Goal: Task Accomplishment & Management: Manage account settings

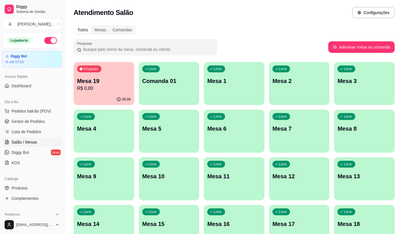
click at [93, 83] on p "Mesa 19" at bounding box center [104, 81] width 54 height 8
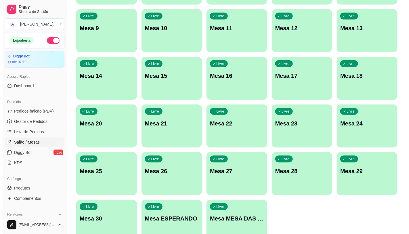
scroll to position [180, 0]
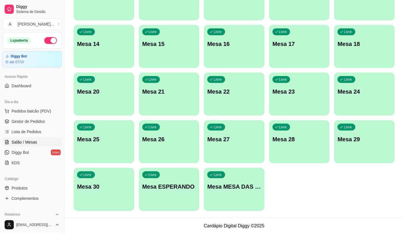
click at [255, 199] on div "Livre Mesa MESA DAS COMANDAS" at bounding box center [234, 186] width 61 height 36
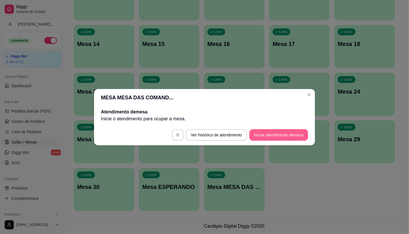
click at [292, 135] on button "Iniciar atendimento de mesa" at bounding box center [278, 135] width 59 height 12
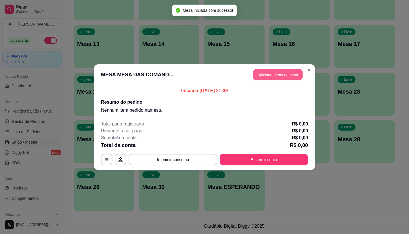
click at [278, 77] on button "Adicionar itens na mesa" at bounding box center [277, 74] width 49 height 11
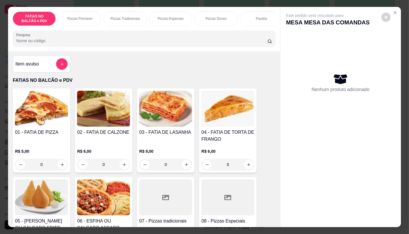
click at [82, 18] on p "Pizzas Premium" at bounding box center [79, 18] width 25 height 5
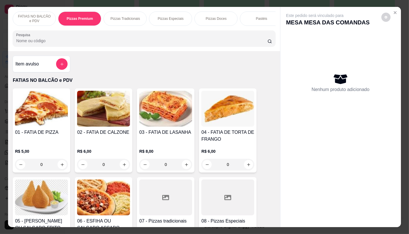
scroll to position [14, 0]
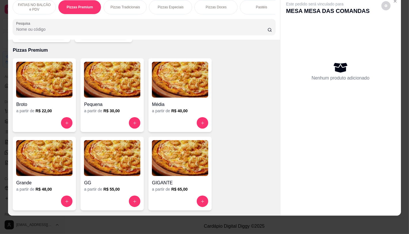
click at [104, 108] on h6 "R$ 30,00" at bounding box center [111, 111] width 16 height 6
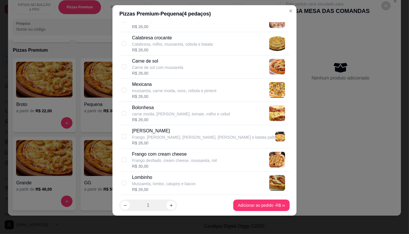
scroll to position [894, 0]
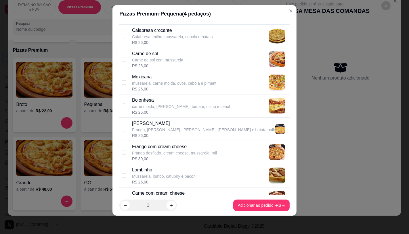
click at [164, 148] on div "Frango com cream cheese" at bounding box center [174, 146] width 85 height 7
checkbox input "true"
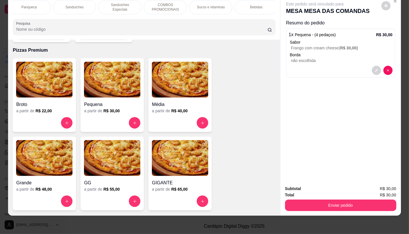
scroll to position [0, 598]
click at [256, 3] on p "TAXAS DE ENTREGAS" at bounding box center [253, 7] width 33 height 9
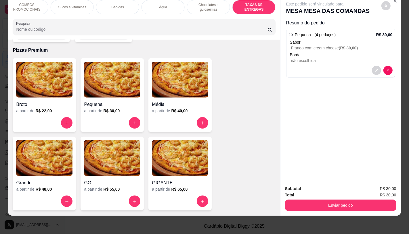
scroll to position [3845, 0]
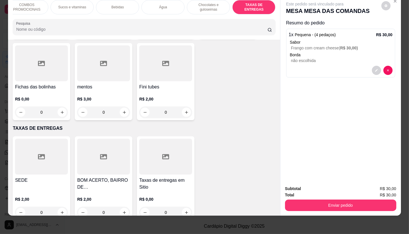
click at [41, 158] on div at bounding box center [41, 157] width 53 height 36
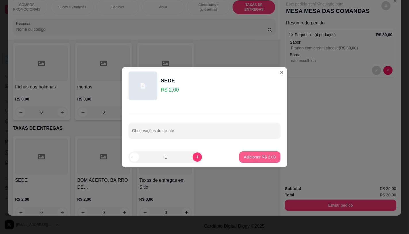
click at [269, 152] on button "Adicionar R$ 2,00" at bounding box center [259, 158] width 41 height 12
type input "1"
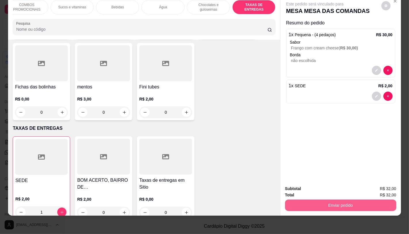
click at [314, 201] on button "Enviar pedido" at bounding box center [340, 206] width 111 height 12
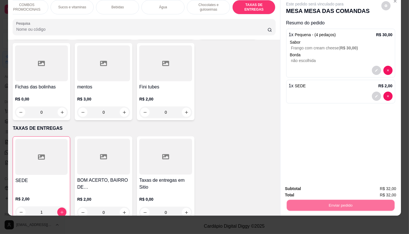
click at [317, 191] on button "Não registrar e enviar pedido" at bounding box center [321, 187] width 60 height 11
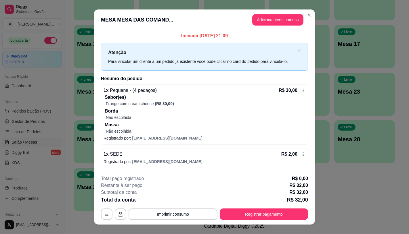
click at [250, 206] on div "**********" at bounding box center [204, 197] width 207 height 45
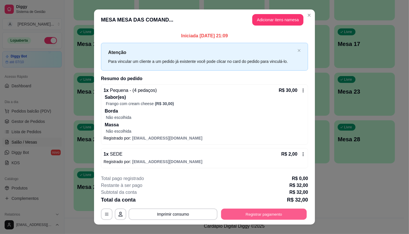
click at [251, 214] on button "Registrar pagamento" at bounding box center [264, 214] width 86 height 11
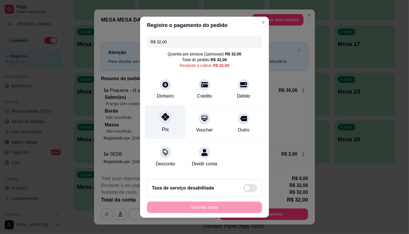
click at [164, 126] on div "Pix" at bounding box center [165, 129] width 7 height 7
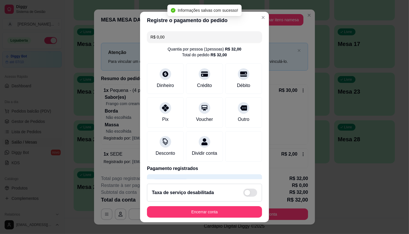
type input "R$ 0,00"
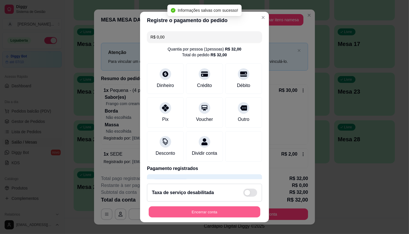
click at [212, 210] on button "Encerrar conta" at bounding box center [205, 212] width 112 height 11
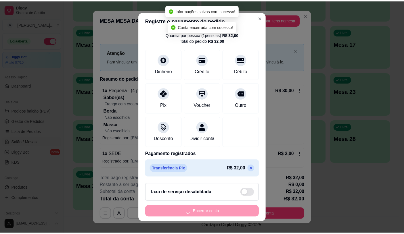
scroll to position [0, 0]
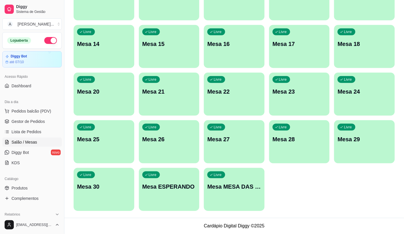
click at [57, 116] on div "Dia a dia Pedidos balcão (PDV) Gestor de Pedidos Lista de Pedidos Salão / Mesas…" at bounding box center [32, 132] width 64 height 75
click at [49, 115] on button "Pedidos balcão (PDV)" at bounding box center [32, 111] width 60 height 9
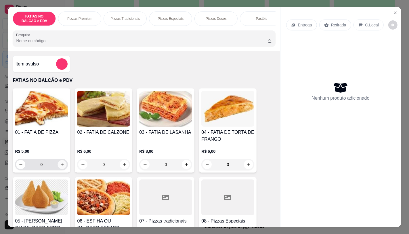
click at [60, 167] on icon "increase-product-quantity" at bounding box center [62, 165] width 4 height 4
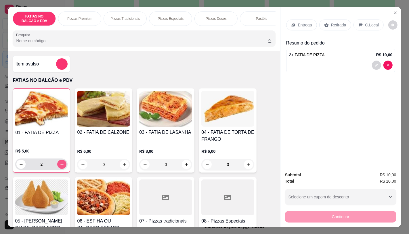
click at [60, 167] on icon "increase-product-quantity" at bounding box center [62, 164] width 4 height 4
type input "3"
click at [324, 23] on icon at bounding box center [326, 25] width 5 height 5
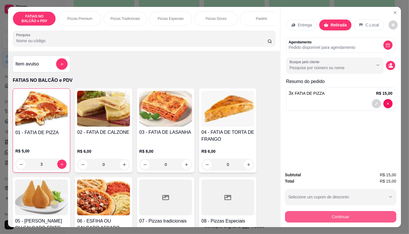
click at [328, 220] on button "Continuar" at bounding box center [340, 217] width 111 height 12
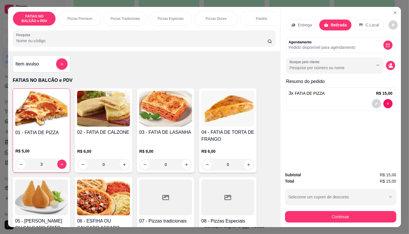
click at [164, 133] on div "Pix" at bounding box center [165, 129] width 7 height 7
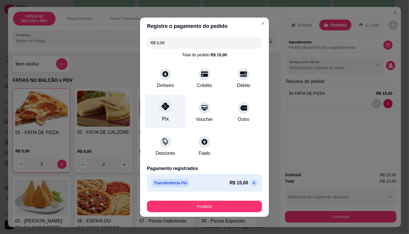
type input "R$ 0,00"
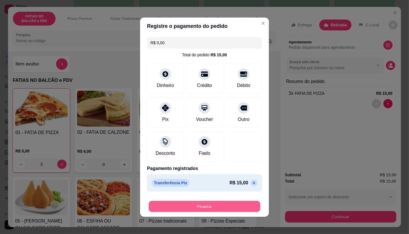
click at [203, 205] on button "Finalizar" at bounding box center [205, 206] width 112 height 11
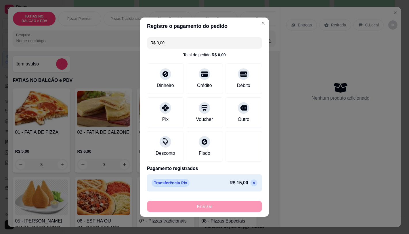
type input "0"
type input "-R$ 15,00"
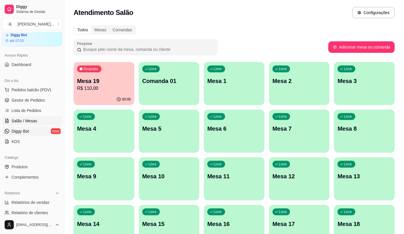
scroll to position [32, 0]
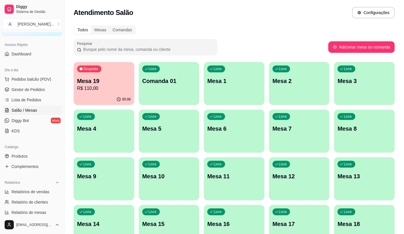
click at [31, 112] on span "Salão / Mesas" at bounding box center [25, 111] width 26 height 6
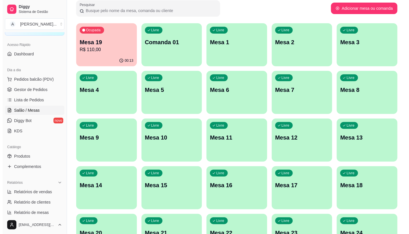
scroll to position [180, 0]
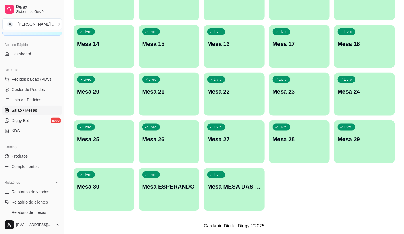
click at [239, 179] on div "Livre Mesa MESA DAS COMANDAS" at bounding box center [234, 186] width 61 height 36
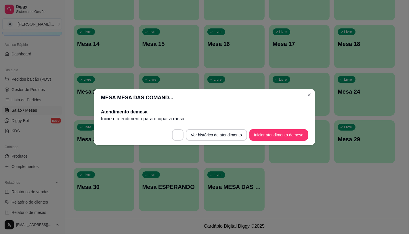
click at [268, 140] on button "Iniciar atendimento de mesa" at bounding box center [278, 135] width 59 height 12
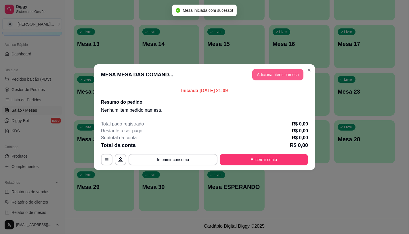
click at [280, 79] on button "Adicionar itens na mesa" at bounding box center [277, 75] width 51 height 12
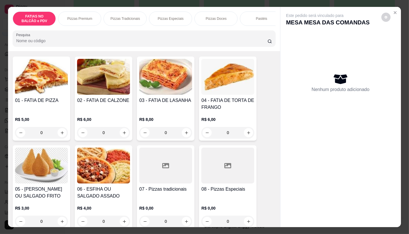
scroll to position [0, 229]
click at [47, 21] on div "Pastéis" at bounding box center [31, 19] width 43 height 14
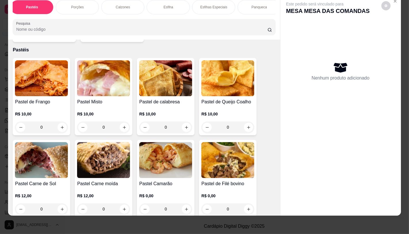
click at [77, 99] on h4 "Pastel Misto" at bounding box center [103, 102] width 53 height 7
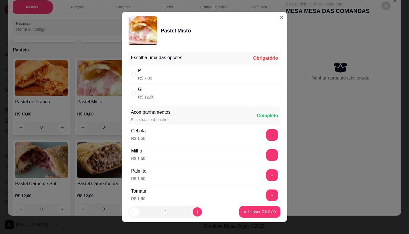
click at [165, 75] on div "P R$ 7,00" at bounding box center [205, 74] width 152 height 19
radio input "true"
click at [244, 211] on p "Adicionar R$ 7,00" at bounding box center [260, 212] width 32 height 6
type input "1"
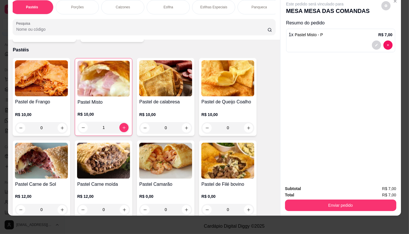
scroll to position [0, 459]
click at [242, 1] on div "Bebidas" at bounding box center [256, 7] width 43 height 14
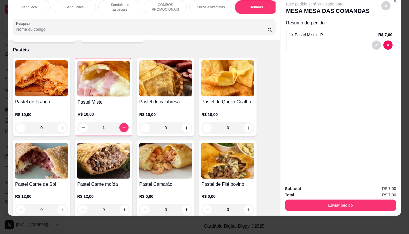
scroll to position [3295, 0]
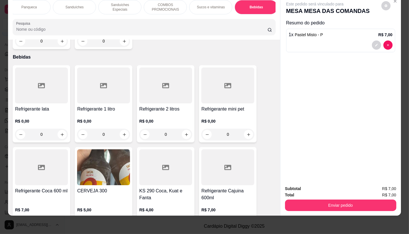
click at [33, 81] on div at bounding box center [41, 86] width 53 height 36
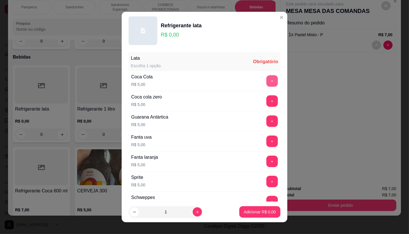
click at [266, 80] on button "+" at bounding box center [272, 81] width 12 height 12
click at [260, 215] on p "Adicionar R$ 5,00" at bounding box center [260, 212] width 32 height 6
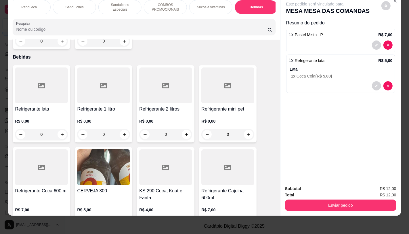
scroll to position [0, 598]
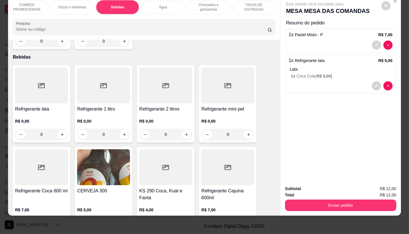
click at [265, 4] on p "TAXAS DE ENTREGAS" at bounding box center [253, 7] width 33 height 9
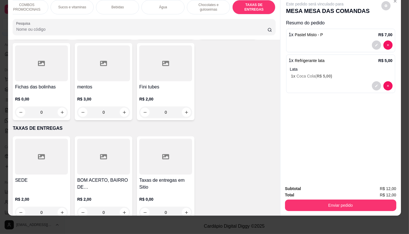
scroll to position [0, 368]
click at [150, 2] on div "Sanduíches" at bounding box center [165, 7] width 43 height 14
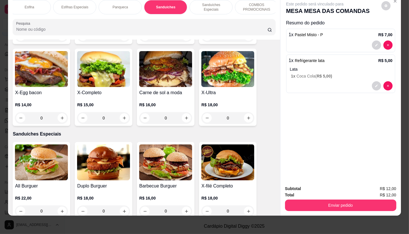
scroll to position [2548, 0]
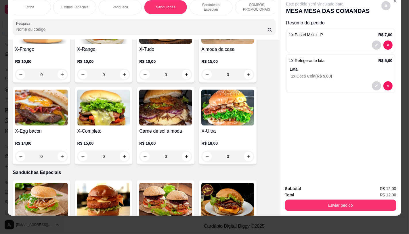
click at [170, 97] on img at bounding box center [165, 108] width 53 height 36
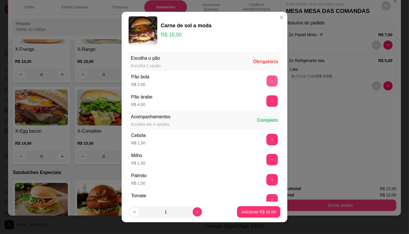
click at [267, 76] on button "+" at bounding box center [272, 80] width 11 height 11
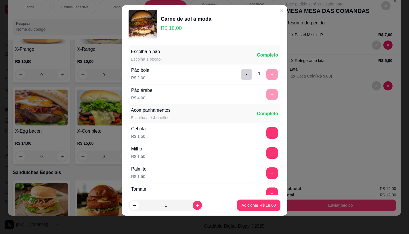
scroll to position [62, 0]
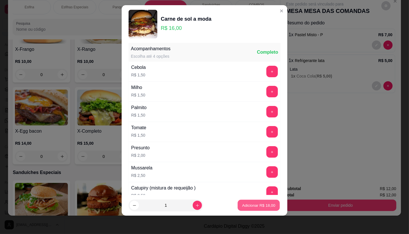
click at [255, 206] on p "Adicionar R$ 18,00" at bounding box center [258, 205] width 33 height 5
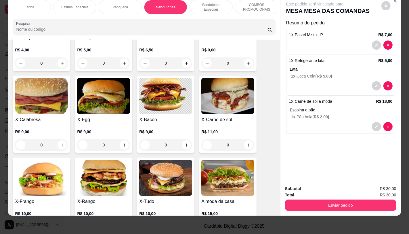
scroll to position [2388, 0]
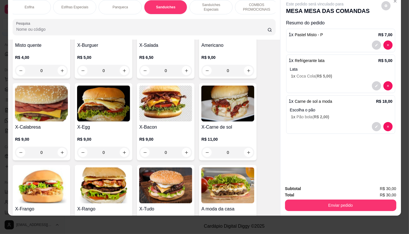
click at [227, 106] on img at bounding box center [227, 104] width 53 height 36
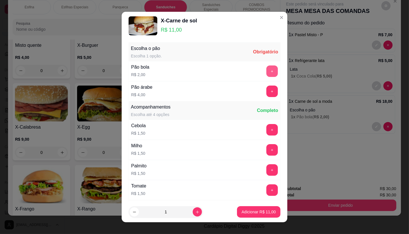
click at [266, 71] on button "+" at bounding box center [272, 72] width 12 height 12
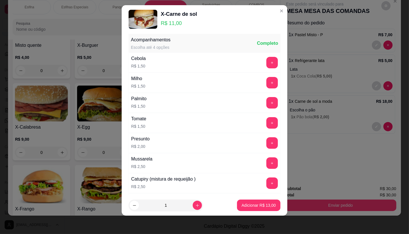
scroll to position [62, 0]
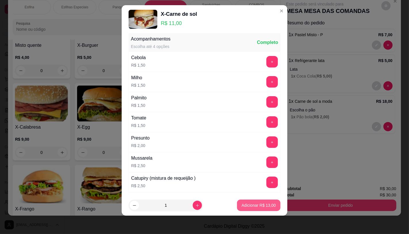
click at [252, 204] on p "Adicionar R$ 13,00" at bounding box center [259, 206] width 34 height 6
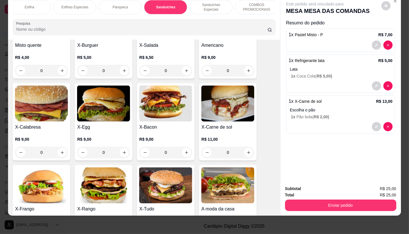
scroll to position [0, 598]
click at [265, 5] on div "TAXAS DE ENTREGAS" at bounding box center [253, 7] width 43 height 14
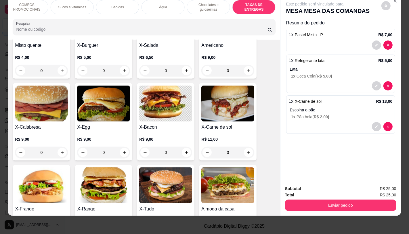
scroll to position [3845, 0]
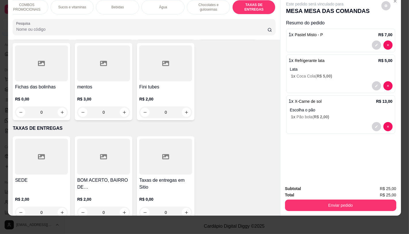
click at [0, 139] on div "FATIAS NO BALCÃO e PDV Pizzas Premium Pizzas Tradicionais Pizzas Especiais Pizz…" at bounding box center [204, 117] width 409 height 234
click at [48, 139] on div at bounding box center [41, 157] width 53 height 36
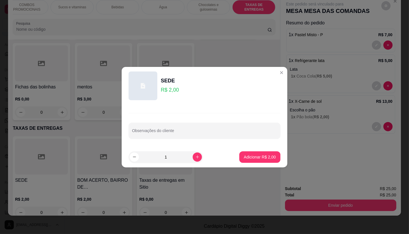
click at [264, 161] on div "SEDE R$ 2,00 0 BOM ACERTO, BAIRRO DE FATIMA, OUTRO LADO DO RIO R$ 2,00 0 Taxas …" at bounding box center [144, 179] width 262 height 84
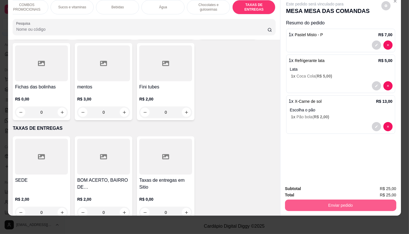
click at [306, 202] on button "Enviar pedido" at bounding box center [340, 206] width 111 height 12
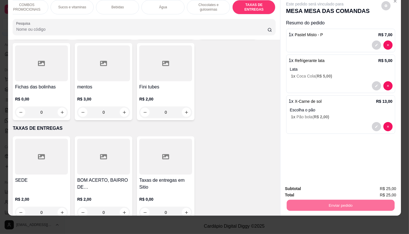
click at [230, 159] on div "SEDE R$ 2,00 0 BOM ACERTO, BAIRRO DE FATIMA, OUTRO LADO DO RIO R$ 2,00 0 Taxas …" at bounding box center [144, 179] width 262 height 84
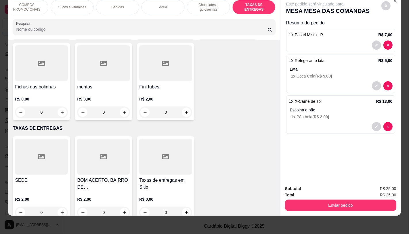
click at [56, 149] on div at bounding box center [41, 157] width 53 height 36
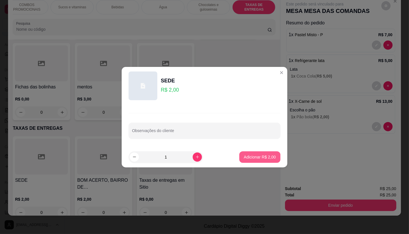
click at [253, 156] on p "Adicionar R$ 2,00" at bounding box center [260, 157] width 32 height 6
type input "1"
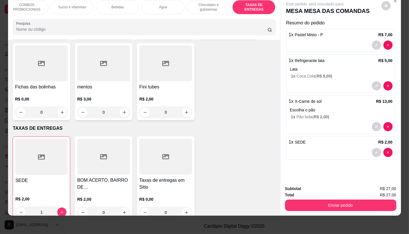
click at [306, 200] on button "Enviar pedido" at bounding box center [340, 206] width 111 height 12
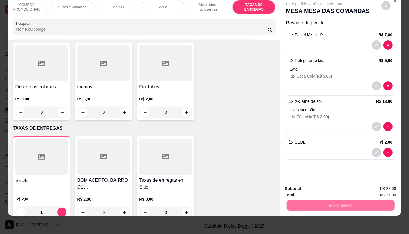
click at [306, 190] on button "Não registrar e enviar pedido" at bounding box center [321, 187] width 60 height 11
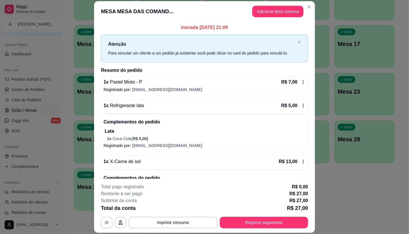
click at [259, 226] on button "Registrar pagamento" at bounding box center [264, 223] width 88 height 12
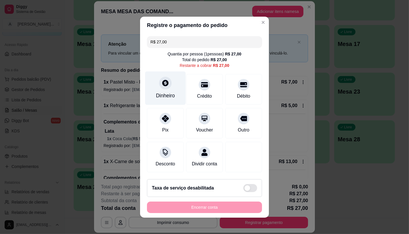
click at [161, 98] on div "Dinheiro" at bounding box center [165, 88] width 41 height 34
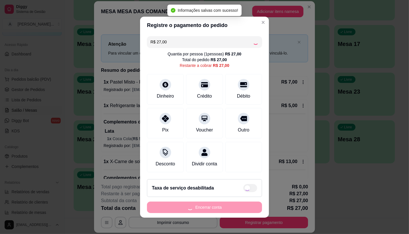
type input "R$ 0,00"
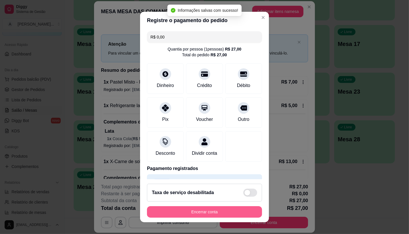
click at [222, 209] on button "Encerrar conta" at bounding box center [204, 212] width 115 height 12
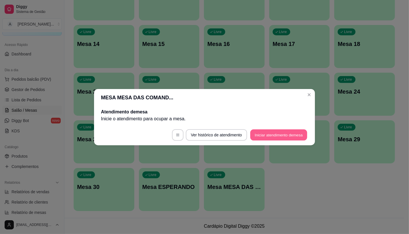
click at [266, 135] on button "Iniciar atendimento de mesa" at bounding box center [278, 134] width 57 height 11
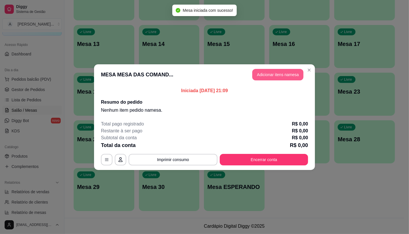
click at [280, 74] on button "Adicionar itens na mesa" at bounding box center [277, 75] width 51 height 12
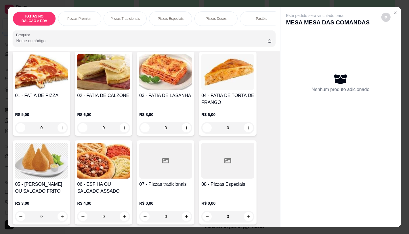
scroll to position [64, 0]
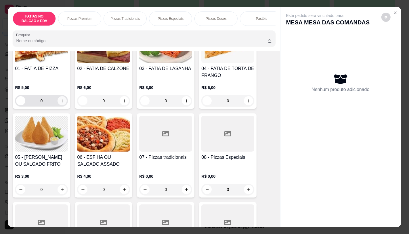
click at [58, 104] on button "increase-product-quantity" at bounding box center [62, 100] width 9 height 9
click at [60, 103] on icon "increase-product-quantity" at bounding box center [62, 101] width 4 height 4
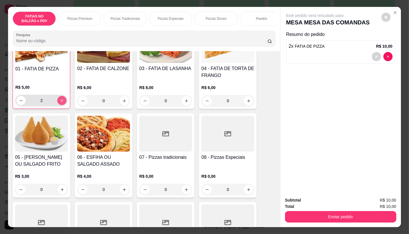
click at [60, 103] on icon "increase-product-quantity" at bounding box center [62, 101] width 4 height 4
type input "3"
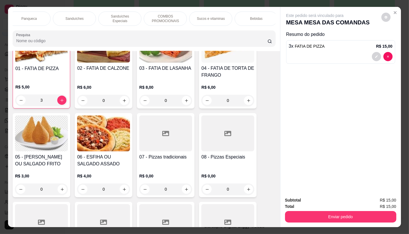
scroll to position [0, 598]
click at [262, 19] on div "TAXAS DE ENTREGAS" at bounding box center [253, 19] width 43 height 14
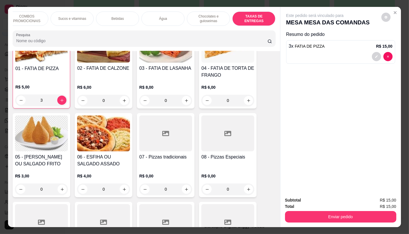
scroll to position [14, 0]
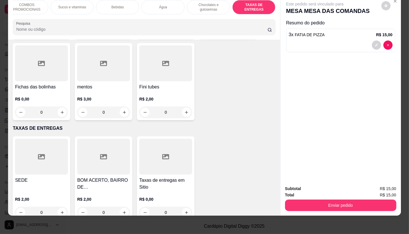
click at [63, 147] on div at bounding box center [41, 157] width 53 height 36
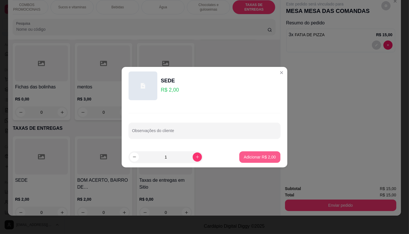
click at [244, 157] on p "Adicionar R$ 2,00" at bounding box center [260, 157] width 32 height 6
type input "1"
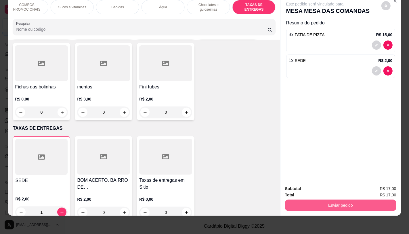
click at [311, 200] on button "Enviar pedido" at bounding box center [340, 206] width 111 height 12
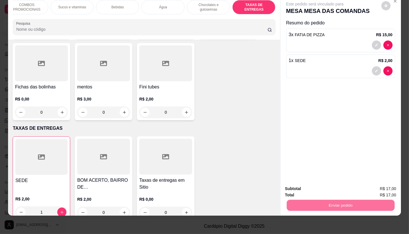
click at [309, 190] on button "Não registrar e enviar pedido" at bounding box center [321, 187] width 58 height 11
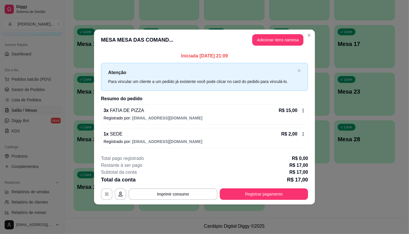
click at [297, 197] on button "Registrar pagamento" at bounding box center [264, 195] width 88 height 12
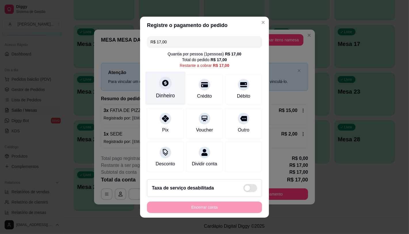
click at [171, 83] on div "Dinheiro" at bounding box center [165, 88] width 41 height 34
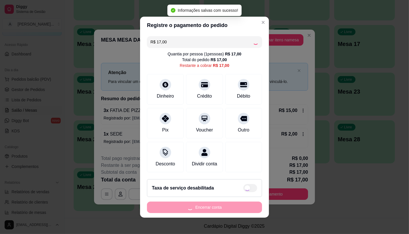
type input "R$ 0,00"
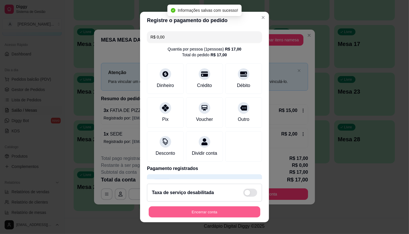
click at [233, 209] on button "Encerrar conta" at bounding box center [205, 212] width 112 height 11
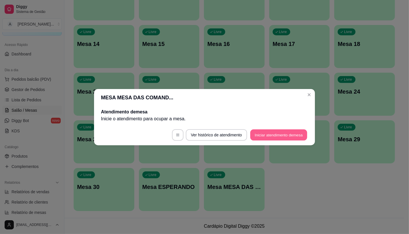
click at [282, 139] on button "Iniciar atendimento de mesa" at bounding box center [278, 134] width 57 height 11
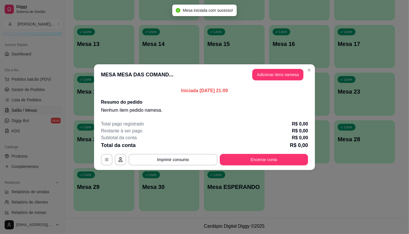
click at [272, 81] on header "MESA MESA DAS COMAND... Adicionar itens na mesa" at bounding box center [204, 74] width 221 height 21
click at [274, 77] on button "Adicionar itens na mesa" at bounding box center [277, 75] width 51 height 12
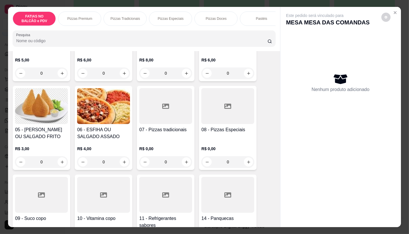
scroll to position [96, 0]
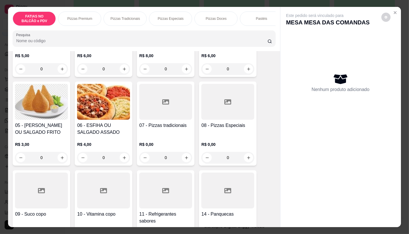
click at [58, 124] on div "05 - COXINHA OU SALGADO FRITO R$ 3,00 0" at bounding box center [42, 124] width 58 height 84
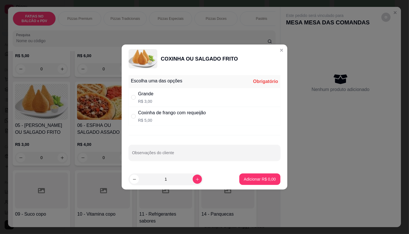
click at [162, 99] on div "Grande R$ 3,00" at bounding box center [205, 97] width 152 height 19
radio input "true"
click at [195, 177] on icon "increase-product-quantity" at bounding box center [197, 179] width 4 height 4
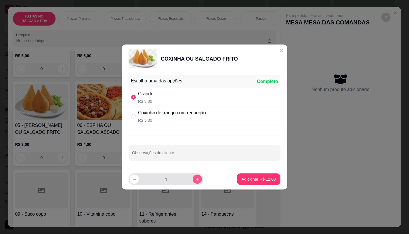
click at [195, 177] on icon "increase-product-quantity" at bounding box center [197, 179] width 4 height 4
type input "5"
click at [260, 180] on p "Adicionar R$ 15,00" at bounding box center [259, 180] width 34 height 6
type input "5"
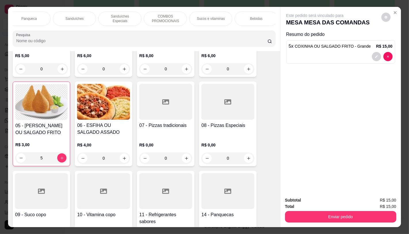
scroll to position [0, 598]
click at [262, 20] on div "TAXAS DE ENTREGAS" at bounding box center [253, 19] width 43 height 14
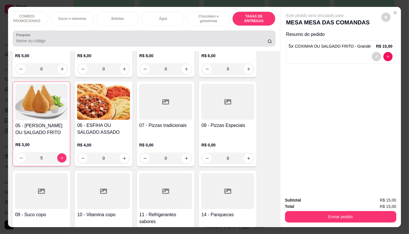
scroll to position [14, 0]
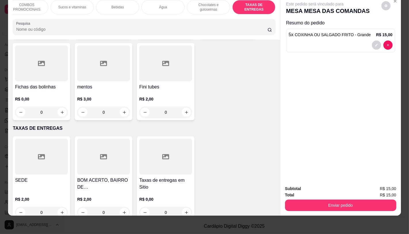
click at [20, 147] on div at bounding box center [41, 157] width 53 height 36
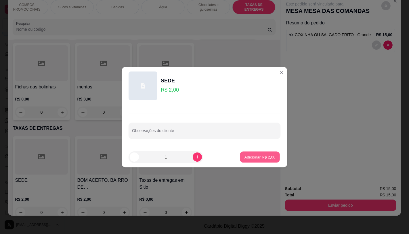
click at [239, 155] on div "Adicionar R$ 2,00" at bounding box center [259, 158] width 41 height 12
click at [244, 156] on p "Adicionar R$ 2,00" at bounding box center [260, 157] width 32 height 6
type input "1"
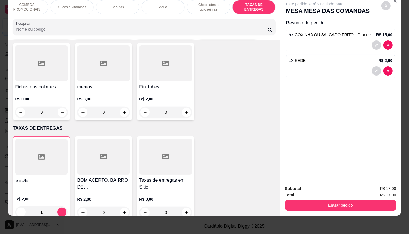
drag, startPoint x: 124, startPoint y: 1, endPoint x: 125, endPoint y: 10, distance: 9.0
click at [124, 2] on div "Bebidas" at bounding box center [117, 7] width 43 height 14
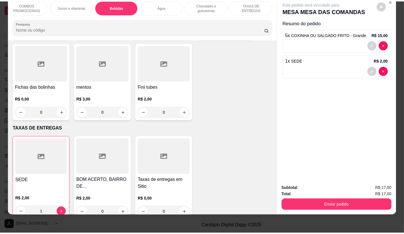
scroll to position [3295, 0]
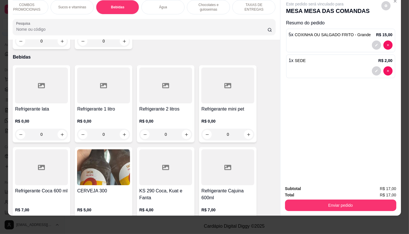
click at [39, 81] on div at bounding box center [41, 86] width 53 height 36
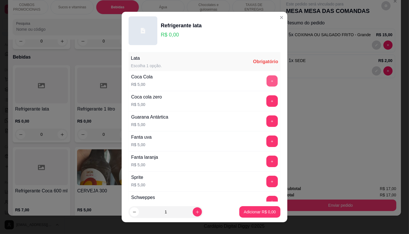
click at [267, 83] on button "+" at bounding box center [272, 80] width 11 height 11
click at [248, 213] on p "Adicionar R$ 5,00" at bounding box center [259, 212] width 31 height 5
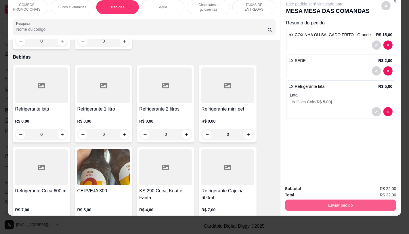
click at [306, 200] on button "Enviar pedido" at bounding box center [340, 206] width 111 height 12
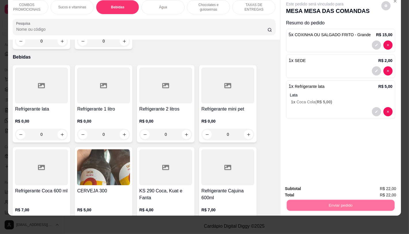
click at [306, 187] on button "Não registrar e enviar pedido" at bounding box center [321, 187] width 58 height 11
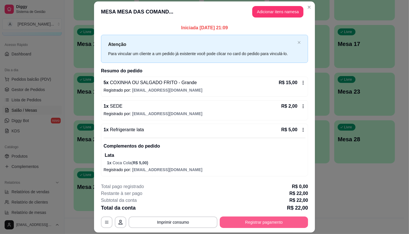
click at [285, 225] on button "Registrar pagamento" at bounding box center [264, 223] width 88 height 12
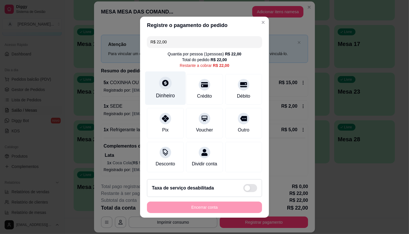
click at [167, 88] on div "Dinheiro" at bounding box center [165, 88] width 41 height 34
type input "R$ 0,00"
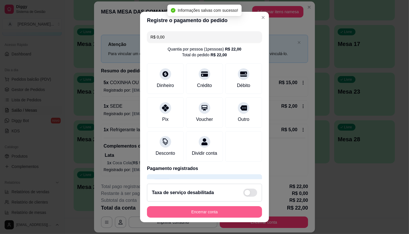
click at [216, 210] on button "Encerrar conta" at bounding box center [204, 212] width 115 height 12
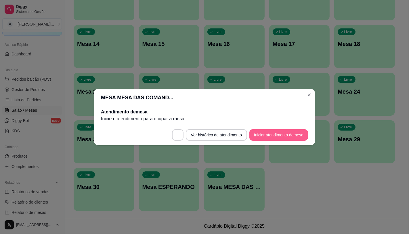
click at [260, 135] on button "Iniciar atendimento de mesa" at bounding box center [278, 135] width 59 height 12
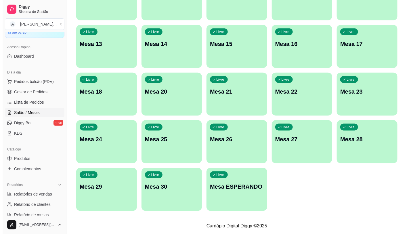
scroll to position [32, 0]
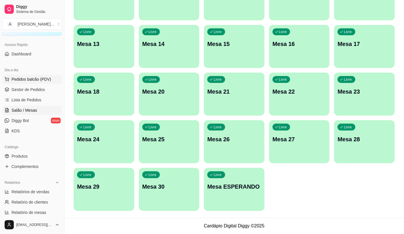
click at [56, 80] on button "Pedidos balcão (PDV)" at bounding box center [32, 79] width 60 height 9
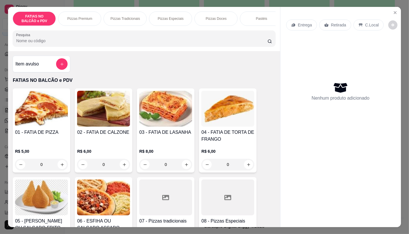
click at [0, 34] on div "FATIAS NO BALCÃO e PDV Pizzas Premium Pizzas Tradicionais Pizzas Especiais Pizz…" at bounding box center [204, 117] width 409 height 234
click at [5, 33] on div "FATIAS NO BALCÃO e PDV Pizzas Premium Pizzas Tradicionais Pizzas Especiais Pizz…" at bounding box center [204, 117] width 409 height 234
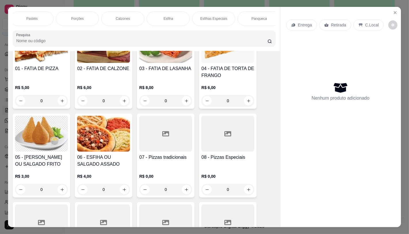
scroll to position [0, 459]
click at [81, 15] on div "Sanduíches" at bounding box center [74, 19] width 43 height 14
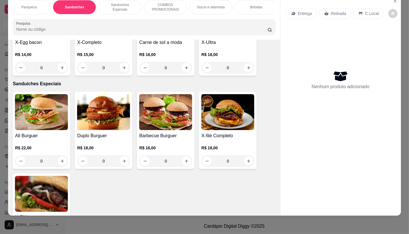
scroll to position [2643, 0]
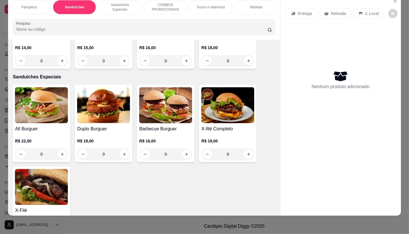
click at [53, 101] on img at bounding box center [41, 105] width 53 height 36
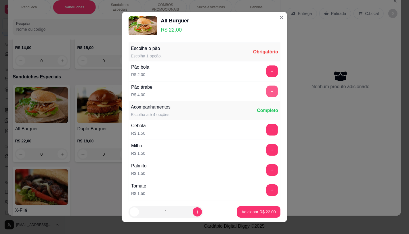
click at [266, 91] on button "+" at bounding box center [272, 92] width 12 height 12
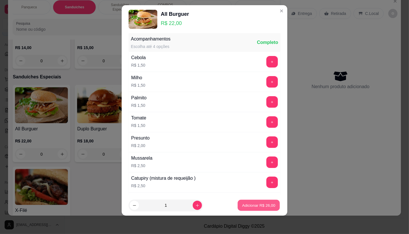
click at [243, 205] on p "Adicionar R$ 26,00" at bounding box center [258, 205] width 33 height 5
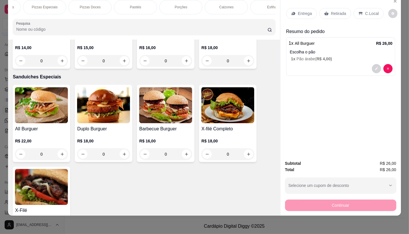
scroll to position [0, 0]
click at [34, 3] on p "FATIAS NO BALCÃO e PDV" at bounding box center [34, 7] width 33 height 9
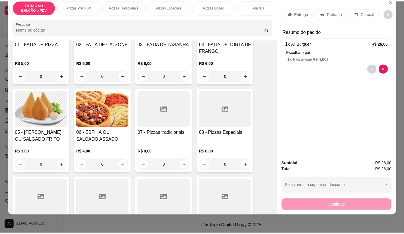
scroll to position [90, 0]
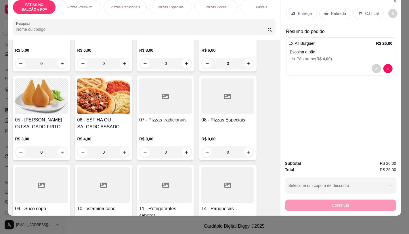
click at [166, 173] on div at bounding box center [165, 185] width 53 height 36
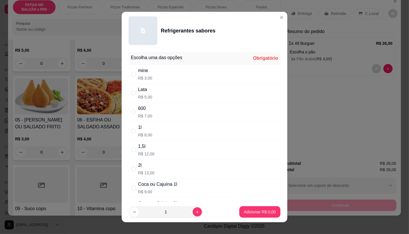
click at [149, 76] on div "mine R$ 3,00" at bounding box center [205, 74] width 152 height 19
click at [146, 89] on div "Lata" at bounding box center [145, 89] width 14 height 7
radio input "false"
radio input "true"
click at [246, 210] on p "Adicionar R$ 5,00" at bounding box center [260, 212] width 32 height 6
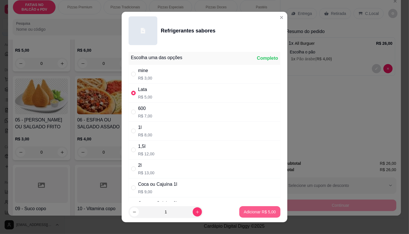
type input "1"
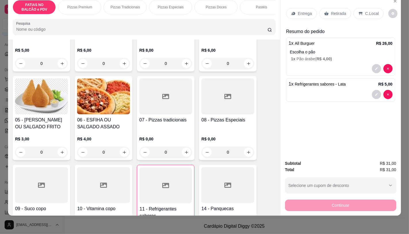
click at [42, 116] on div "05 - COXINHA OU SALGADO FRITO R$ 3,00 0" at bounding box center [42, 118] width 58 height 84
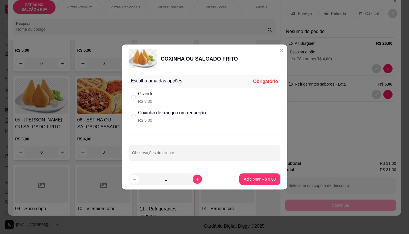
click at [162, 103] on div "Grande R$ 3,00" at bounding box center [205, 97] width 152 height 19
radio input "true"
click at [195, 179] on icon "increase-product-quantity" at bounding box center [197, 179] width 4 height 4
type input "2"
click at [258, 182] on button "Adicionar R$ 6,00" at bounding box center [260, 179] width 40 height 11
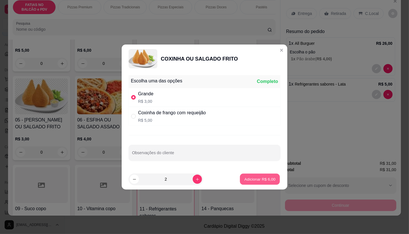
type input "2"
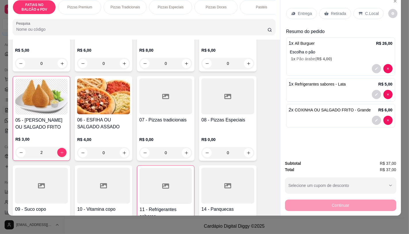
click at [51, 171] on div at bounding box center [41, 186] width 53 height 36
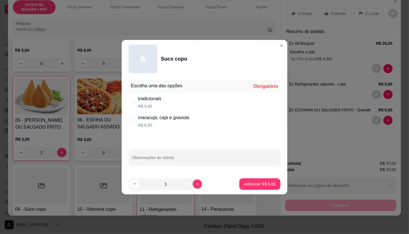
click at [159, 104] on p "R$ 5,00" at bounding box center [149, 107] width 23 height 6
radio input "true"
click at [244, 185] on p "Adicionar R$ 5,00" at bounding box center [260, 184] width 32 height 6
type input "1"
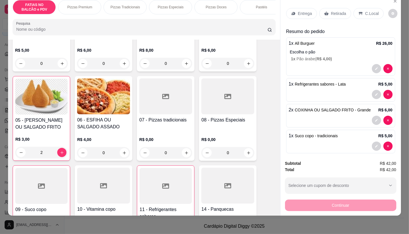
click at [335, 11] on p "Retirada" at bounding box center [338, 14] width 15 height 6
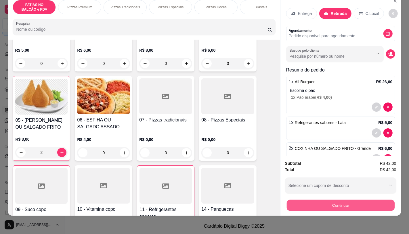
click at [316, 206] on div "Continuar" at bounding box center [340, 204] width 111 height 13
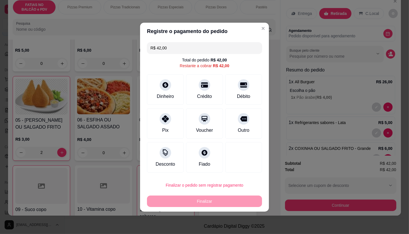
click at [183, 87] on div "Dinheiro Crédito Débito" at bounding box center [204, 89] width 115 height 30
click at [181, 87] on div "Dinheiro" at bounding box center [165, 89] width 41 height 34
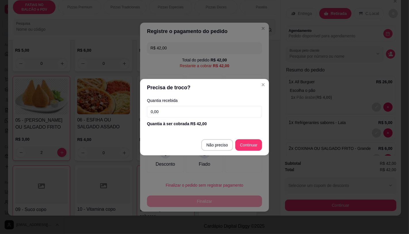
click at [179, 110] on input "0,00" at bounding box center [204, 112] width 115 height 12
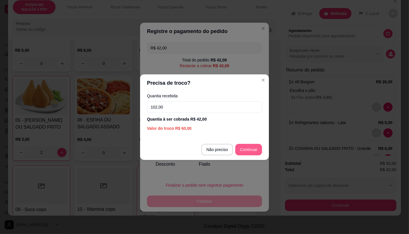
type input "102,00"
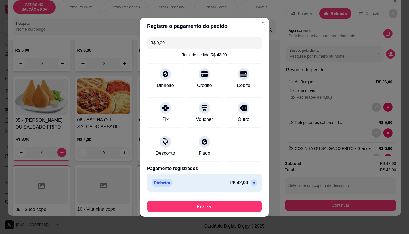
type input "R$ 0,00"
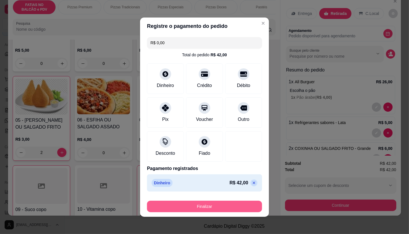
click at [234, 206] on button "Finalizar" at bounding box center [204, 207] width 115 height 12
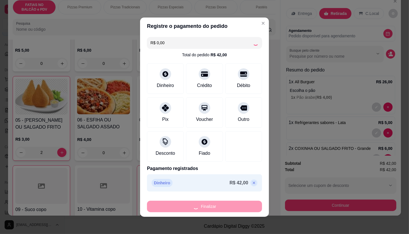
type input "0"
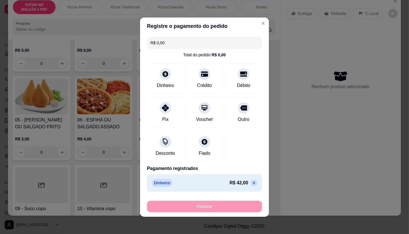
type input "-R$ 42,00"
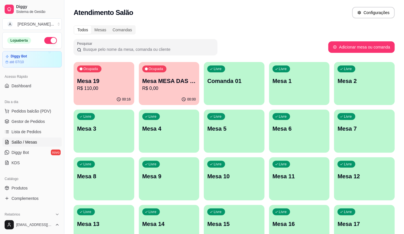
click at [179, 91] on p "R$ 0,00" at bounding box center [169, 88] width 54 height 7
click at [45, 110] on span "Pedidos balcão (PDV)" at bounding box center [32, 111] width 40 height 6
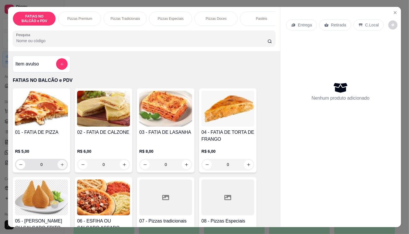
click at [61, 164] on button "increase-product-quantity" at bounding box center [62, 164] width 9 height 9
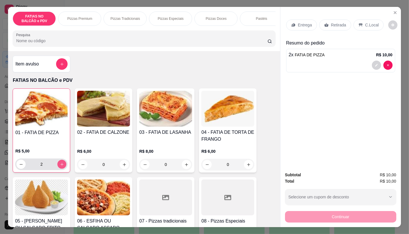
click at [61, 166] on icon "increase-product-quantity" at bounding box center [62, 164] width 4 height 4
type input "3"
click at [334, 22] on p "Retirada" at bounding box center [338, 25] width 15 height 6
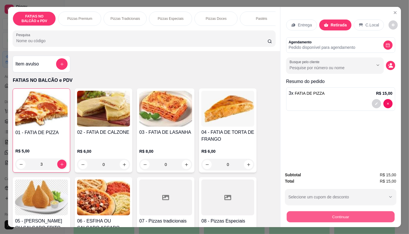
click at [317, 219] on button "Continuar" at bounding box center [340, 216] width 108 height 11
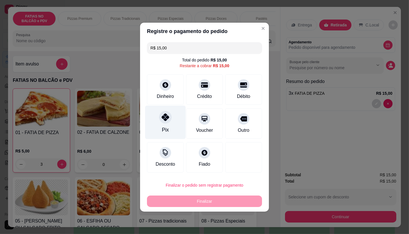
click at [168, 129] on div "Pix" at bounding box center [165, 123] width 41 height 34
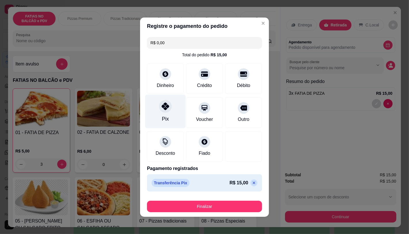
type input "R$ 0,00"
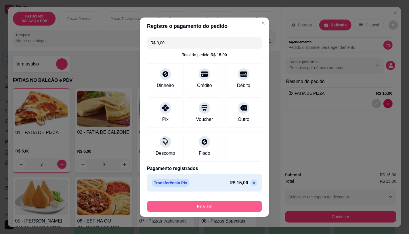
click at [169, 205] on button "Finalizar" at bounding box center [204, 207] width 115 height 12
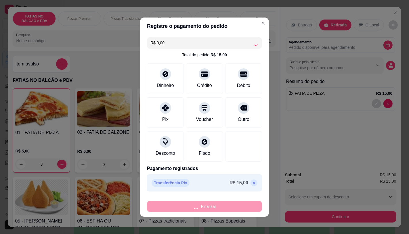
type input "0"
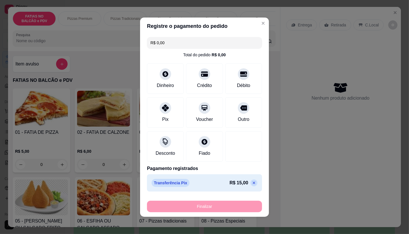
type input "-R$ 15,00"
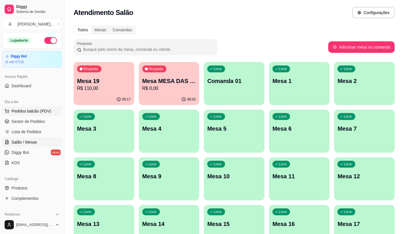
click at [51, 112] on button "Pedidos balcão (PDV)" at bounding box center [32, 111] width 60 height 9
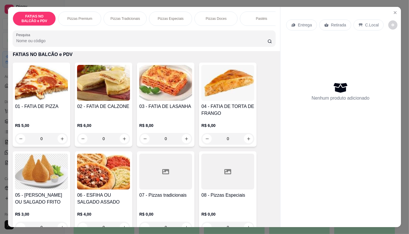
scroll to position [32, 0]
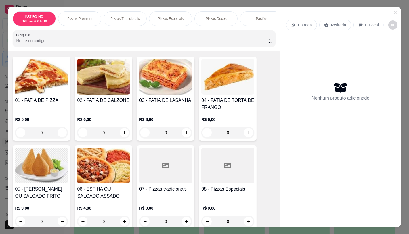
click at [43, 183] on img at bounding box center [41, 166] width 53 height 36
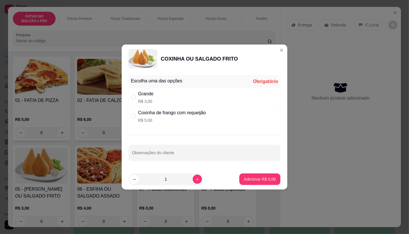
click at [143, 104] on p "R$ 3,00" at bounding box center [145, 102] width 15 height 6
radio input "true"
click at [263, 177] on p "Adicionar R$ 3,00" at bounding box center [259, 179] width 31 height 5
type input "1"
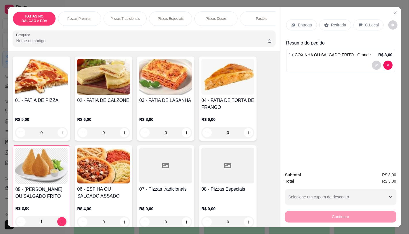
scroll to position [0, 229]
click at [248, 17] on div "Panqueca" at bounding box center [258, 19] width 43 height 14
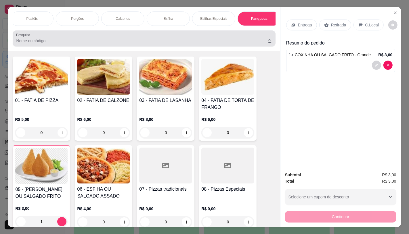
scroll to position [14, 0]
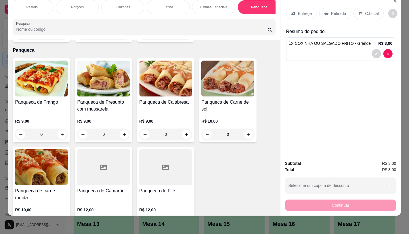
click at [59, 129] on div "0" at bounding box center [41, 135] width 53 height 12
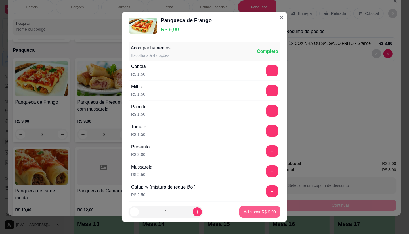
click at [249, 215] on p "Adicionar R$ 9,00" at bounding box center [260, 212] width 32 height 6
type input "1"
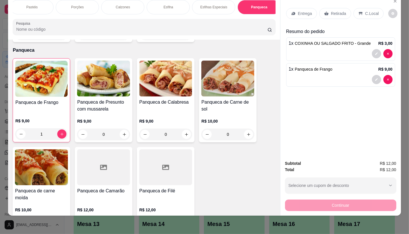
click at [125, 129] on div "0" at bounding box center [103, 135] width 53 height 12
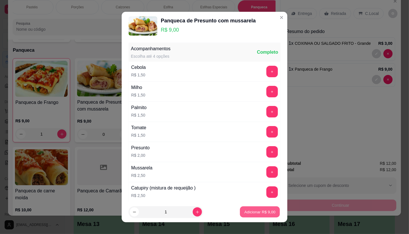
click at [255, 214] on p "Adicionar R$ 9,00" at bounding box center [259, 212] width 31 height 5
type input "1"
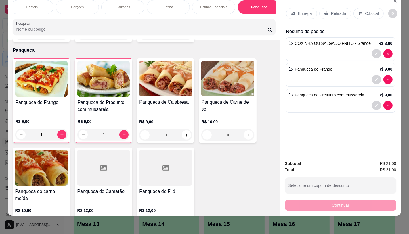
click at [327, 11] on div "Retirada" at bounding box center [335, 13] width 32 height 11
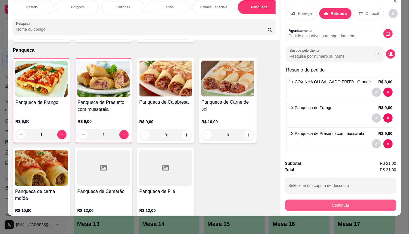
click at [318, 200] on button "Continuar" at bounding box center [340, 206] width 111 height 12
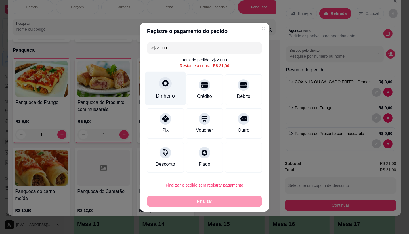
click at [163, 91] on div "Dinheiro" at bounding box center [165, 89] width 41 height 34
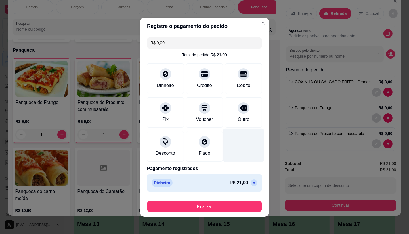
type input "R$ 0,00"
click at [202, 200] on div "Finalizar" at bounding box center [204, 206] width 115 height 14
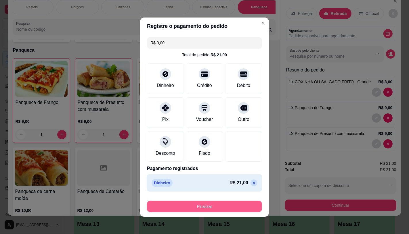
click at [202, 206] on button "Finalizar" at bounding box center [204, 207] width 115 height 12
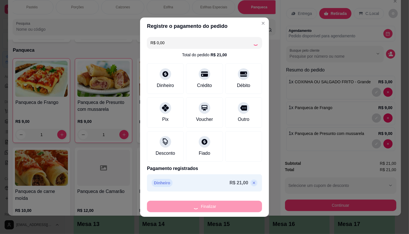
type input "0"
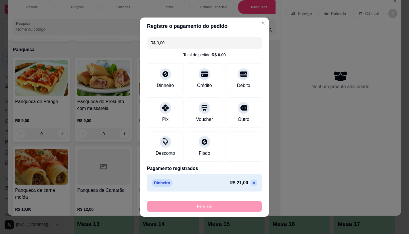
type input "-R$ 21,00"
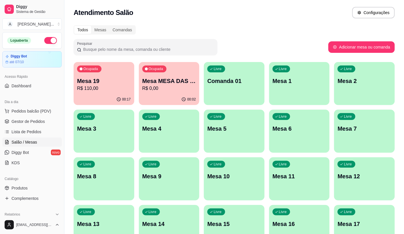
click at [173, 90] on p "R$ 0,00" at bounding box center [169, 88] width 54 height 7
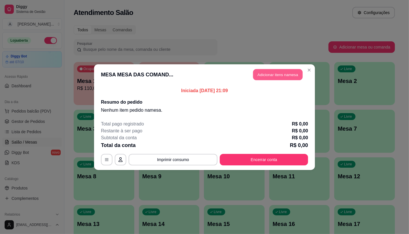
click at [271, 71] on button "Adicionar itens na mesa" at bounding box center [277, 74] width 49 height 11
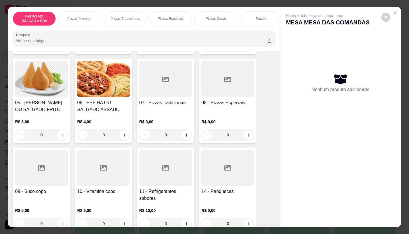
scroll to position [128, 0]
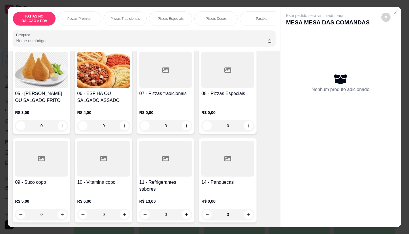
click at [171, 177] on div at bounding box center [165, 159] width 53 height 36
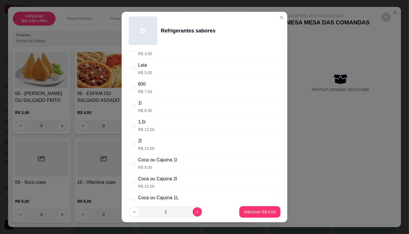
scroll to position [32, 0]
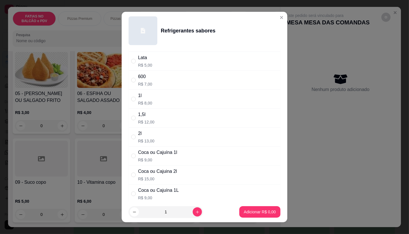
click at [157, 178] on p "R$ 15,00" at bounding box center [157, 179] width 39 height 6
radio input "true"
click at [193, 211] on button "increase-product-quantity" at bounding box center [197, 212] width 9 height 9
type input "2"
click at [254, 208] on button "Adicionar R$ 30,00" at bounding box center [258, 212] width 43 height 12
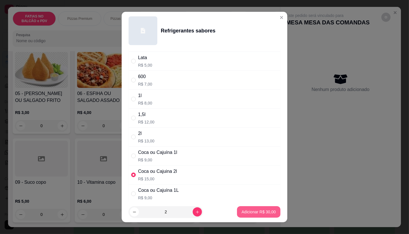
type input "2"
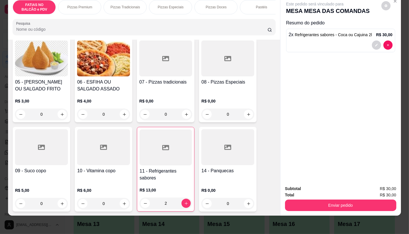
scroll to position [14, 0]
click at [46, 79] on h4 "05 - [PERSON_NAME] OU SALGADO FRITO" at bounding box center [41, 86] width 53 height 14
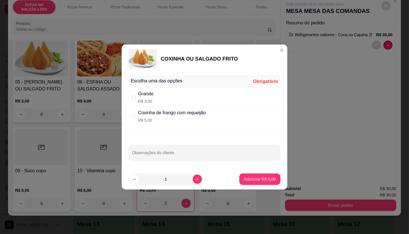
click at [147, 97] on div "Grande" at bounding box center [145, 94] width 15 height 7
radio input "true"
click at [244, 177] on p "Adicionar R$ 3,00" at bounding box center [260, 180] width 32 height 6
type input "1"
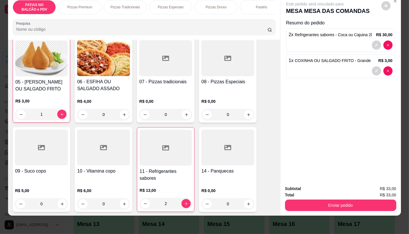
scroll to position [0, 229]
click at [174, 2] on div "Esfiha" at bounding box center [168, 7] width 43 height 14
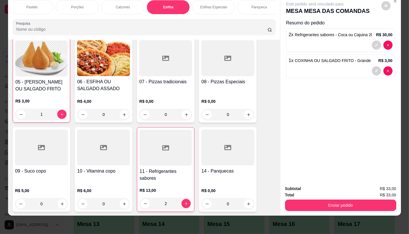
scroll to position [1764, 0]
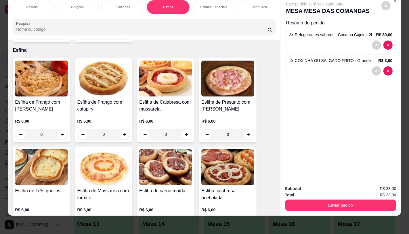
click at [27, 105] on h4 "Esfiha de Frango com [PERSON_NAME]" at bounding box center [41, 106] width 53 height 14
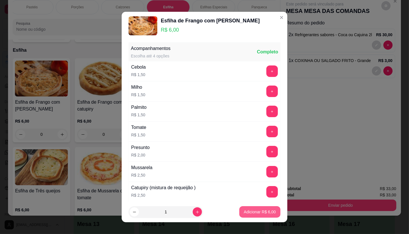
click at [244, 213] on p "Adicionar R$ 6,00" at bounding box center [260, 212] width 32 height 6
type input "1"
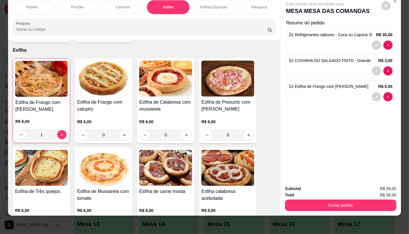
click at [238, 99] on h4 "Esfiha de Presunto com [PERSON_NAME]" at bounding box center [227, 106] width 53 height 14
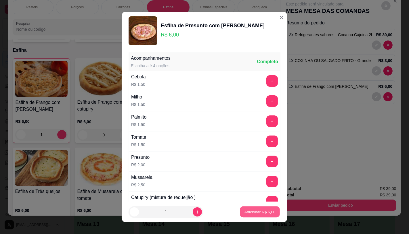
click at [253, 213] on p "Adicionar R$ 6,00" at bounding box center [259, 212] width 31 height 5
type input "1"
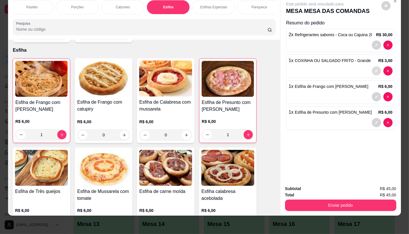
click at [375, 70] on icon "decrease-product-quantity" at bounding box center [376, 71] width 3 height 3
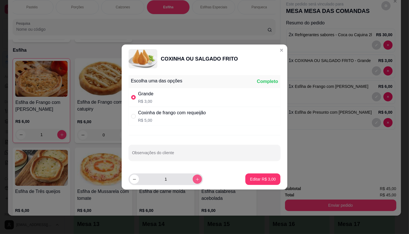
click at [195, 177] on icon "increase-product-quantity" at bounding box center [197, 179] width 4 height 4
type input "4"
click at [245, 175] on button "Editar R$ 12,00" at bounding box center [262, 179] width 36 height 11
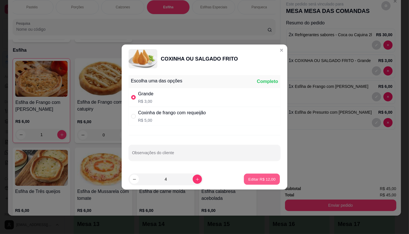
type input "4"
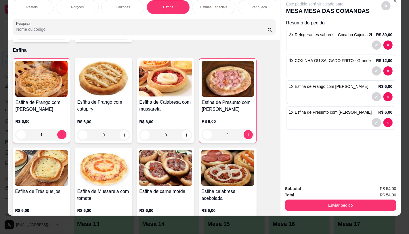
scroll to position [0, 459]
click at [145, 14] on div "FATIAS NO BALCÃO e PDV Pizzas Premium Pizzas Tradicionais Pizzas Especiais Pizz…" at bounding box center [144, 7] width 262 height 14
click at [37, 6] on div "Pastéis" at bounding box center [31, 7] width 43 height 14
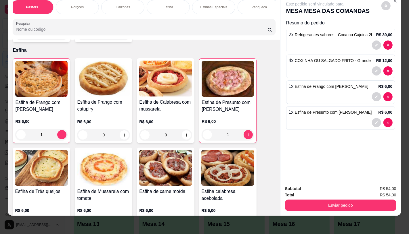
scroll to position [1143, 0]
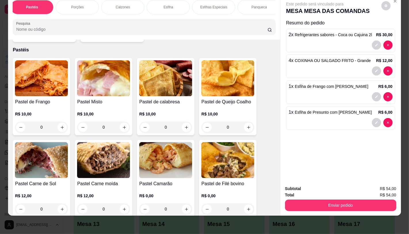
click at [96, 168] on img at bounding box center [103, 160] width 53 height 36
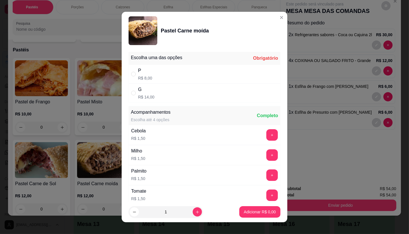
click at [152, 80] on div "P R$ 8,00" at bounding box center [205, 74] width 152 height 19
radio input "true"
click at [195, 211] on icon "increase-product-quantity" at bounding box center [197, 212] width 4 height 4
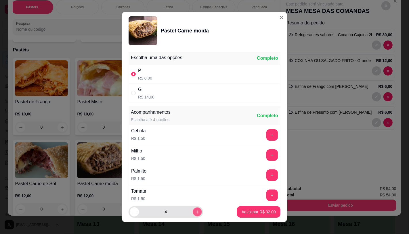
click at [195, 211] on icon "increase-product-quantity" at bounding box center [197, 212] width 4 height 4
click at [195, 210] on icon "increase-product-quantity" at bounding box center [197, 212] width 4 height 4
type input "6"
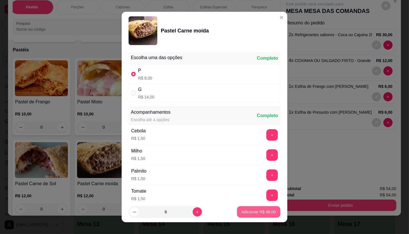
click at [242, 212] on p "Adicionar R$ 48,00" at bounding box center [259, 212] width 34 height 6
type input "6"
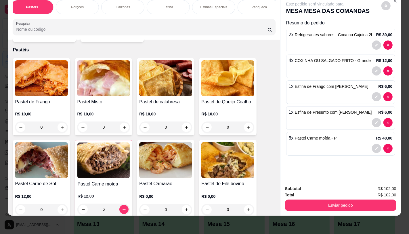
click at [113, 86] on img at bounding box center [103, 78] width 53 height 36
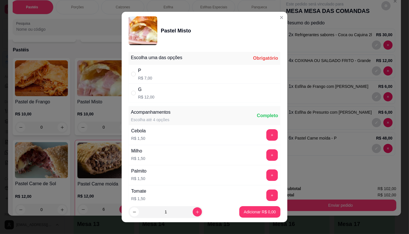
click at [202, 73] on div "P R$ 7,00" at bounding box center [205, 74] width 152 height 19
radio input "true"
click at [251, 205] on footer "1 Adicionar R$ 7,00" at bounding box center [205, 212] width 166 height 21
click at [252, 213] on p "Adicionar R$ 7,00" at bounding box center [259, 212] width 31 height 5
type input "1"
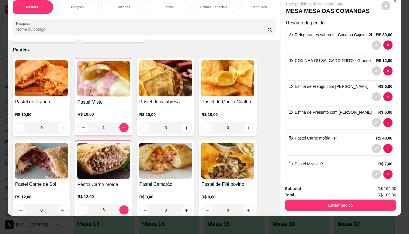
click at [265, 14] on div "FATIAS NO BALCÃO e PDV Pizzas Premium Pizzas Tradicionais Pizzas Especiais Pizz…" at bounding box center [144, 7] width 262 height 14
click at [263, 4] on p "TAXAS DE ENTREGAS" at bounding box center [253, 7] width 33 height 9
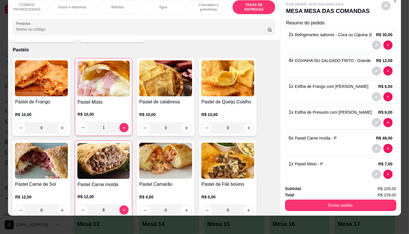
scroll to position [3848, 0]
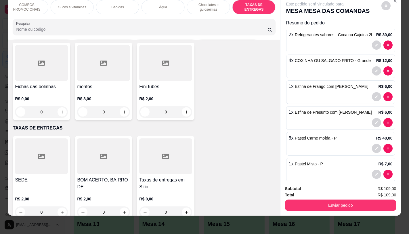
click at [182, 147] on div at bounding box center [165, 157] width 53 height 36
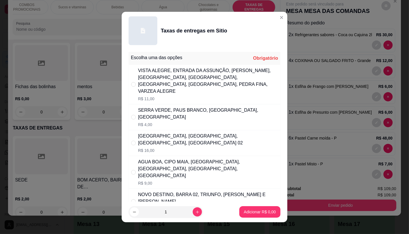
click at [163, 107] on div "SERRA VERDE, PAUS BRANCO, ALTO DA GALINHA, ALTO ALEGRE" at bounding box center [208, 114] width 140 height 14
radio input "true"
click at [252, 213] on p "Adicionar R$ 4,00" at bounding box center [260, 212] width 32 height 6
type input "1"
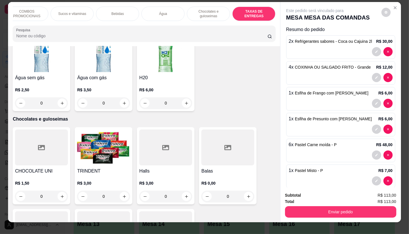
scroll to position [0, 0]
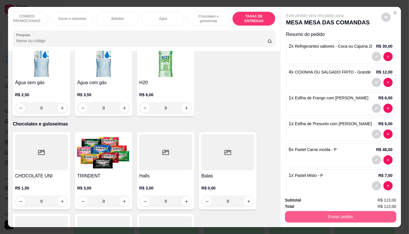
click at [377, 211] on button "Enviar pedido" at bounding box center [340, 217] width 111 height 12
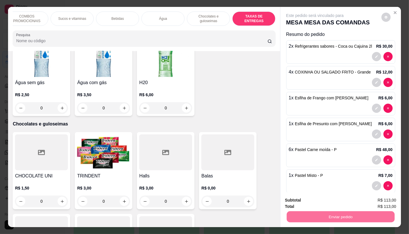
click at [318, 206] on button "Não registrar e enviar pedido" at bounding box center [321, 200] width 58 height 11
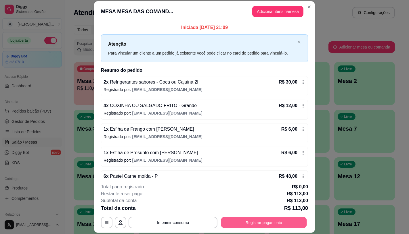
click at [251, 219] on button "Registrar pagamento" at bounding box center [264, 222] width 86 height 11
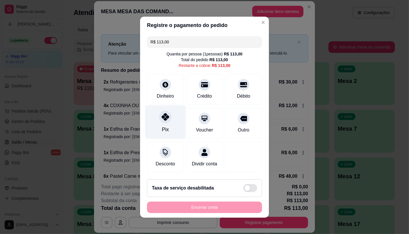
click at [162, 122] on div "Pix" at bounding box center [165, 122] width 41 height 34
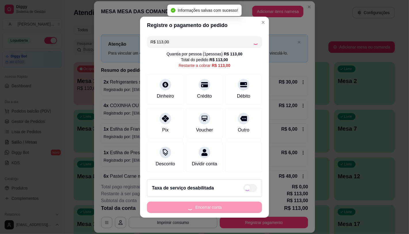
type input "R$ 0,00"
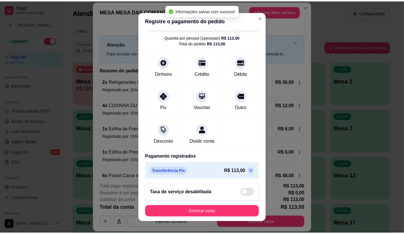
scroll to position [21, 0]
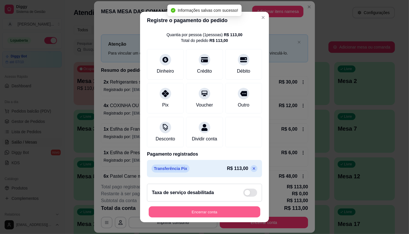
click at [209, 212] on button "Encerrar conta" at bounding box center [205, 212] width 112 height 11
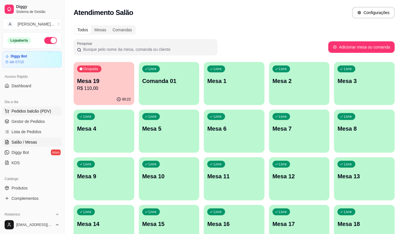
click at [41, 112] on span "Pedidos balcão (PDV)" at bounding box center [32, 111] width 40 height 6
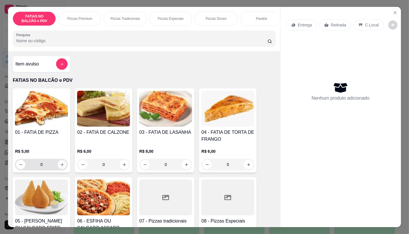
click at [59, 169] on button "increase-product-quantity" at bounding box center [62, 164] width 9 height 9
type input "1"
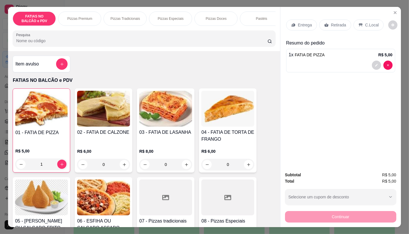
click at [331, 22] on p "Retirada" at bounding box center [338, 25] width 15 height 6
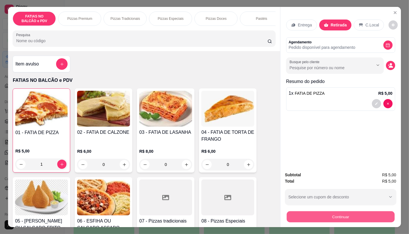
click at [324, 211] on button "Continuar" at bounding box center [340, 216] width 108 height 11
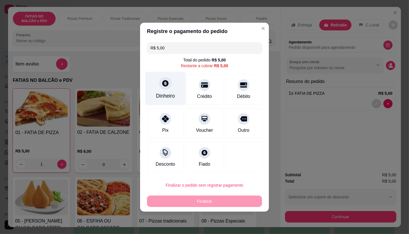
click at [172, 99] on div "Dinheiro" at bounding box center [165, 95] width 19 height 7
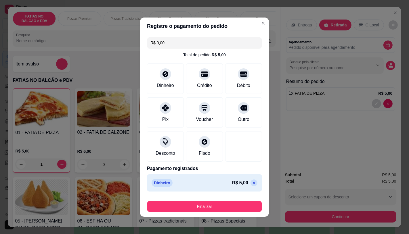
type input "R$ 0,00"
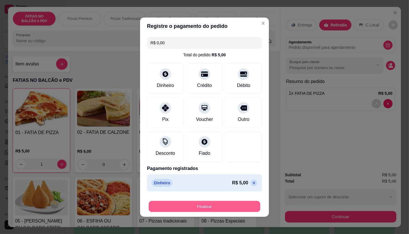
click at [220, 206] on button "Finalizar" at bounding box center [205, 206] width 112 height 11
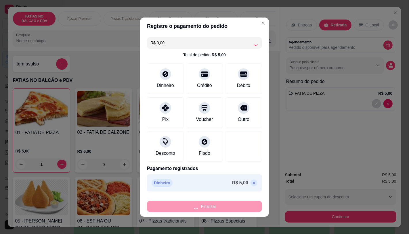
type input "0"
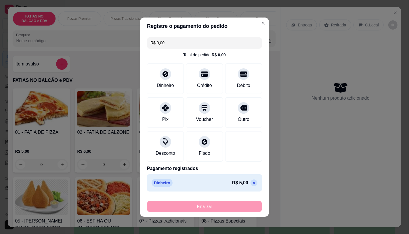
type input "-R$ 5,00"
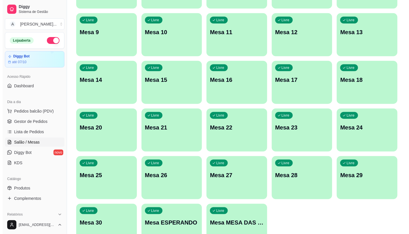
scroll to position [180, 0]
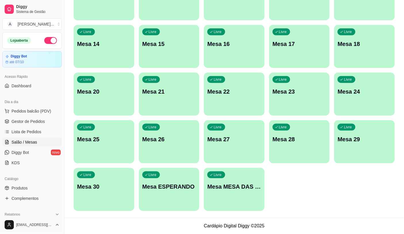
click at [269, 201] on div "Ocupada Mesa 19 R$ 110,00 00:30 Livre Comanda 01 Livre Mesa 1 Livre Mesa 2 Livr…" at bounding box center [234, 46] width 321 height 329
click at [257, 189] on p "Mesa MESA DAS COMANDAS" at bounding box center [234, 187] width 54 height 8
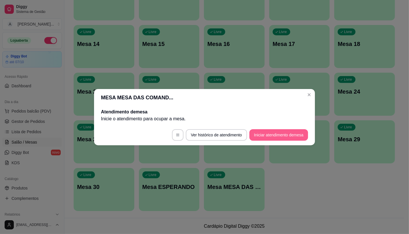
click at [281, 136] on button "Iniciar atendimento de mesa" at bounding box center [278, 135] width 59 height 12
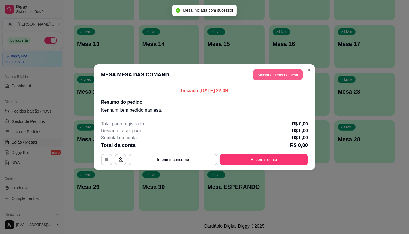
click at [273, 72] on button "Adicionar itens na mesa" at bounding box center [277, 74] width 49 height 11
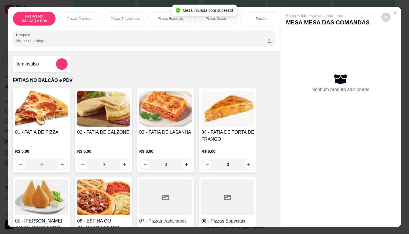
scroll to position [0, 229]
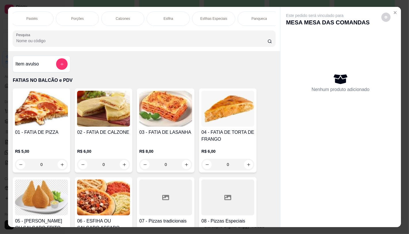
click at [268, 13] on div "Panqueca" at bounding box center [258, 19] width 43 height 14
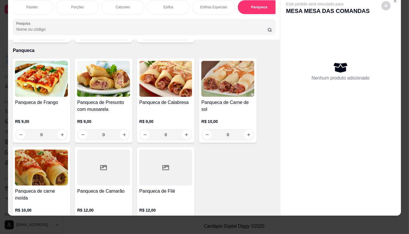
click at [59, 76] on img at bounding box center [41, 79] width 53 height 36
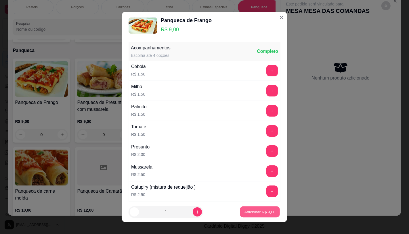
click at [258, 211] on p "Adicionar R$ 9,00" at bounding box center [259, 212] width 31 height 5
type input "1"
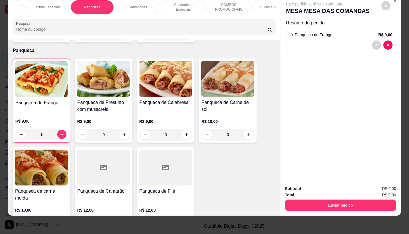
scroll to position [0, 437]
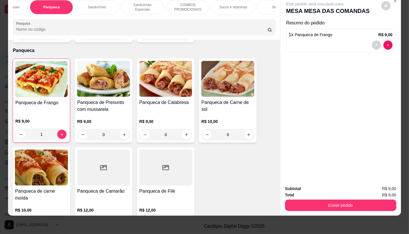
click at [267, 7] on div "Bebidas" at bounding box center [278, 7] width 43 height 14
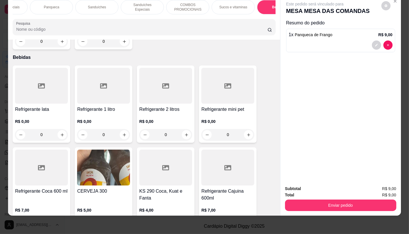
click at [45, 85] on div at bounding box center [41, 86] width 53 height 36
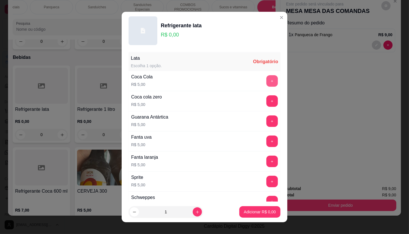
click at [266, 83] on button "+" at bounding box center [272, 81] width 12 height 12
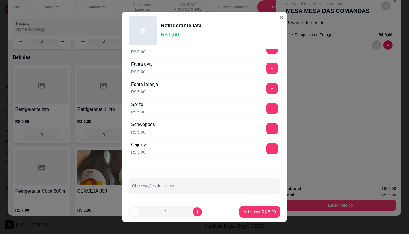
scroll to position [7, 0]
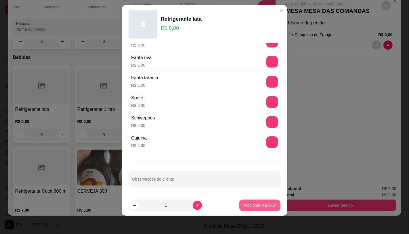
click at [263, 201] on button "Adicionar R$ 5,00" at bounding box center [259, 206] width 41 height 12
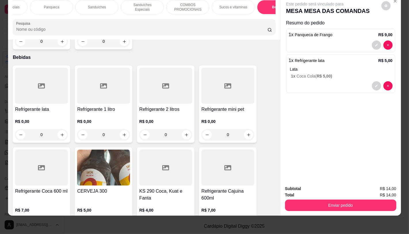
scroll to position [0, 598]
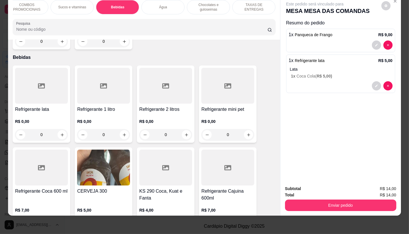
click at [267, 6] on div "TAXAS DE ENTREGAS" at bounding box center [253, 7] width 43 height 14
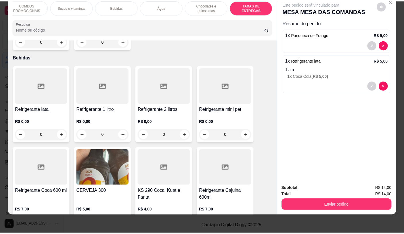
scroll to position [3845, 0]
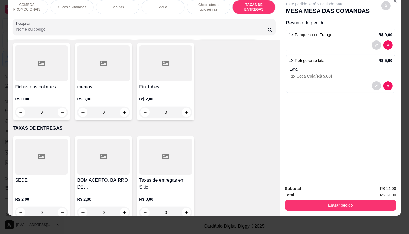
click at [50, 149] on div at bounding box center [41, 157] width 53 height 36
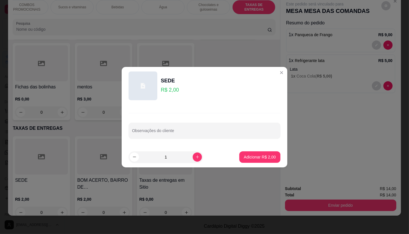
click at [267, 156] on p "Adicionar R$ 2,00" at bounding box center [260, 157] width 32 height 6
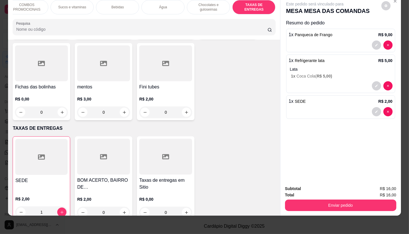
type input "1"
click at [314, 203] on button "Enviar pedido" at bounding box center [340, 206] width 111 height 12
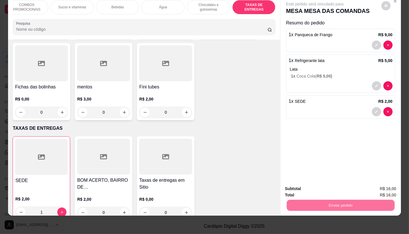
click at [315, 183] on button "Não registrar e enviar pedido" at bounding box center [321, 187] width 60 height 11
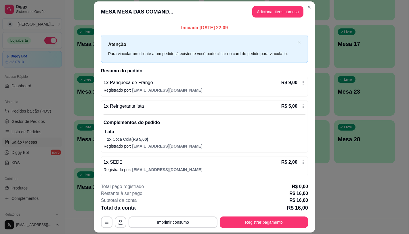
click at [269, 219] on button "Registrar pagamento" at bounding box center [264, 223] width 88 height 12
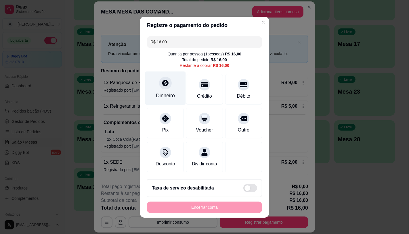
click at [163, 87] on div "Dinheiro" at bounding box center [165, 88] width 41 height 34
type input "R$ 0,00"
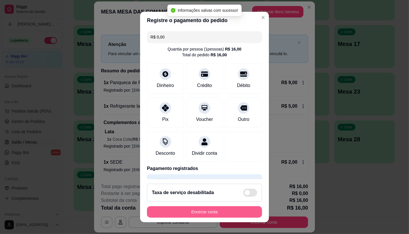
click at [223, 210] on button "Encerrar conta" at bounding box center [204, 212] width 115 height 12
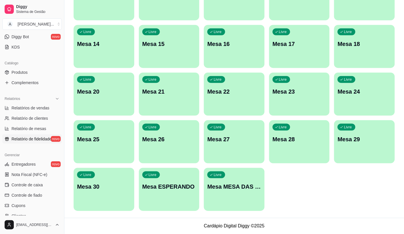
scroll to position [128, 0]
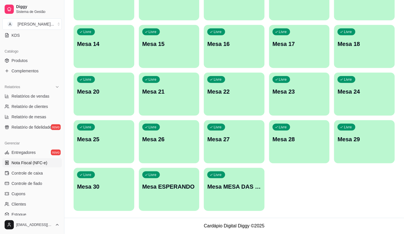
click at [33, 167] on link "Nota Fiscal (NFC-e)" at bounding box center [32, 162] width 60 height 9
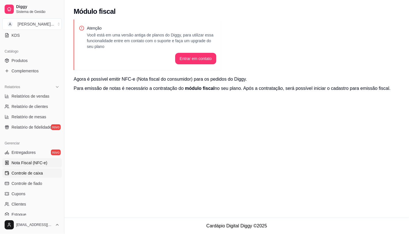
click at [41, 172] on span "Controle de caixa" at bounding box center [27, 173] width 31 height 6
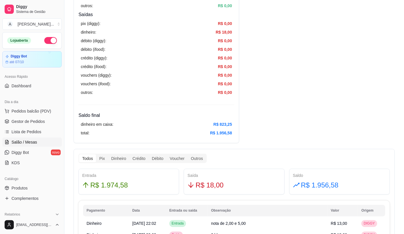
click at [31, 139] on link "Salão / Mesas" at bounding box center [32, 142] width 60 height 9
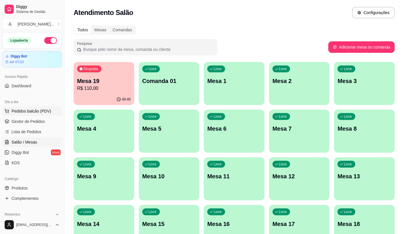
click at [33, 113] on span "Pedidos balcão (PDV)" at bounding box center [32, 111] width 40 height 6
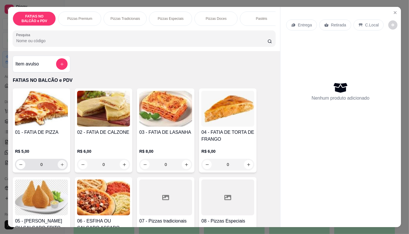
click at [61, 166] on icon "increase-product-quantity" at bounding box center [62, 164] width 3 height 3
click at [61, 167] on icon "increase-product-quantity" at bounding box center [62, 165] width 4 height 4
type input "2"
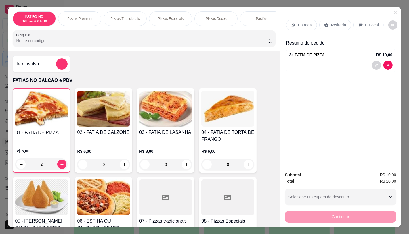
click at [329, 26] on div "Retirada" at bounding box center [335, 25] width 32 height 11
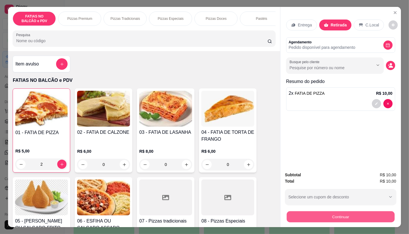
click at [312, 213] on button "Continuar" at bounding box center [340, 216] width 108 height 11
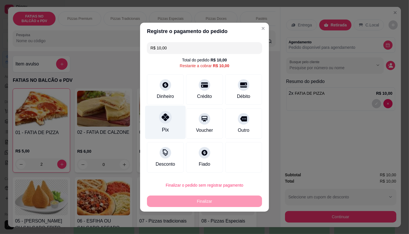
click at [162, 112] on div "Pix" at bounding box center [165, 123] width 41 height 34
type input "R$ 0,00"
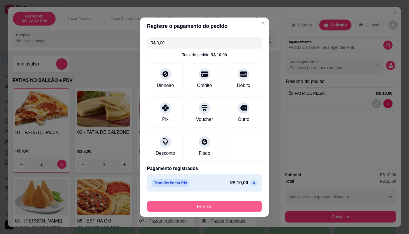
scroll to position [1, 0]
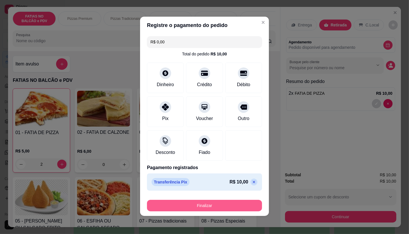
click at [171, 209] on button "Finalizar" at bounding box center [204, 206] width 115 height 12
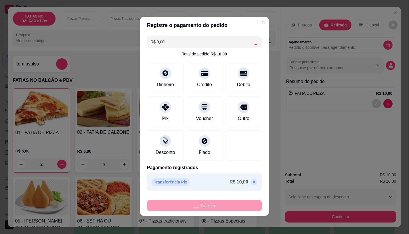
type input "0"
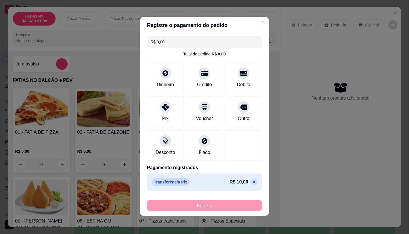
type input "-R$ 10,00"
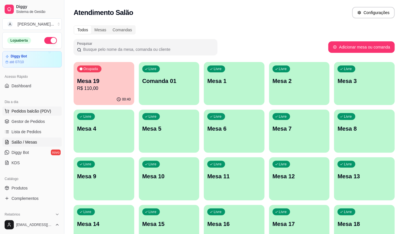
click at [53, 110] on button "Pedidos balcão (PDV)" at bounding box center [32, 111] width 60 height 9
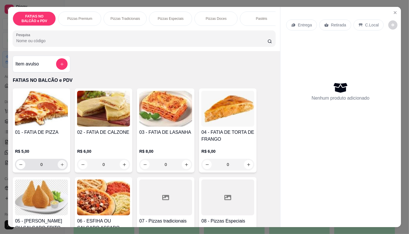
click at [60, 167] on icon "increase-product-quantity" at bounding box center [62, 165] width 4 height 4
type input "2"
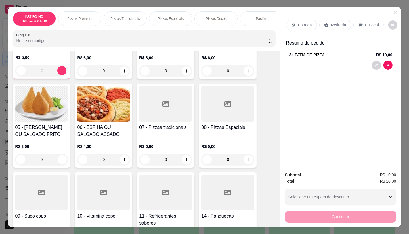
scroll to position [128, 0]
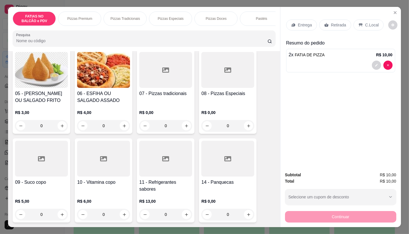
click at [147, 162] on div at bounding box center [165, 159] width 53 height 36
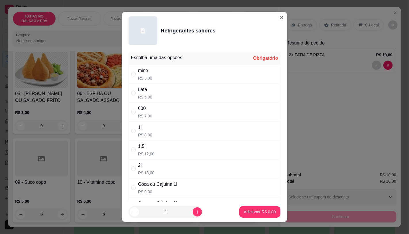
click at [150, 94] on div "Lata R$ 5,00" at bounding box center [205, 93] width 152 height 19
radio input "true"
drag, startPoint x: 271, startPoint y: 204, endPoint x: 267, endPoint y: 210, distance: 7.5
click at [267, 210] on footer "1 Adicionar R$ 5,00" at bounding box center [205, 212] width 166 height 21
click at [263, 216] on button "Adicionar R$ 5,00" at bounding box center [259, 212] width 41 height 12
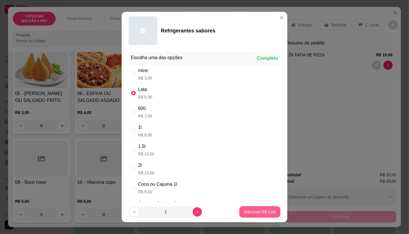
type input "1"
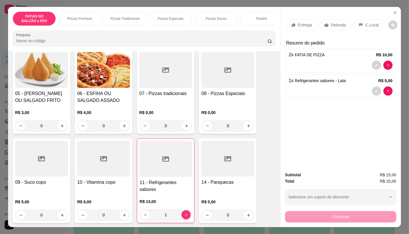
click at [331, 23] on p "Retirada" at bounding box center [338, 25] width 15 height 6
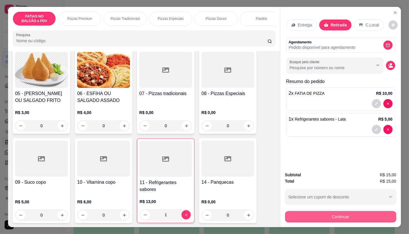
click at [317, 219] on button "Continuar" at bounding box center [340, 217] width 111 height 12
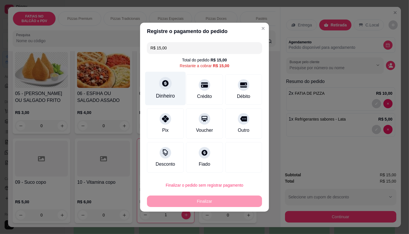
click at [173, 91] on div "Dinheiro" at bounding box center [165, 89] width 41 height 34
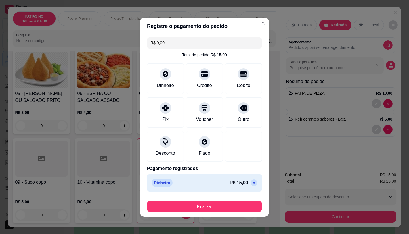
type input "R$ 0,00"
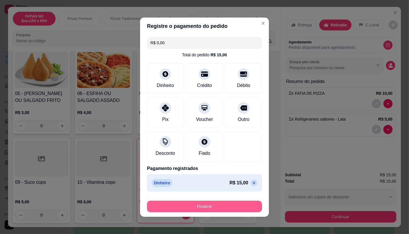
click at [219, 211] on button "Finalizar" at bounding box center [204, 207] width 115 height 12
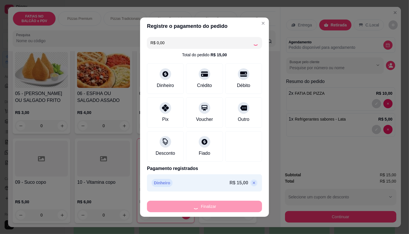
type input "0"
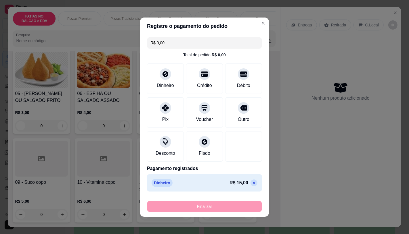
type input "-R$ 15,00"
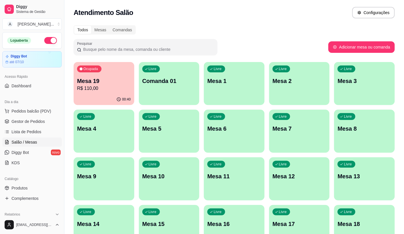
click at [92, 81] on p "Mesa 19" at bounding box center [104, 81] width 54 height 8
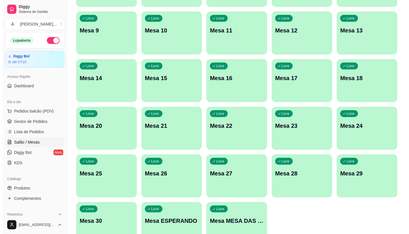
scroll to position [180, 0]
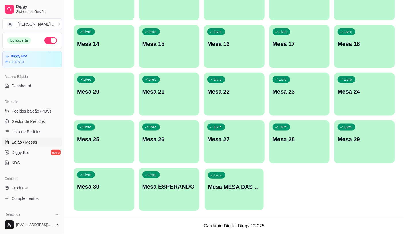
click at [248, 180] on div "Livre Mesa MESA DAS COMANDAS" at bounding box center [234, 186] width 59 height 35
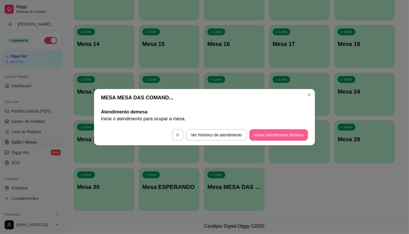
click at [279, 133] on button "Iniciar atendimento de mesa" at bounding box center [278, 135] width 59 height 12
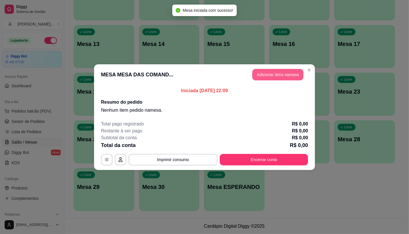
click at [278, 74] on button "Adicionar itens na mesa" at bounding box center [277, 75] width 51 height 12
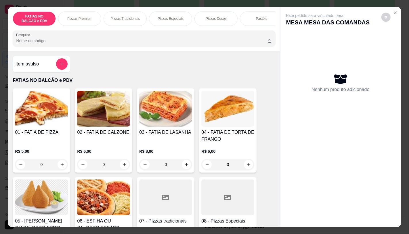
scroll to position [0, 229]
click at [242, 18] on div "Panqueca" at bounding box center [258, 19] width 43 height 14
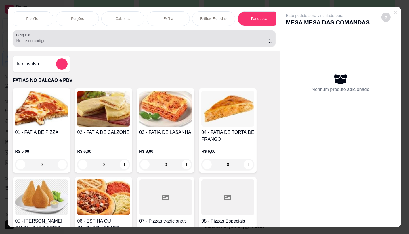
scroll to position [14, 0]
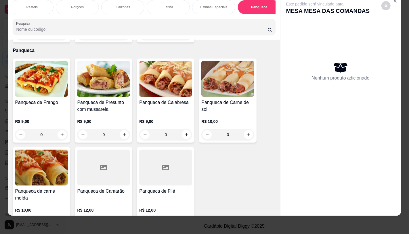
click at [45, 129] on div "0" at bounding box center [41, 135] width 53 height 12
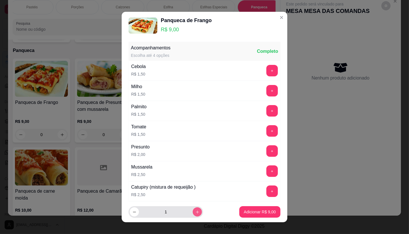
click at [196, 212] on icon "increase-product-quantity" at bounding box center [197, 212] width 3 height 3
type input "2"
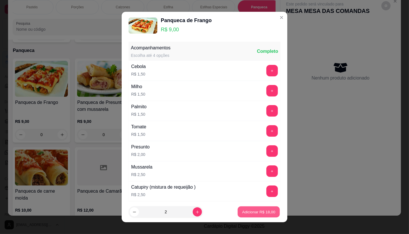
click at [237, 211] on button "Adicionar R$ 18,00" at bounding box center [258, 212] width 42 height 11
type input "2"
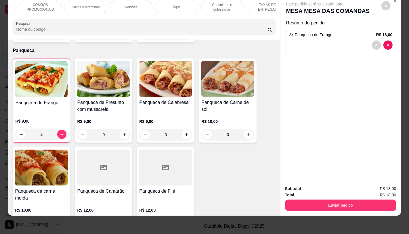
scroll to position [0, 598]
click at [266, 3] on p "TAXAS DE ENTREGAS" at bounding box center [253, 7] width 33 height 9
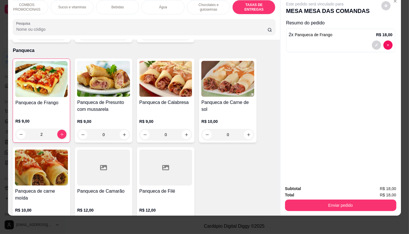
scroll to position [3845, 0]
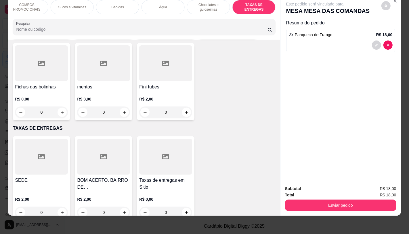
click at [58, 150] on div at bounding box center [41, 157] width 53 height 36
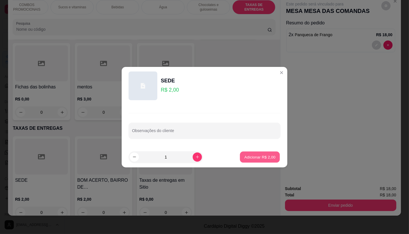
click at [267, 156] on p "Adicionar R$ 2,00" at bounding box center [259, 156] width 31 height 5
type input "1"
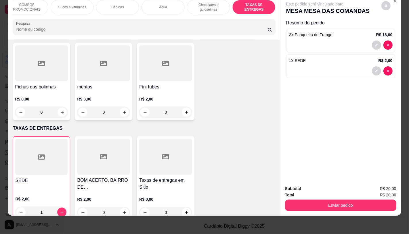
click at [290, 198] on div "Enviar pedido" at bounding box center [340, 204] width 111 height 13
click at [342, 204] on button "Enviar pedido" at bounding box center [340, 206] width 111 height 12
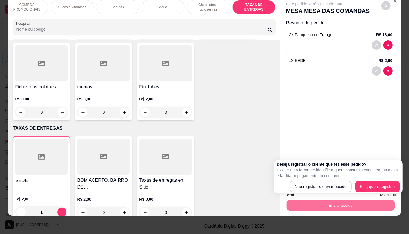
click at [311, 181] on div "Deseja registrar o cliente que fez esse pedido? Essa é uma forma de identificar…" at bounding box center [338, 177] width 123 height 31
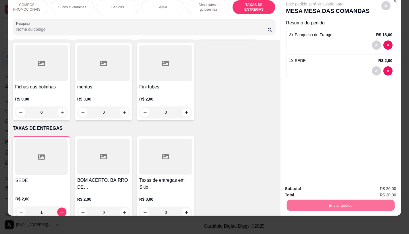
click at [311, 182] on button "Não registrar e enviar pedido" at bounding box center [321, 187] width 58 height 11
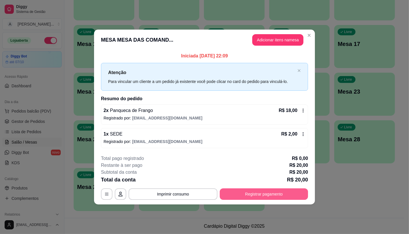
click at [249, 196] on button "Registrar pagamento" at bounding box center [264, 195] width 88 height 12
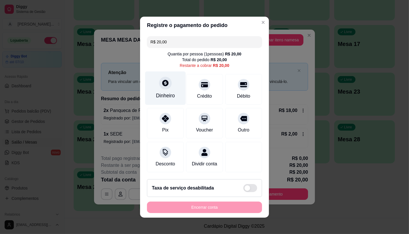
click at [167, 78] on div "Dinheiro" at bounding box center [165, 88] width 41 height 34
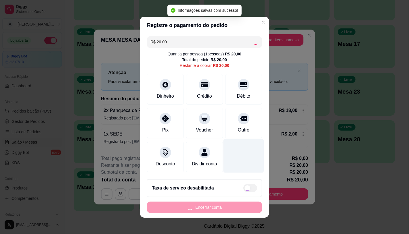
type input "R$ 0,00"
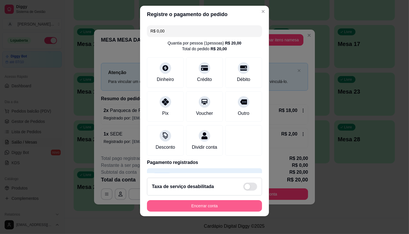
scroll to position [7, 0]
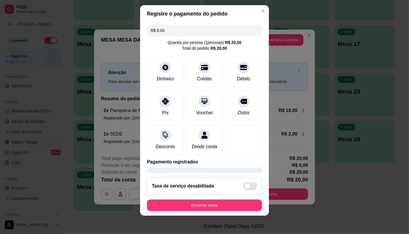
click at [193, 209] on button "Encerrar conta" at bounding box center [204, 206] width 115 height 12
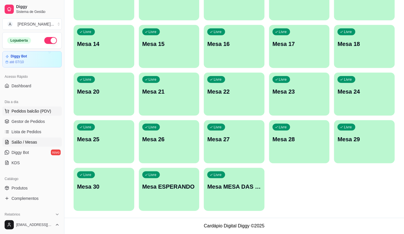
click at [48, 112] on span "Pedidos balcão (PDV)" at bounding box center [32, 111] width 40 height 6
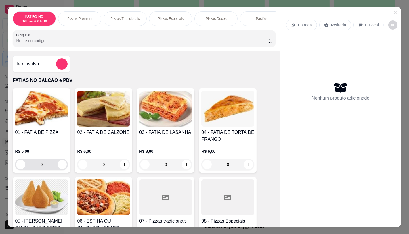
click at [44, 197] on img at bounding box center [41, 198] width 53 height 36
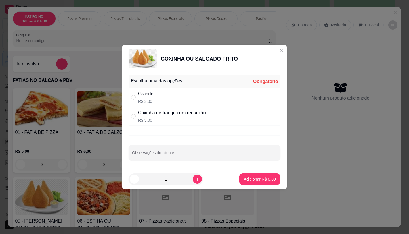
click at [145, 101] on p "R$ 3,00" at bounding box center [145, 102] width 15 height 6
radio input "true"
click at [193, 179] on button "increase-product-quantity" at bounding box center [197, 179] width 9 height 9
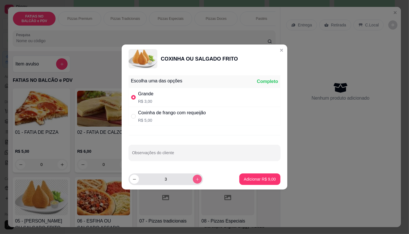
type input "4"
click at [244, 177] on p "Adicionar R$ 12,00" at bounding box center [258, 179] width 33 height 5
type input "4"
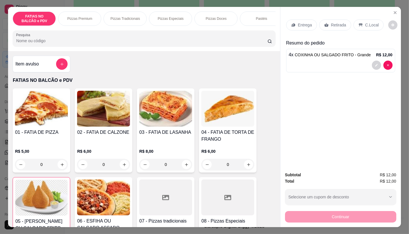
click at [338, 20] on div "Retirada" at bounding box center [335, 25] width 32 height 11
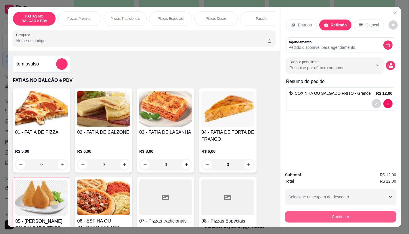
click at [318, 211] on button "Continuar" at bounding box center [340, 217] width 111 height 12
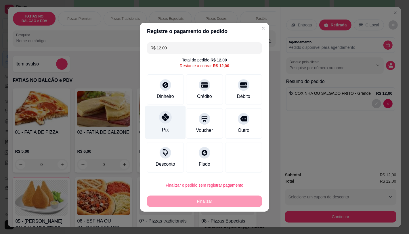
click at [170, 119] on div at bounding box center [165, 117] width 13 height 13
type input "R$ 0,00"
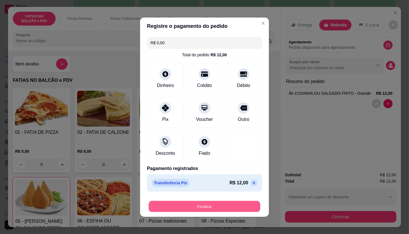
click at [220, 202] on button "Finalizar" at bounding box center [205, 206] width 112 height 11
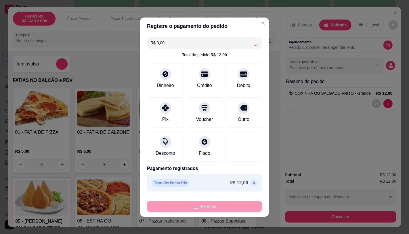
type input "0"
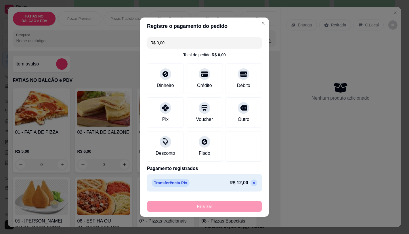
type input "-R$ 12,00"
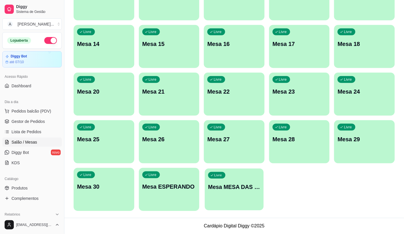
click at [221, 194] on div "Livre Mesa MESA DAS COMANDAS" at bounding box center [234, 186] width 59 height 35
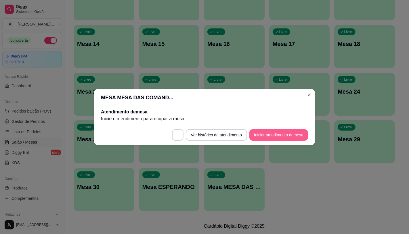
click at [283, 140] on button "Iniciar atendimento de mesa" at bounding box center [278, 135] width 59 height 12
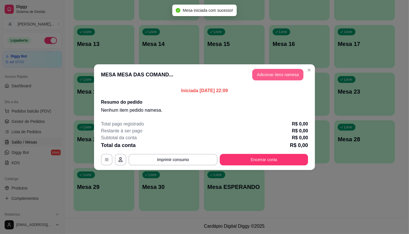
click at [260, 71] on button "Adicionar itens na mesa" at bounding box center [277, 75] width 51 height 12
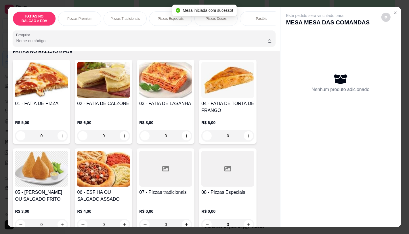
scroll to position [32, 0]
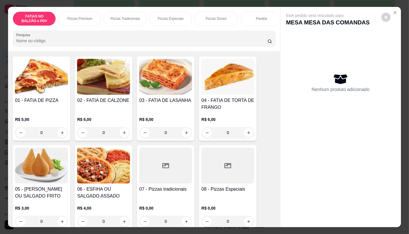
click at [118, 188] on div "06 - ESFIHA OU SALGADO ASSADO R$ 4,00 0" at bounding box center [104, 187] width 58 height 84
click at [165, 188] on div "07 - Pizzas tradicionais R$ 0,00 0" at bounding box center [166, 187] width 58 height 84
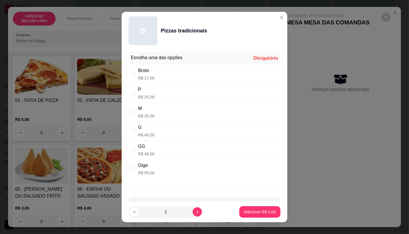
click at [152, 112] on div "M R$ 35,00" at bounding box center [205, 112] width 152 height 19
radio input "true"
click at [256, 216] on button "Adicionar R$ 35,00" at bounding box center [258, 212] width 43 height 12
type input "1"
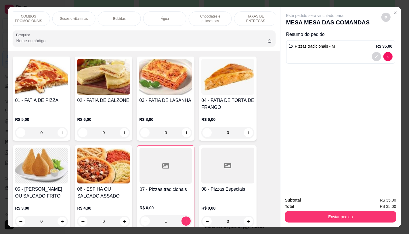
scroll to position [0, 598]
click at [261, 15] on p "TAXAS DE ENTREGAS" at bounding box center [253, 18] width 33 height 9
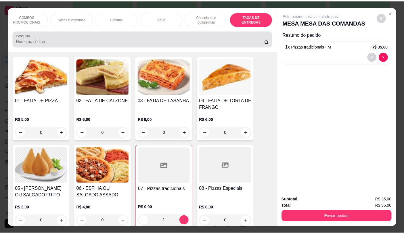
scroll to position [14, 0]
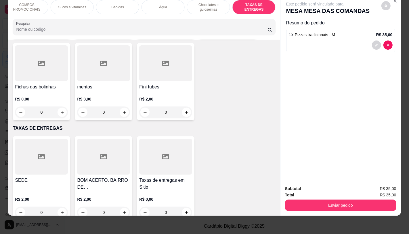
click at [15, 157] on div at bounding box center [41, 157] width 53 height 36
click at [47, 177] on h4 "SEDE" at bounding box center [41, 180] width 53 height 7
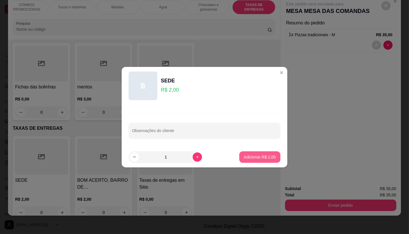
click at [275, 154] on button "Adicionar R$ 2,00" at bounding box center [259, 158] width 41 height 12
type input "1"
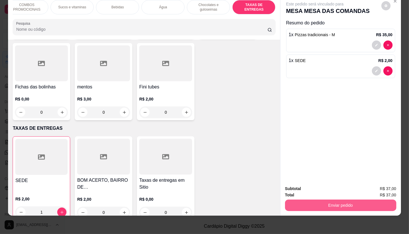
click at [305, 200] on button "Enviar pedido" at bounding box center [340, 206] width 111 height 12
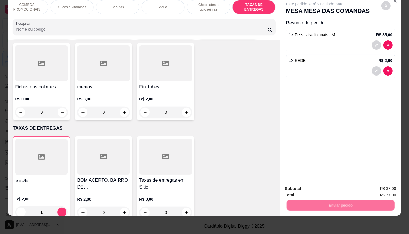
click at [305, 189] on button "Não registrar e enviar pedido" at bounding box center [321, 187] width 60 height 11
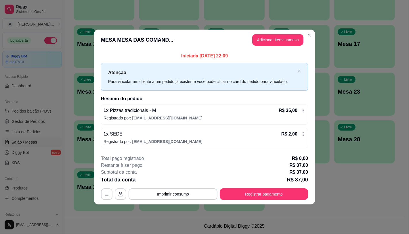
click at [301, 201] on footer "**********" at bounding box center [204, 178] width 221 height 54
click at [275, 191] on button "Registrar pagamento" at bounding box center [264, 194] width 86 height 11
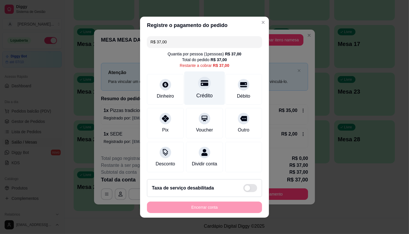
click at [209, 86] on div "Crédito" at bounding box center [204, 88] width 41 height 34
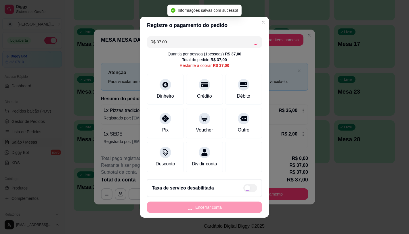
type input "R$ 0,00"
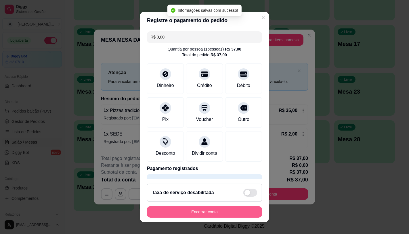
click at [219, 214] on button "Encerrar conta" at bounding box center [204, 212] width 115 height 12
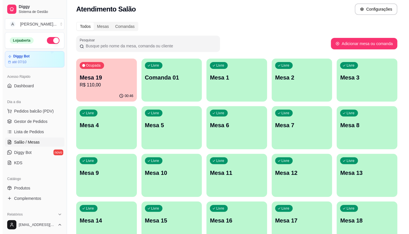
scroll to position [0, 0]
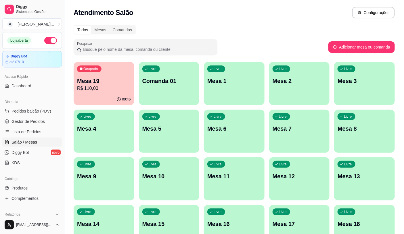
click at [93, 77] on p "Mesa 19" at bounding box center [104, 81] width 54 height 8
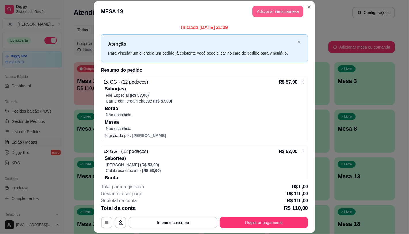
click at [252, 16] on button "Adicionar itens na mesa" at bounding box center [277, 12] width 51 height 12
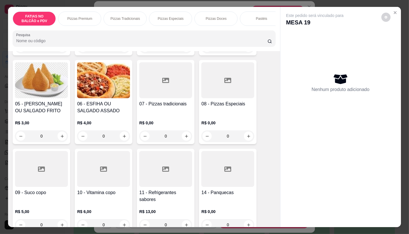
scroll to position [128, 0]
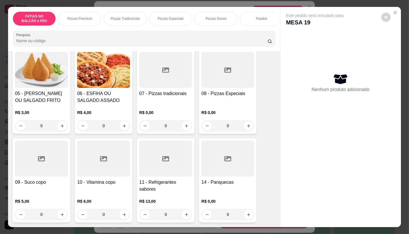
click at [142, 184] on h4 "11 - Refrigerantes sabores" at bounding box center [165, 186] width 53 height 14
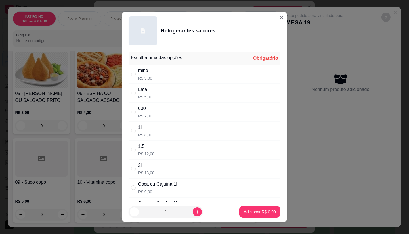
scroll to position [32, 0]
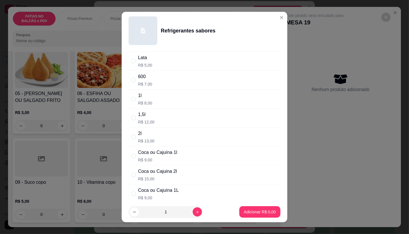
click at [153, 180] on p "R$ 15,00" at bounding box center [157, 179] width 39 height 6
radio input "true"
click at [263, 215] on button "Adicionar R$ 15,00" at bounding box center [258, 212] width 42 height 11
type input "1"
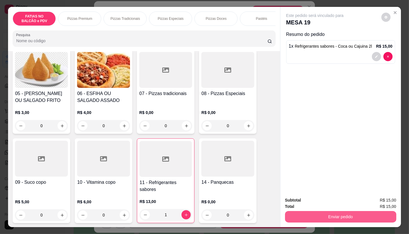
click at [303, 211] on button "Enviar pedido" at bounding box center [340, 217] width 111 height 12
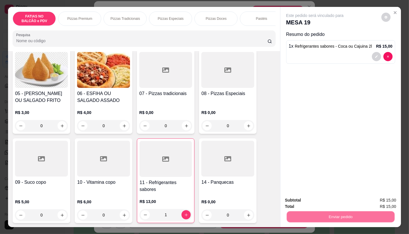
click at [300, 207] on div "Deseja registrar o cliente que fez esse pedido? Essa é uma forma de identificar…" at bounding box center [338, 194] width 103 height 27
click at [298, 203] on button "Não registrar e enviar pedido" at bounding box center [321, 200] width 58 height 11
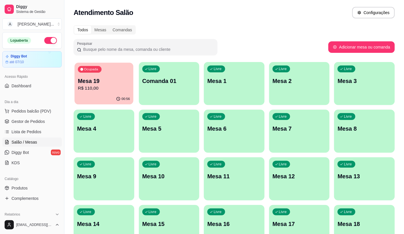
click at [91, 94] on div "00:56" at bounding box center [103, 99] width 59 height 11
click at [118, 87] on p "R$ 110,00" at bounding box center [104, 88] width 54 height 7
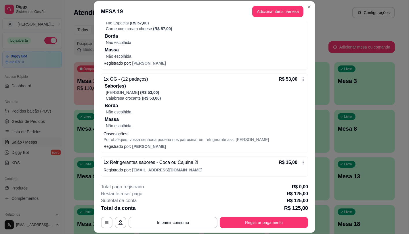
scroll to position [17, 0]
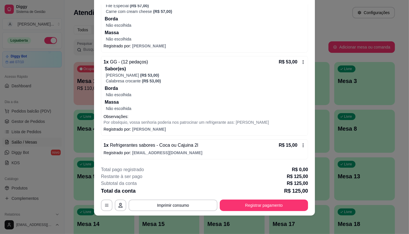
click at [298, 143] on div "1 x Refrigerantes sabores - Coca ou Cajuina 2l R$ 15,00 Registrado por: kenedya…" at bounding box center [204, 149] width 207 height 20
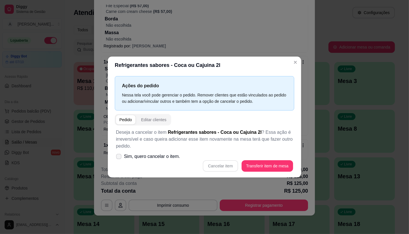
click at [144, 160] on label "Sim, quero cancelar o item." at bounding box center [148, 157] width 69 height 12
click at [119, 160] on input "Sim, quero cancelar o item." at bounding box center [118, 160] width 4 height 4
checkbox input "true"
click at [223, 164] on button "Cancelar item" at bounding box center [220, 165] width 34 height 11
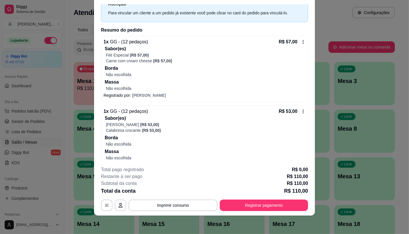
scroll to position [0, 0]
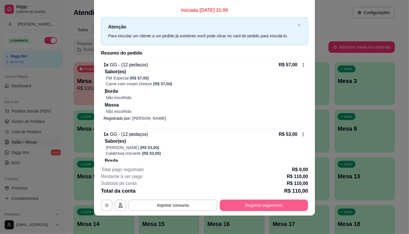
click at [242, 205] on button "Registrar pagamento" at bounding box center [264, 206] width 88 height 12
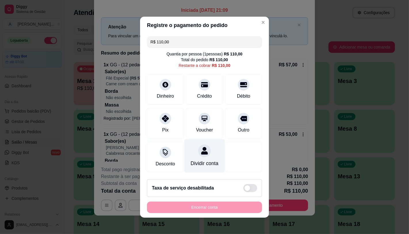
click at [187, 154] on div "Dividir conta" at bounding box center [204, 156] width 41 height 34
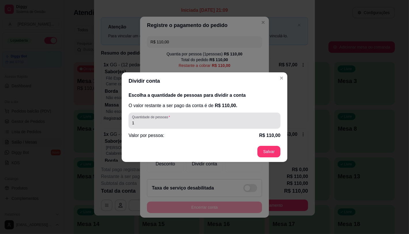
click at [183, 128] on div "Quantidade de pessoas 1" at bounding box center [205, 121] width 152 height 16
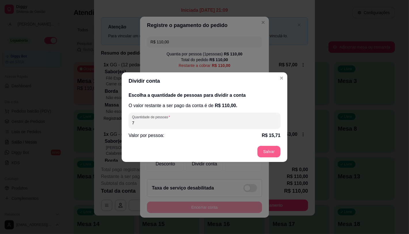
type input "7"
click at [283, 155] on footer "Salvar" at bounding box center [205, 151] width 166 height 21
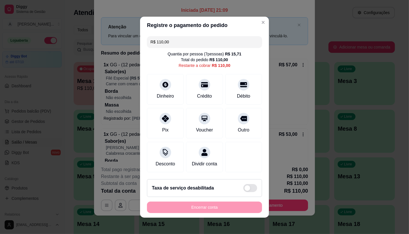
drag, startPoint x: 180, startPoint y: 36, endPoint x: 151, endPoint y: 37, distance: 29.7
click at [151, 37] on input "R$ 110,00" at bounding box center [204, 42] width 108 height 12
type input "R$ 16,00"
click at [160, 77] on div at bounding box center [165, 83] width 13 height 13
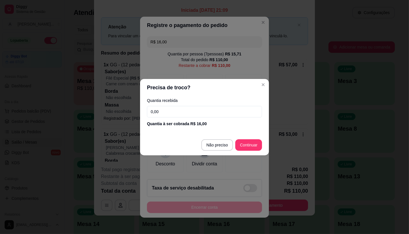
click at [173, 113] on input "0,00" at bounding box center [204, 112] width 115 height 12
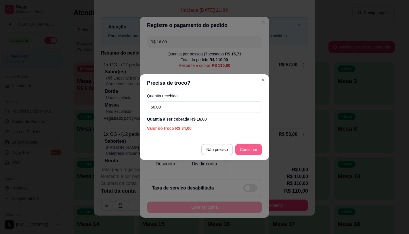
type input "50,00"
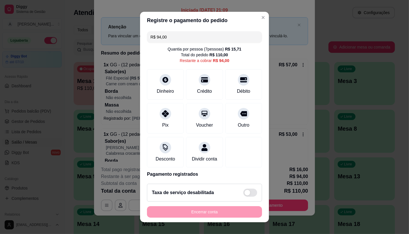
drag, startPoint x: 172, startPoint y: 33, endPoint x: 127, endPoint y: 38, distance: 44.8
click at [127, 38] on div "Registre o pagamento do pedido R$ 94,00 Quantia por pessoa ( 7 pessoas) R$ 15,7…" at bounding box center [204, 117] width 409 height 234
click at [202, 83] on div at bounding box center [204, 78] width 13 height 13
drag, startPoint x: 176, startPoint y: 35, endPoint x: 137, endPoint y: 35, distance: 38.5
click at [141, 35] on div "R$ 62,58 Quantia por pessoa ( 7 pessoas) R$ 15,71 Total do pedido R$ 110,00 Res…" at bounding box center [204, 104] width 129 height 151
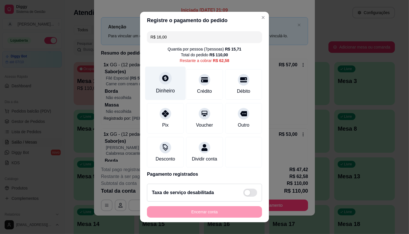
click at [156, 90] on div "Dinheiro" at bounding box center [165, 90] width 19 height 7
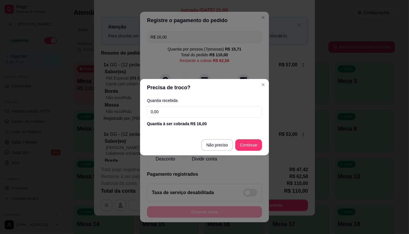
click at [174, 111] on input "0,00" at bounding box center [204, 112] width 115 height 12
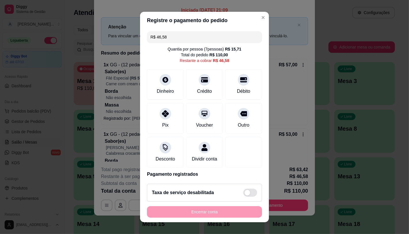
drag, startPoint x: 177, startPoint y: 35, endPoint x: 117, endPoint y: 37, distance: 60.4
click at [117, 37] on div "Registre o pagamento do pedido R$ 46,58 Quantia por pessoa ( 7 pessoas) R$ 15,7…" at bounding box center [204, 117] width 409 height 234
type input "R$ 16,00"
click at [164, 83] on div at bounding box center [165, 78] width 13 height 13
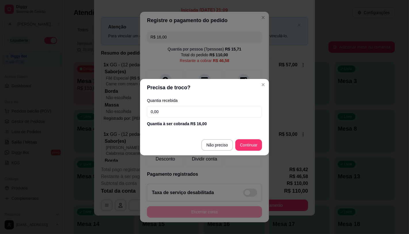
click at [171, 113] on input "0,00" at bounding box center [204, 112] width 115 height 12
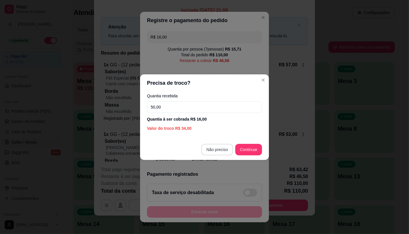
type input "50,00"
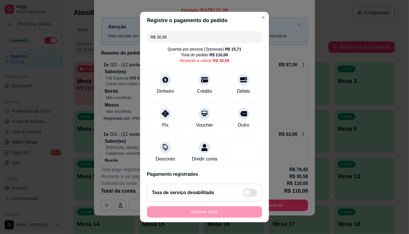
drag, startPoint x: 173, startPoint y: 36, endPoint x: 114, endPoint y: 33, distance: 58.1
click at [114, 33] on div "Registre o pagamento do pedido R$ 30,58 Quantia por pessoa ( 7 pessoas) R$ 15,7…" at bounding box center [204, 117] width 409 height 234
click at [161, 85] on div "Dinheiro" at bounding box center [165, 83] width 41 height 34
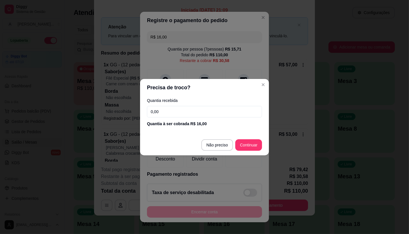
drag, startPoint x: 214, startPoint y: 152, endPoint x: 214, endPoint y: 149, distance: 3.2
click at [214, 151] on footer "Não preciso Continuar" at bounding box center [204, 145] width 129 height 21
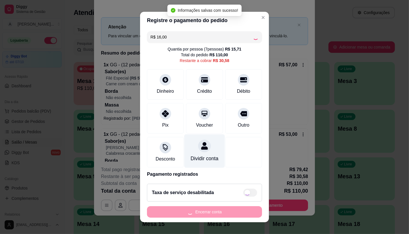
type input "R$ 14,58"
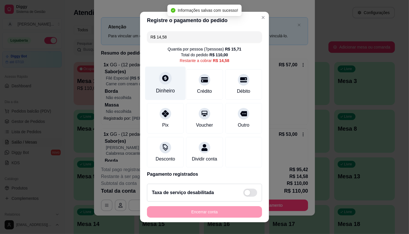
click at [166, 73] on div "Dinheiro" at bounding box center [165, 83] width 41 height 34
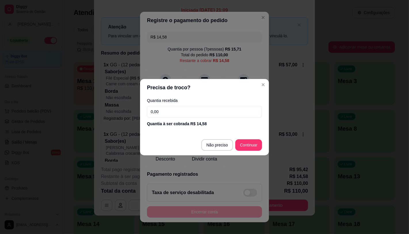
click at [173, 110] on input "0,00" at bounding box center [204, 112] width 115 height 12
type input "0,00"
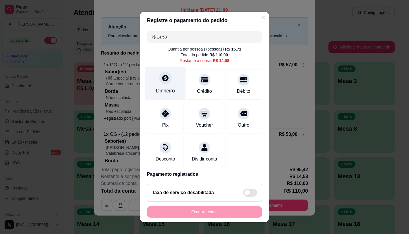
click at [170, 82] on div "Dinheiro" at bounding box center [165, 83] width 41 height 34
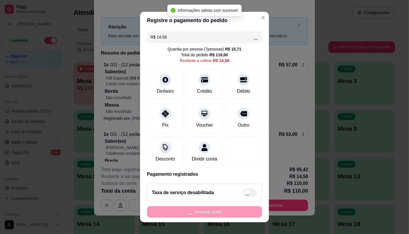
type input "R$ 0,00"
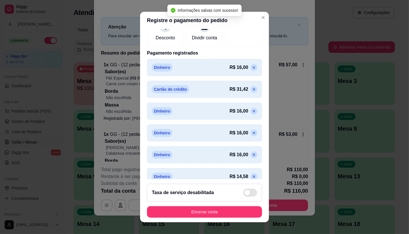
scroll to position [131, 0]
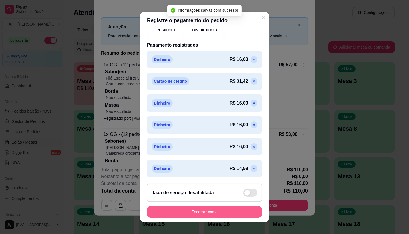
click at [208, 207] on button "Encerrar conta" at bounding box center [204, 212] width 115 height 12
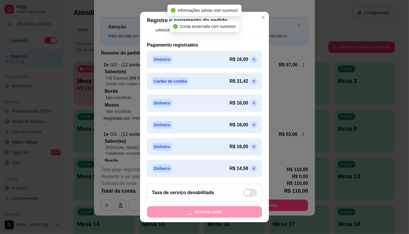
scroll to position [0, 0]
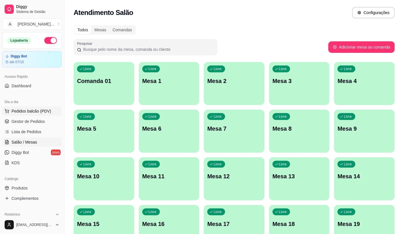
click at [44, 113] on span "Pedidos balcão (PDV)" at bounding box center [32, 111] width 40 height 6
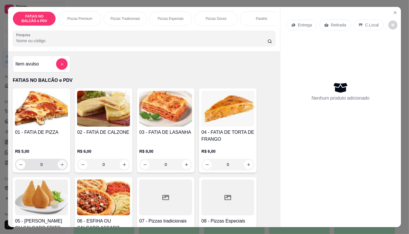
click at [54, 168] on input "0" at bounding box center [41, 165] width 32 height 12
click at [61, 167] on icon "increase-product-quantity" at bounding box center [62, 165] width 4 height 4
type input "1"
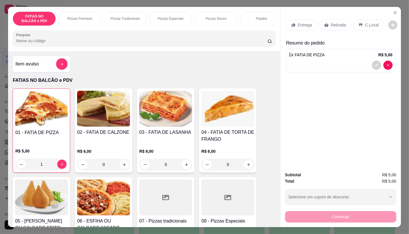
click at [41, 197] on img at bounding box center [41, 198] width 53 height 36
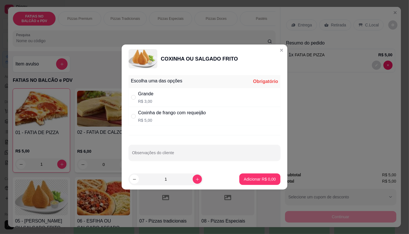
click at [162, 102] on div "Grande R$ 3,00" at bounding box center [205, 97] width 152 height 19
radio input "true"
click at [265, 185] on div "Adicionar R$ 3,00" at bounding box center [259, 180] width 41 height 12
click at [265, 182] on p "Adicionar R$ 3,00" at bounding box center [260, 180] width 32 height 6
type input "1"
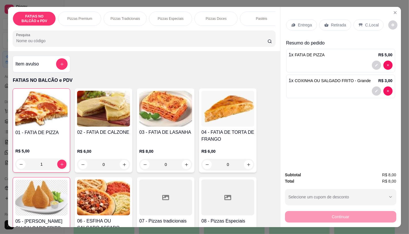
click at [332, 26] on div "Retirada" at bounding box center [335, 25] width 32 height 11
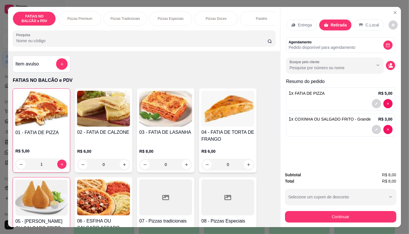
drag, startPoint x: 320, startPoint y: 204, endPoint x: 322, endPoint y: 208, distance: 4.8
click at [320, 204] on div "Subtotal R$ 8,00 Total R$ 8,00 Selecione um cupom de desconto GANHEI5 Selecione…" at bounding box center [340, 197] width 111 height 51
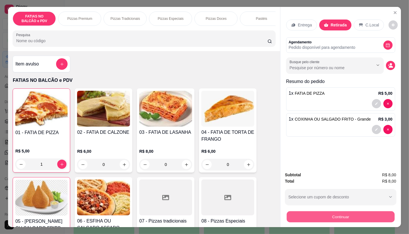
click at [323, 214] on button "Continuar" at bounding box center [340, 216] width 108 height 11
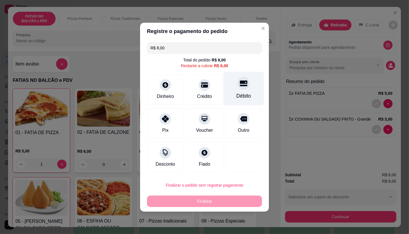
click at [236, 95] on div "Débito" at bounding box center [243, 95] width 15 height 7
type input "R$ 0,00"
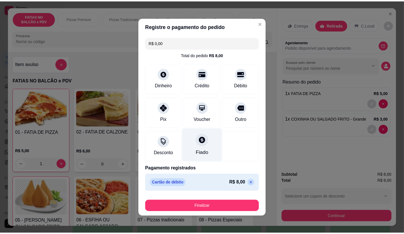
scroll to position [1, 0]
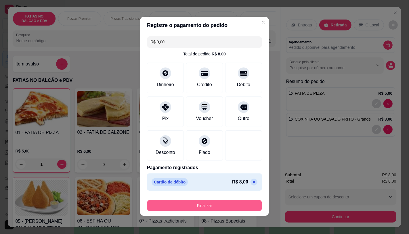
click at [228, 206] on button "Finalizar" at bounding box center [204, 206] width 115 height 12
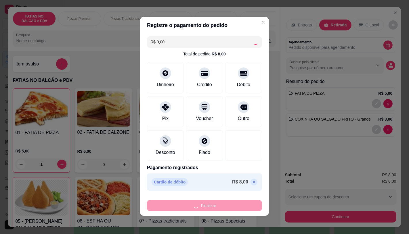
type input "0"
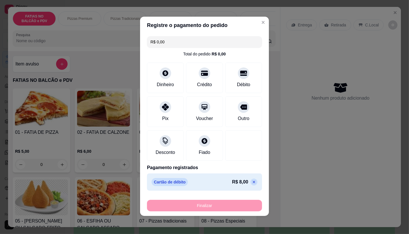
type input "-R$ 8,00"
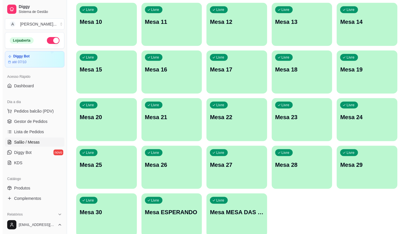
scroll to position [160, 0]
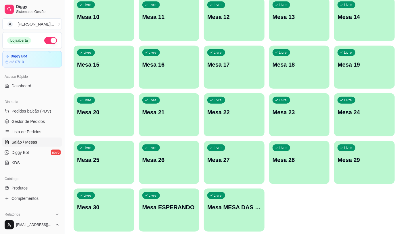
click at [231, 226] on div "button" at bounding box center [234, 228] width 61 height 7
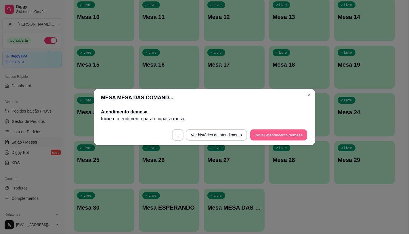
click at [285, 136] on button "Iniciar atendimento de mesa" at bounding box center [278, 134] width 57 height 11
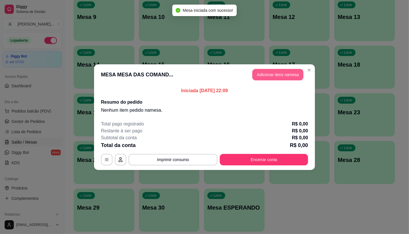
click at [283, 73] on button "Adicionar itens na mesa" at bounding box center [277, 75] width 51 height 12
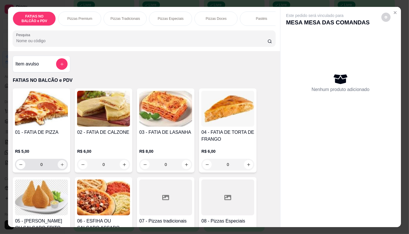
click at [64, 168] on button "increase-product-quantity" at bounding box center [62, 164] width 9 height 9
type input "1"
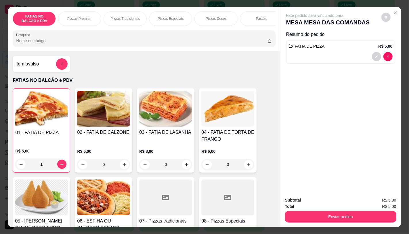
click at [87, 42] on input "Pesquisa" at bounding box center [141, 41] width 251 height 6
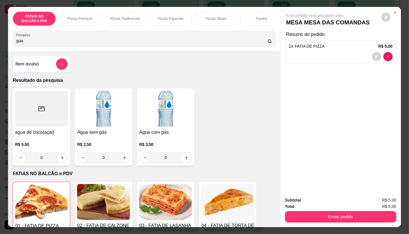
type input "gua"
click at [99, 104] on img at bounding box center [103, 109] width 53 height 36
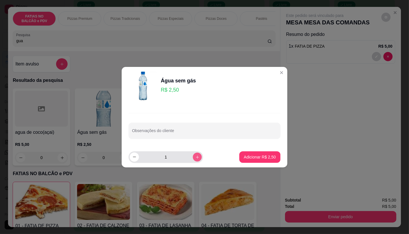
click at [195, 156] on icon "increase-product-quantity" at bounding box center [197, 157] width 4 height 4
type input "2"
click at [255, 153] on button "Adicionar R$ 5,00" at bounding box center [259, 158] width 41 height 12
type input "2"
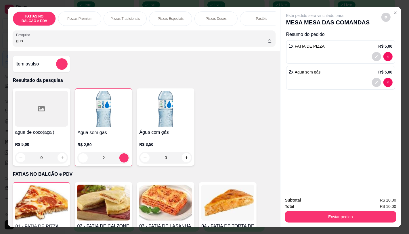
click at [263, 30] on div "FATIAS NO BALCÃO e PDV Pizzas Premium Pizzas Tradicionais Pizzas Especiais Pizz…" at bounding box center [144, 29] width 272 height 44
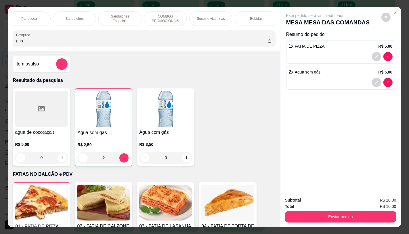
scroll to position [0, 598]
click at [262, 21] on div "TAXAS DE ENTREGAS" at bounding box center [253, 19] width 43 height 14
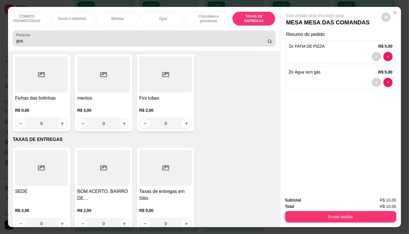
scroll to position [14, 0]
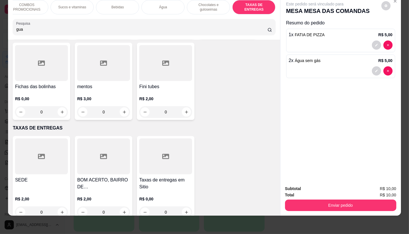
click at [52, 159] on div at bounding box center [41, 157] width 53 height 36
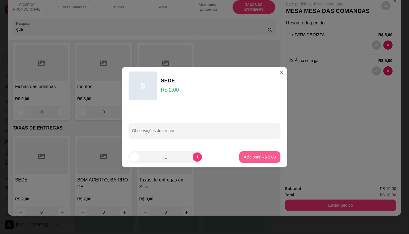
click at [259, 161] on button "Adicionar R$ 2,00" at bounding box center [259, 158] width 41 height 12
type input "1"
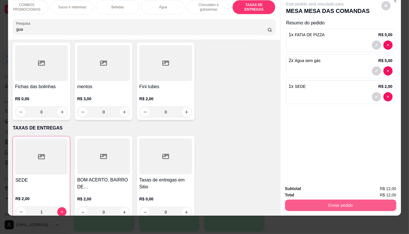
click at [306, 201] on button "Enviar pedido" at bounding box center [340, 206] width 111 height 12
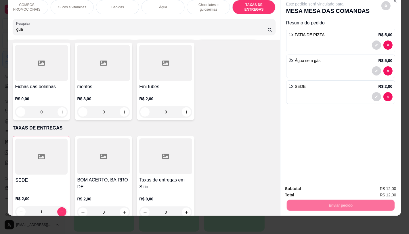
click at [305, 189] on button "Não registrar e enviar pedido" at bounding box center [321, 187] width 60 height 11
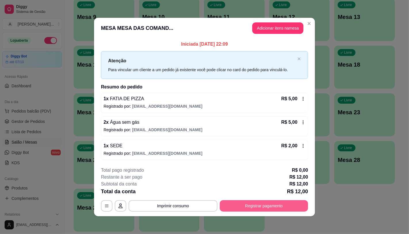
click at [292, 207] on button "Registrar pagamento" at bounding box center [264, 206] width 88 height 12
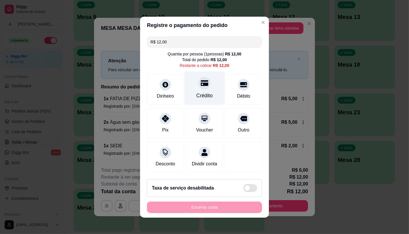
click at [208, 85] on div "Crédito" at bounding box center [204, 88] width 41 height 34
type input "R$ 0,00"
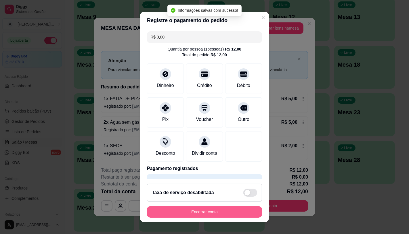
click at [225, 212] on button "Encerrar conta" at bounding box center [204, 212] width 115 height 12
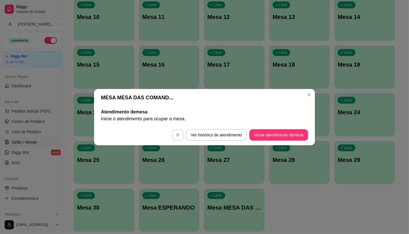
drag, startPoint x: 277, startPoint y: 142, endPoint x: 276, endPoint y: 137, distance: 5.8
click at [277, 140] on footer "Ver histórico de atendimento Iniciar atendimento de mesa" at bounding box center [204, 135] width 221 height 21
click at [276, 134] on button "Iniciar atendimento de mesa" at bounding box center [278, 135] width 59 height 12
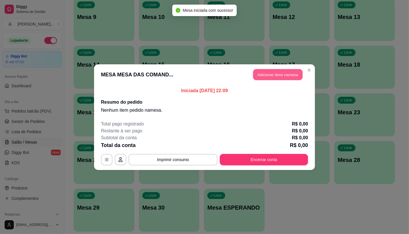
click at [279, 76] on button "Adicionar itens na mesa" at bounding box center [277, 74] width 49 height 11
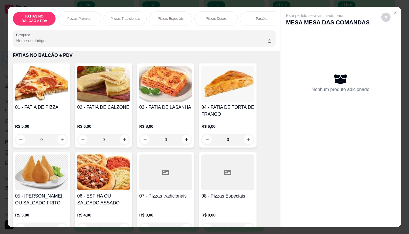
scroll to position [32, 0]
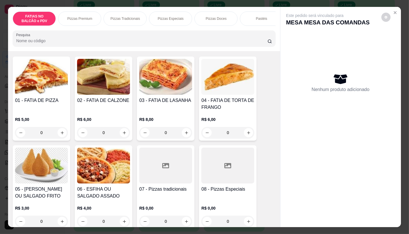
click at [229, 180] on div at bounding box center [227, 166] width 53 height 36
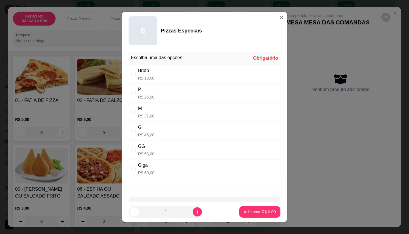
click at [173, 177] on div "Giga R$ 60,00" at bounding box center [205, 169] width 152 height 19
radio input "true"
click at [258, 211] on p "Adicionar R$ 60,00" at bounding box center [259, 212] width 34 height 6
type input "1"
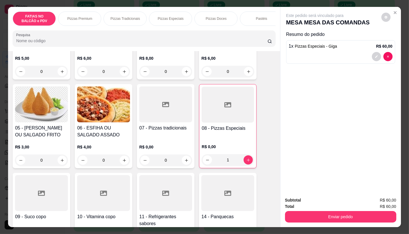
scroll to position [96, 0]
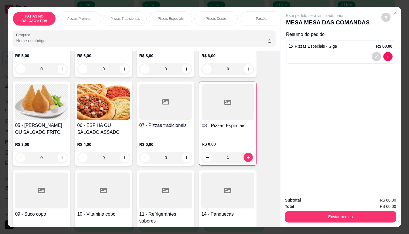
click at [167, 189] on div at bounding box center [165, 191] width 53 height 36
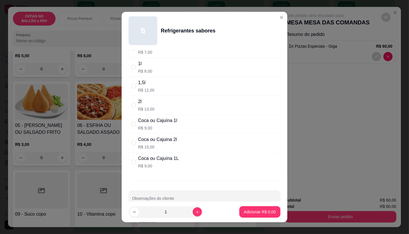
scroll to position [77, 0]
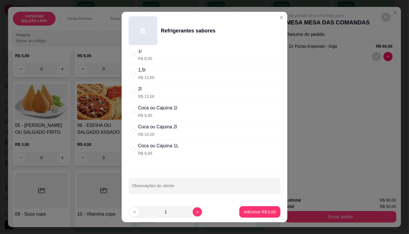
click at [160, 135] on p "R$ 15,00" at bounding box center [157, 135] width 39 height 6
radio input "true"
click at [255, 216] on button "Adicionar R$ 15,00" at bounding box center [258, 212] width 43 height 12
type input "1"
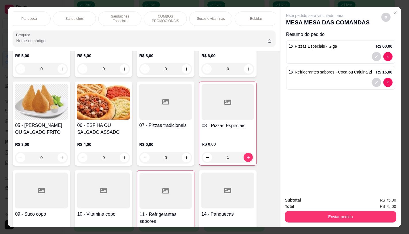
scroll to position [0, 598]
click at [261, 19] on div "TAXAS DE ENTREGAS" at bounding box center [253, 19] width 43 height 14
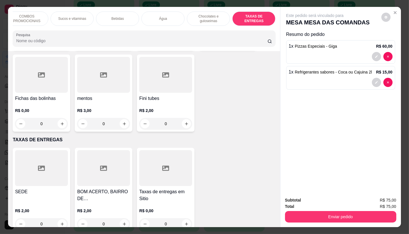
scroll to position [14, 0]
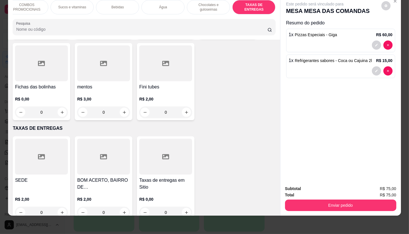
click at [50, 177] on h4 "SEDE" at bounding box center [41, 180] width 53 height 7
click at [266, 160] on button "Adicionar R$ 2,00" at bounding box center [259, 158] width 41 height 12
type input "1"
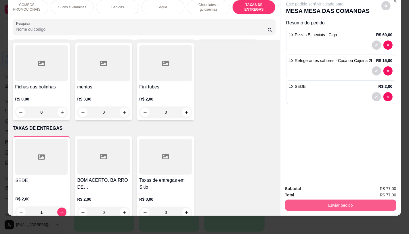
click at [328, 200] on button "Enviar pedido" at bounding box center [340, 206] width 111 height 12
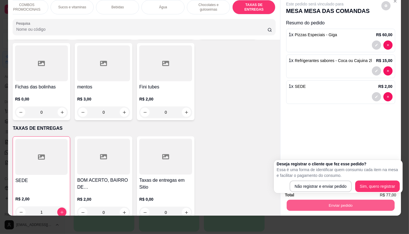
click at [332, 193] on div "Deseja registrar o cliente que fez esse pedido? Essa é uma forma de identificar…" at bounding box center [338, 176] width 129 height 33
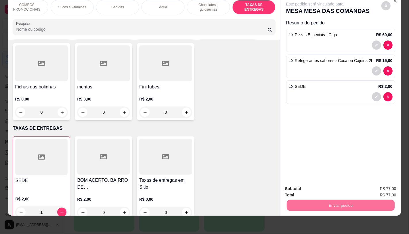
click at [328, 190] on button "Não registrar e enviar pedido" at bounding box center [321, 186] width 58 height 11
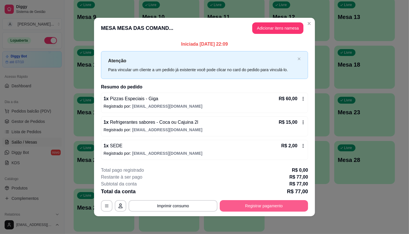
click at [273, 203] on button "Registrar pagamento" at bounding box center [264, 206] width 88 height 12
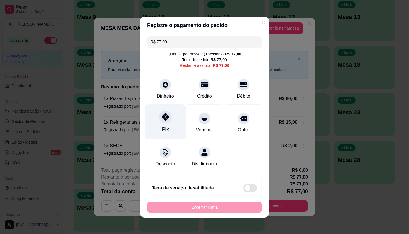
click at [157, 116] on div "Pix" at bounding box center [165, 122] width 41 height 34
type input "R$ 0,00"
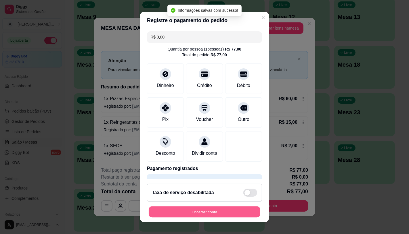
click at [216, 210] on button "Encerrar conta" at bounding box center [205, 212] width 112 height 11
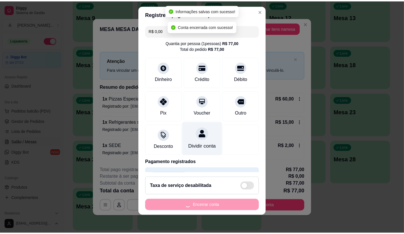
scroll to position [7, 0]
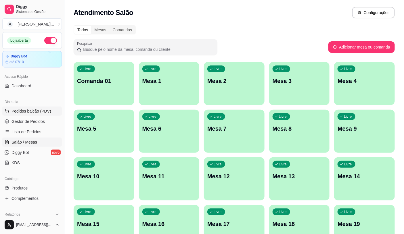
click at [45, 109] on span "Pedidos balcão (PDV)" at bounding box center [32, 111] width 40 height 6
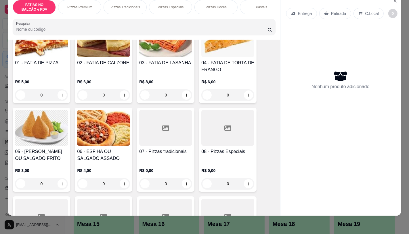
scroll to position [96, 0]
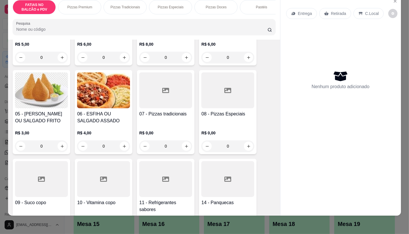
click at [177, 175] on div at bounding box center [165, 179] width 53 height 36
click at [152, 110] on div "600 R$ 7,00" at bounding box center [205, 112] width 152 height 19
radio input "true"
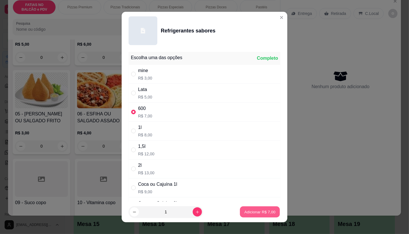
click at [249, 213] on p "Adicionar R$ 7,00" at bounding box center [259, 212] width 31 height 5
type input "1"
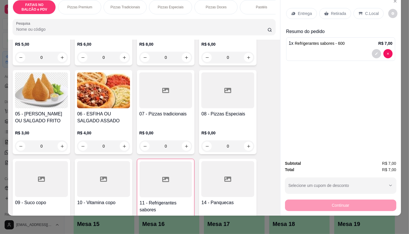
click at [206, 110] on div "08 - Pizzas Especiais R$ 0,00 0" at bounding box center [228, 112] width 58 height 84
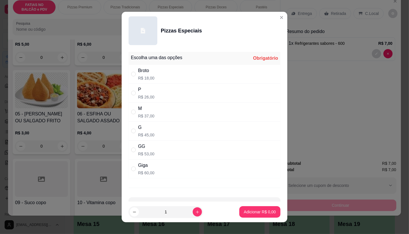
click at [151, 92] on div "P" at bounding box center [146, 89] width 16 height 7
radio input "true"
click at [244, 213] on p "Adicionar R$ 26,00" at bounding box center [259, 212] width 34 height 6
type input "1"
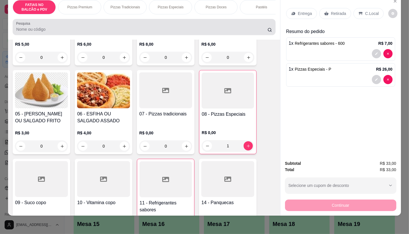
click at [112, 24] on div at bounding box center [144, 27] width 256 height 12
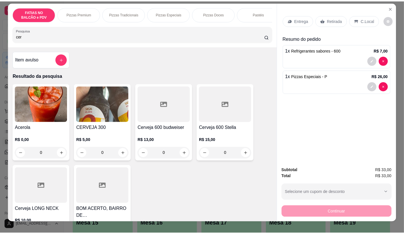
scroll to position [0, 0]
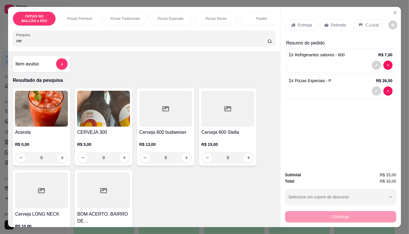
type input "cer"
click at [90, 111] on img at bounding box center [103, 109] width 53 height 36
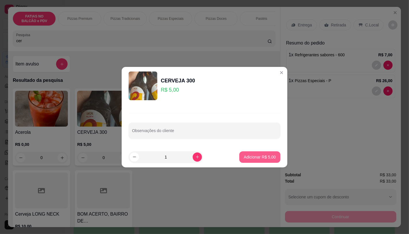
click at [262, 162] on button "Adicionar R$ 5,00" at bounding box center [259, 158] width 41 height 12
type input "1"
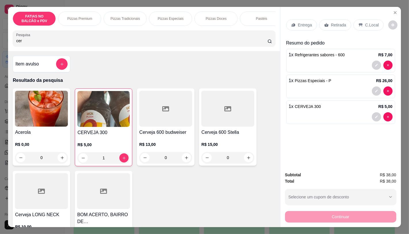
click at [340, 24] on p "Retirada" at bounding box center [338, 25] width 15 height 6
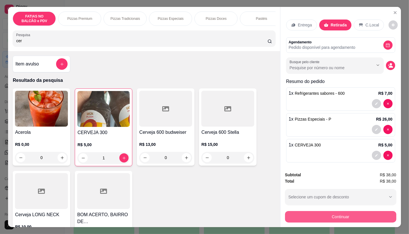
click at [329, 213] on button "Continuar" at bounding box center [340, 217] width 111 height 12
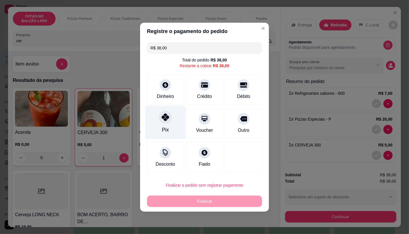
click at [166, 128] on div "Pix" at bounding box center [165, 129] width 7 height 7
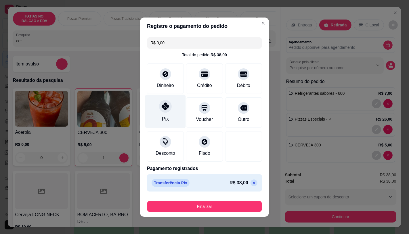
type input "R$ 0,00"
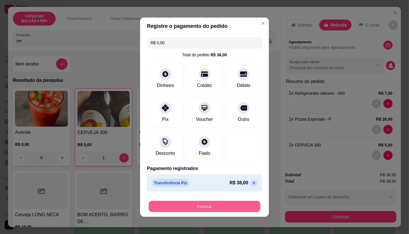
click at [171, 212] on div "Finalizar" at bounding box center [204, 207] width 115 height 12
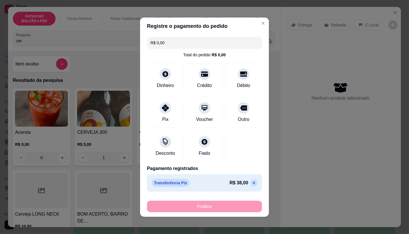
type input "0"
type input "-R$ 38,00"
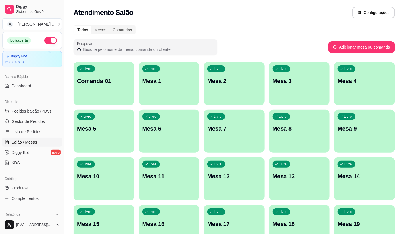
click at [55, 104] on div "Dia a dia" at bounding box center [32, 101] width 60 height 9
click at [49, 119] on link "Gestor de Pedidos" at bounding box center [32, 121] width 60 height 9
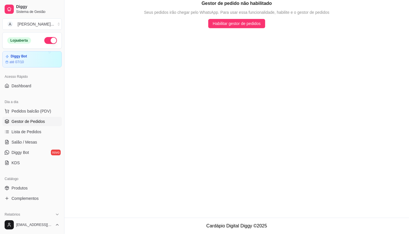
click at [46, 101] on div "Dia a dia" at bounding box center [32, 101] width 60 height 9
click at [49, 113] on span "Pedidos balcão (PDV)" at bounding box center [32, 111] width 40 height 6
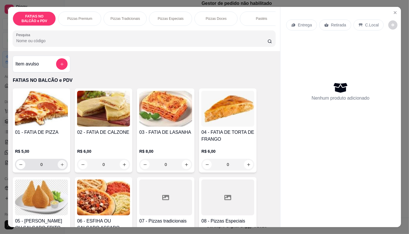
click at [60, 165] on icon "increase-product-quantity" at bounding box center [62, 165] width 4 height 4
type input "2"
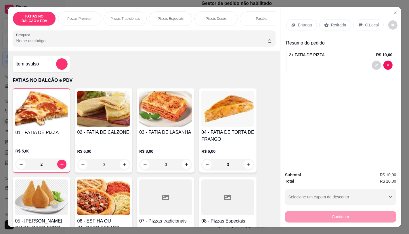
click at [333, 12] on div "Entrega Retirada C.Local Resumo do pedido 2 x FATIA DE PIZZA R$ 10,00" at bounding box center [340, 87] width 120 height 160
click at [333, 20] on div "Retirada" at bounding box center [335, 25] width 32 height 11
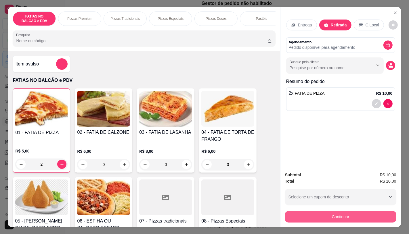
click at [320, 216] on button "Continuar" at bounding box center [340, 217] width 111 height 12
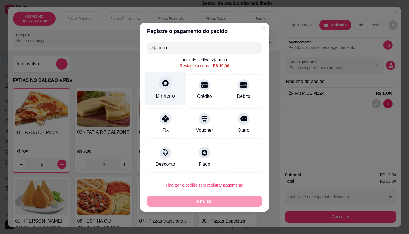
click at [164, 87] on div at bounding box center [165, 83] width 13 height 13
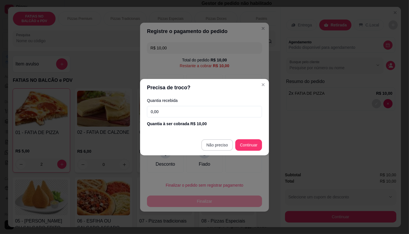
type input "R$ 0,00"
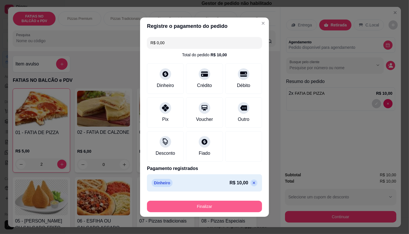
click at [221, 205] on button "Finalizar" at bounding box center [204, 207] width 115 height 12
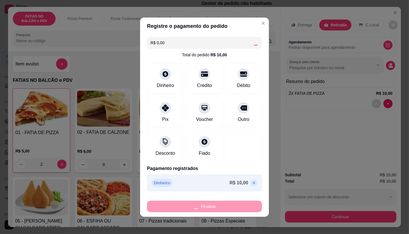
type input "0"
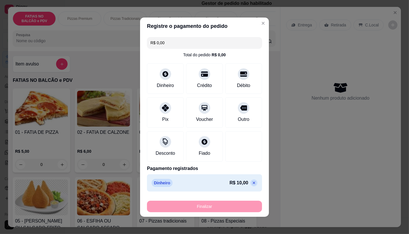
type input "-R$ 10,00"
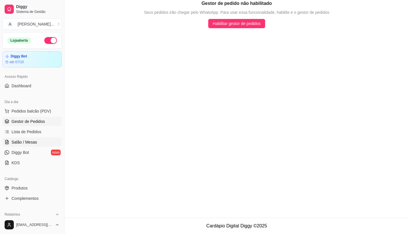
click at [39, 142] on link "Salão / Mesas" at bounding box center [32, 142] width 60 height 9
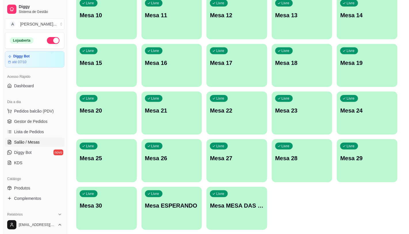
scroll to position [180, 0]
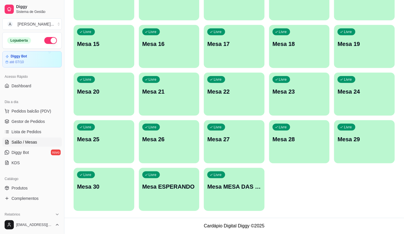
click at [261, 183] on div "Livre Mesa MESA DAS COMANDAS" at bounding box center [234, 186] width 61 height 36
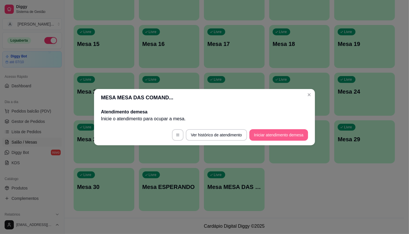
click at [255, 137] on button "Iniciar atendimento de mesa" at bounding box center [278, 135] width 59 height 12
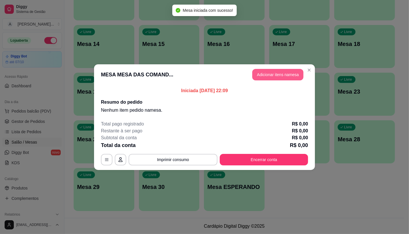
click at [271, 75] on button "Adicionar itens na mesa" at bounding box center [277, 75] width 51 height 12
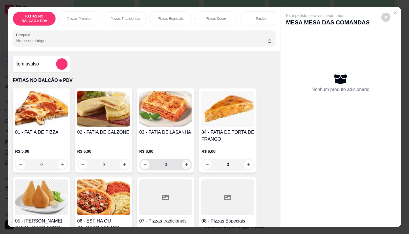
click at [182, 167] on button "increase-product-quantity" at bounding box center [186, 164] width 9 height 9
type input "2"
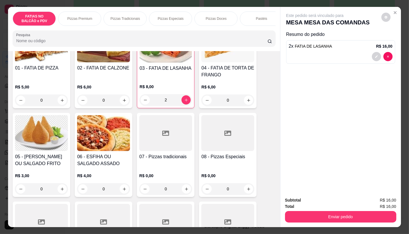
scroll to position [96, 0]
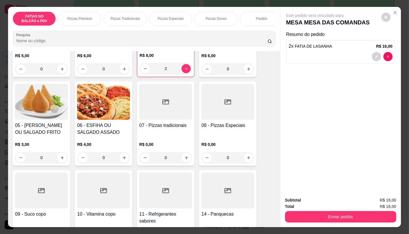
click at [173, 190] on div at bounding box center [165, 191] width 53 height 36
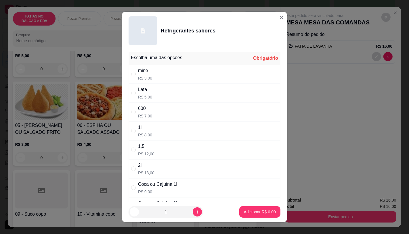
click at [153, 109] on div "600 R$ 7,00" at bounding box center [205, 112] width 152 height 19
radio input "true"
click at [246, 215] on p "Adicionar R$ 7,00" at bounding box center [260, 212] width 32 height 6
type input "1"
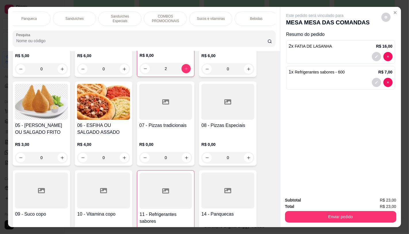
scroll to position [0, 598]
click at [257, 23] on div "TAXAS DE ENTREGAS" at bounding box center [253, 19] width 43 height 14
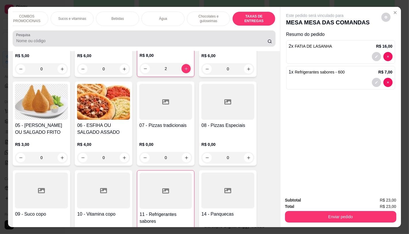
scroll to position [14, 0]
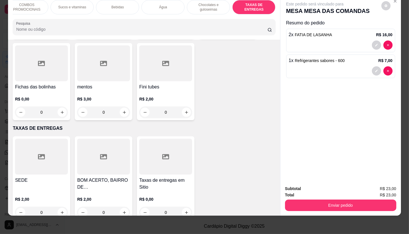
click at [48, 139] on div at bounding box center [41, 157] width 53 height 36
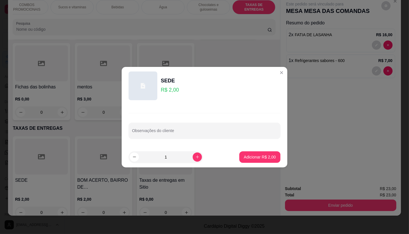
click at [263, 163] on footer "1 Adicionar R$ 2,00" at bounding box center [205, 157] width 166 height 21
click at [264, 156] on p "Adicionar R$ 2,00" at bounding box center [260, 157] width 32 height 6
type input "1"
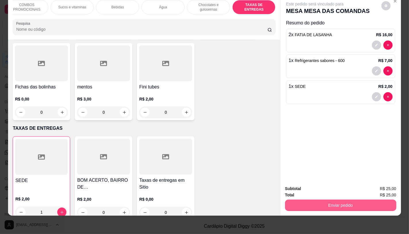
click at [312, 200] on button "Enviar pedido" at bounding box center [340, 206] width 111 height 12
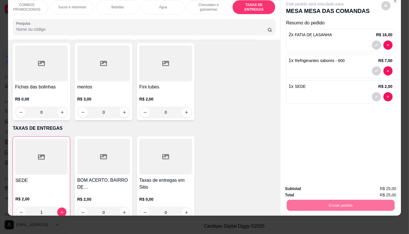
click at [312, 193] on div "Deseja registrar o cliente que fez esse pedido? Essa é uma forma de identificar…" at bounding box center [338, 180] width 103 height 27
click at [312, 192] on button "Não registrar e enviar pedido" at bounding box center [321, 187] width 60 height 11
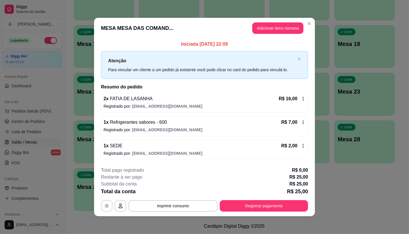
click at [278, 205] on button "Registrar pagamento" at bounding box center [264, 206] width 88 height 12
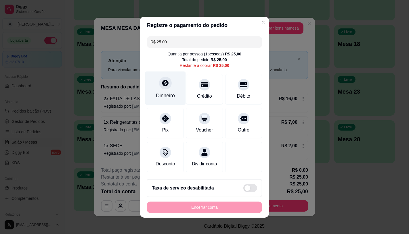
click at [162, 80] on icon at bounding box center [165, 83] width 6 height 6
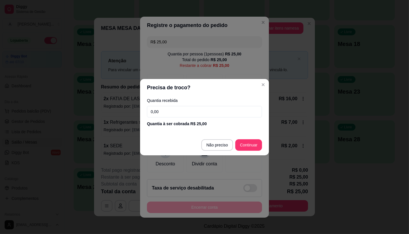
click at [220, 152] on footer "Não preciso Continuar" at bounding box center [204, 145] width 129 height 21
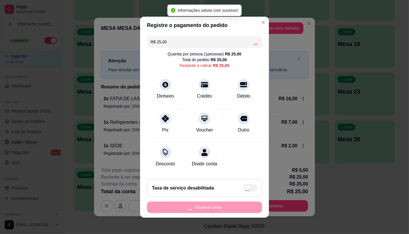
type input "R$ 0,00"
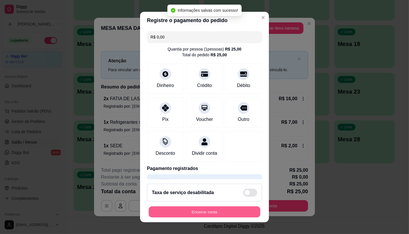
click at [225, 208] on button "Encerrar conta" at bounding box center [205, 212] width 112 height 11
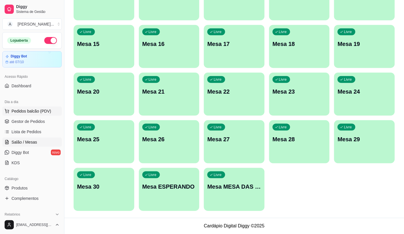
click at [26, 113] on span "Pedidos balcão (PDV)" at bounding box center [32, 111] width 40 height 6
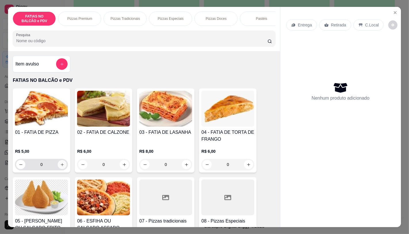
click at [58, 169] on button "increase-product-quantity" at bounding box center [62, 164] width 9 height 9
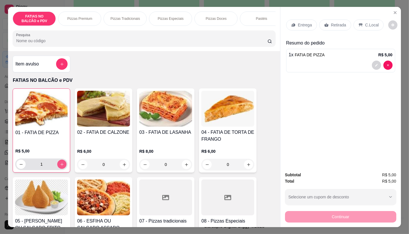
click at [57, 169] on button "increase-product-quantity" at bounding box center [61, 164] width 9 height 9
type input "3"
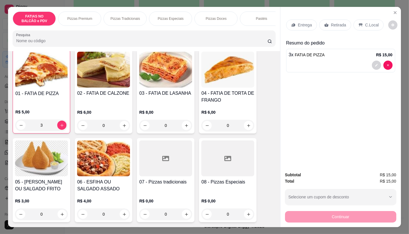
scroll to position [64, 0]
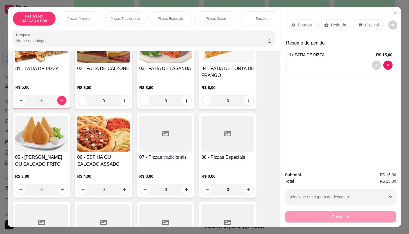
click at [157, 161] on h4 "07 - Pizzas tradicionais" at bounding box center [165, 157] width 53 height 7
click at [171, 210] on div at bounding box center [165, 223] width 53 height 36
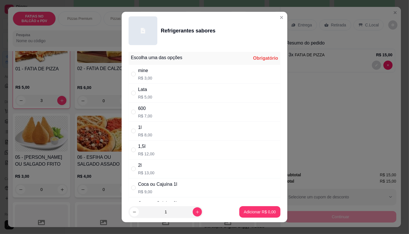
click at [146, 89] on div "Lata" at bounding box center [145, 89] width 14 height 7
radio input "true"
click at [252, 207] on button "Adicionar R$ 5,00" at bounding box center [260, 212] width 40 height 11
type input "1"
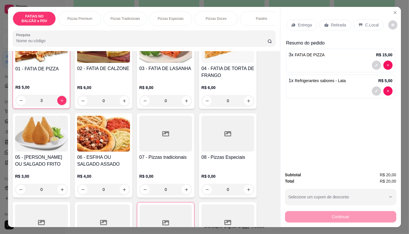
click at [331, 27] on div "Retirada" at bounding box center [335, 25] width 32 height 11
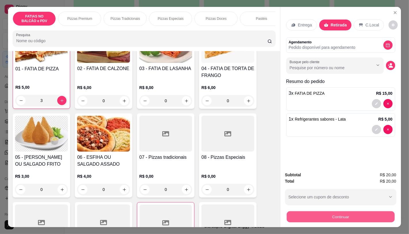
click at [323, 220] on div "Continuar" at bounding box center [340, 216] width 111 height 13
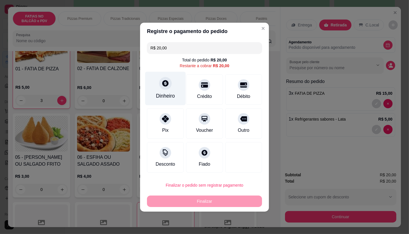
click at [161, 90] on div "Dinheiro" at bounding box center [165, 89] width 41 height 34
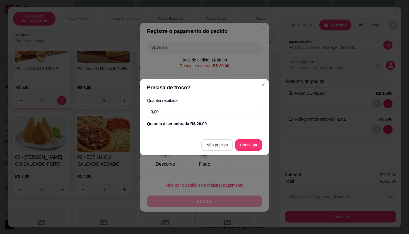
type input "R$ 0,00"
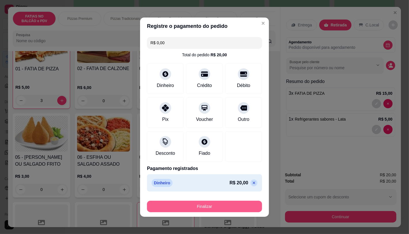
click at [219, 208] on button "Finalizar" at bounding box center [204, 207] width 115 height 12
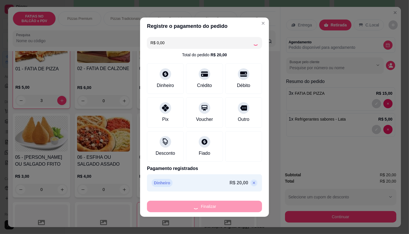
type input "0"
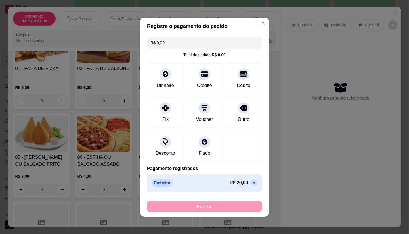
type input "-R$ 20,00"
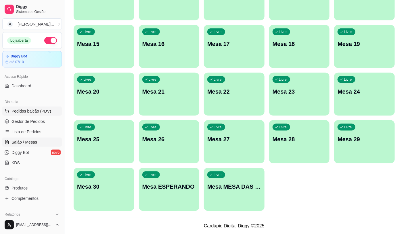
click at [34, 107] on button "Pedidos balcão (PDV)" at bounding box center [32, 111] width 60 height 9
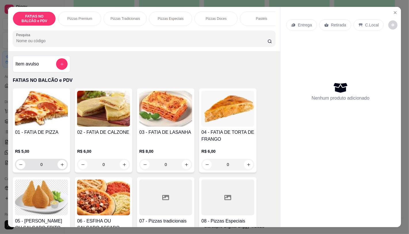
click at [50, 166] on input "0" at bounding box center [41, 165] width 32 height 12
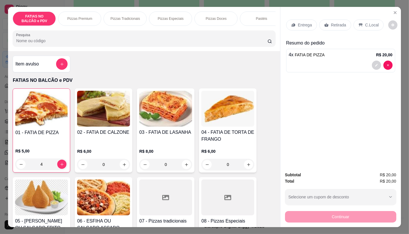
type input "4"
click at [47, 199] on img at bounding box center [41, 198] width 53 height 36
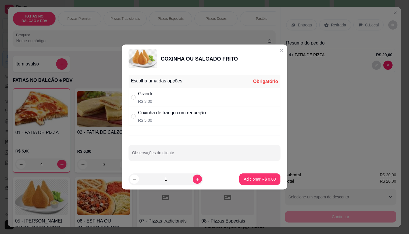
click at [153, 103] on p "R$ 3,00" at bounding box center [145, 102] width 15 height 6
radio input "true"
click at [194, 177] on button "increase-product-quantity" at bounding box center [197, 179] width 9 height 9
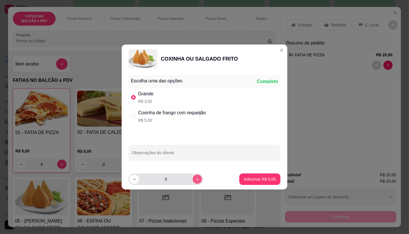
type input "4"
click at [246, 178] on p "Adicionar R$ 12,00" at bounding box center [259, 180] width 34 height 6
type input "4"
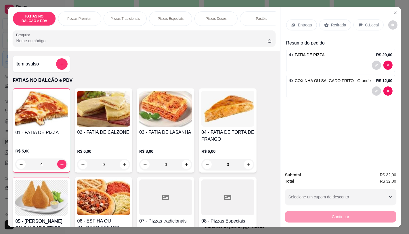
click at [344, 25] on div "Retirada" at bounding box center [335, 25] width 32 height 11
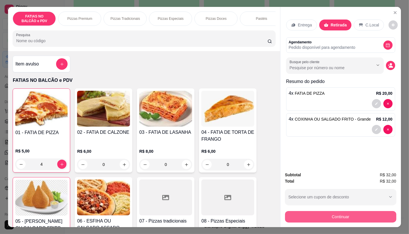
click at [327, 214] on button "Continuar" at bounding box center [340, 217] width 111 height 12
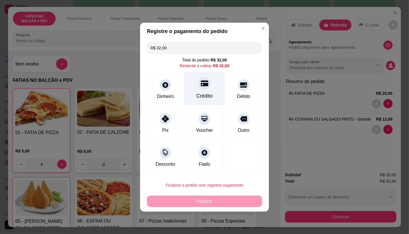
click at [209, 98] on div "Crédito" at bounding box center [204, 95] width 16 height 7
type input "R$ 0,00"
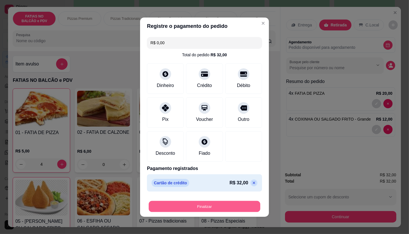
click at [226, 203] on button "Finalizar" at bounding box center [205, 206] width 112 height 11
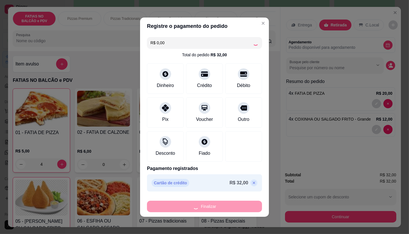
type input "0"
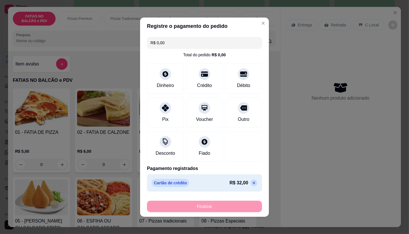
type input "-R$ 32,00"
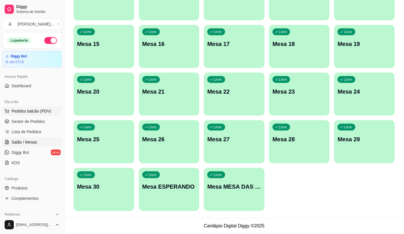
click at [22, 108] on button "Pedidos balcão (PDV)" at bounding box center [32, 111] width 60 height 9
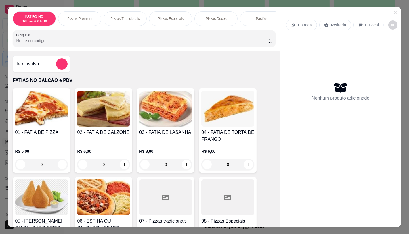
click at [1, 145] on div "FATIAS NO BALCÃO e PDV Pizzas Premium Pizzas Tradicionais Pizzas Especiais Pizz…" at bounding box center [204, 117] width 409 height 234
click at [396, 12] on button "Close" at bounding box center [394, 12] width 9 height 9
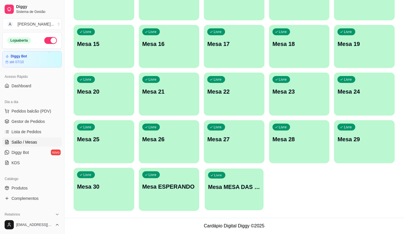
click at [216, 191] on div "Livre Mesa MESA DAS COMANDAS" at bounding box center [234, 186] width 59 height 35
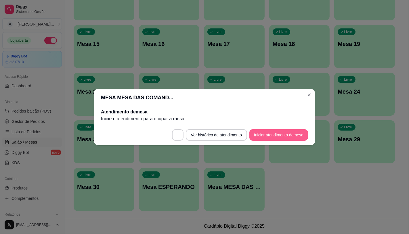
click at [262, 137] on button "Iniciar atendimento de mesa" at bounding box center [278, 135] width 59 height 12
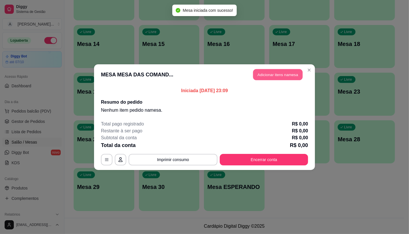
click at [272, 76] on button "Adicionar itens na mesa" at bounding box center [277, 74] width 49 height 11
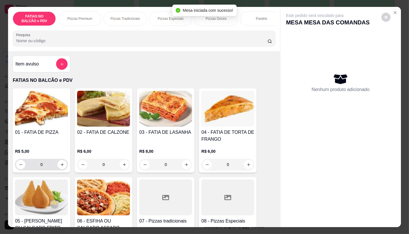
click at [63, 170] on div "0" at bounding box center [41, 165] width 51 height 12
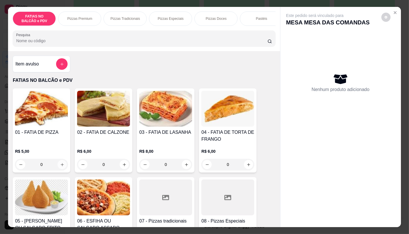
click at [61, 169] on button "increase-product-quantity" at bounding box center [62, 164] width 9 height 9
type input "2"
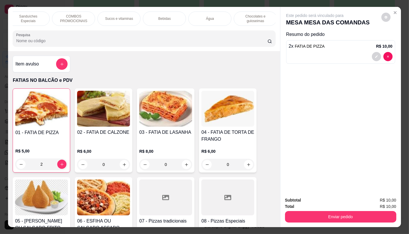
scroll to position [0, 598]
drag, startPoint x: 258, startPoint y: 20, endPoint x: 254, endPoint y: 52, distance: 31.9
click at [258, 20] on div "TAXAS DE ENTREGAS" at bounding box center [253, 19] width 43 height 14
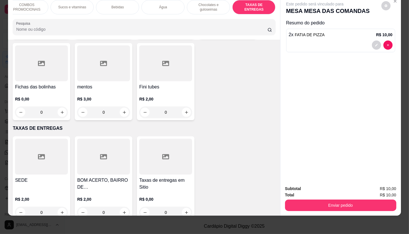
click at [38, 160] on div at bounding box center [41, 157] width 53 height 36
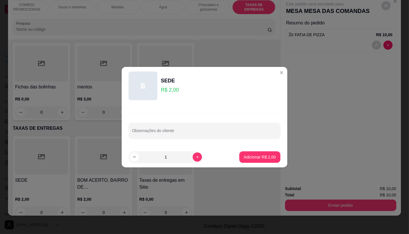
click at [260, 164] on footer "1 Adicionar R$ 2,00" at bounding box center [205, 157] width 166 height 21
click at [259, 157] on p "Adicionar R$ 2,00" at bounding box center [260, 157] width 32 height 6
type input "1"
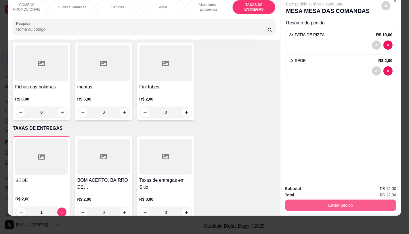
click at [319, 200] on button "Enviar pedido" at bounding box center [340, 206] width 111 height 12
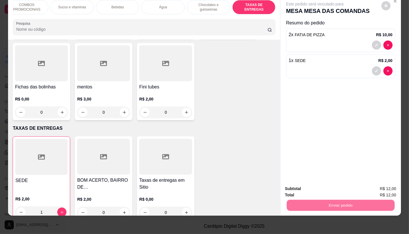
click at [317, 191] on button "Não registrar e enviar pedido" at bounding box center [321, 187] width 60 height 11
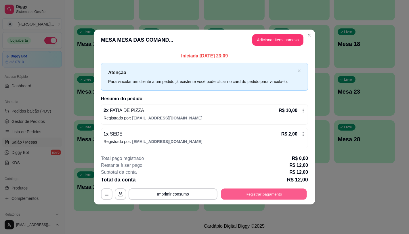
click at [273, 193] on button "Registrar pagamento" at bounding box center [264, 194] width 86 height 11
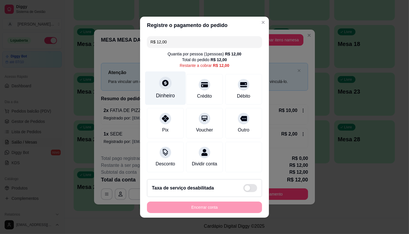
click at [159, 84] on div at bounding box center [165, 83] width 13 height 13
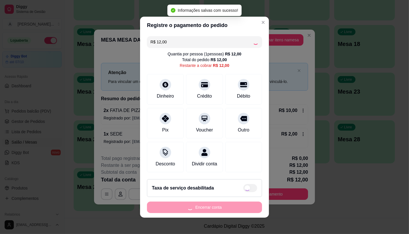
type input "R$ 0,00"
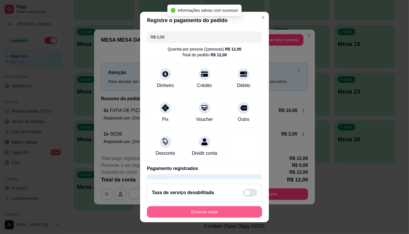
click at [232, 214] on button "Encerrar conta" at bounding box center [204, 212] width 115 height 12
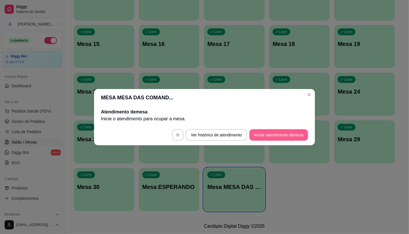
click at [281, 132] on button "Iniciar atendimento de mesa" at bounding box center [278, 135] width 59 height 12
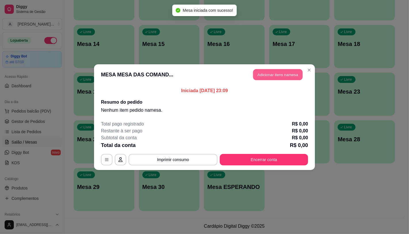
click at [275, 78] on button "Adicionar itens na mesa" at bounding box center [277, 74] width 49 height 11
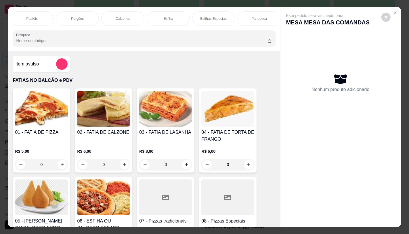
scroll to position [0, 459]
click at [73, 19] on div "Sanduíches" at bounding box center [74, 19] width 43 height 14
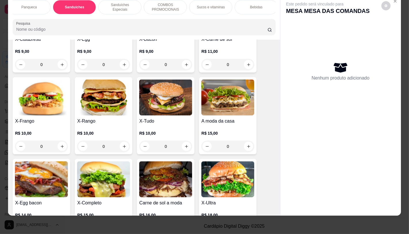
scroll to position [2452, 0]
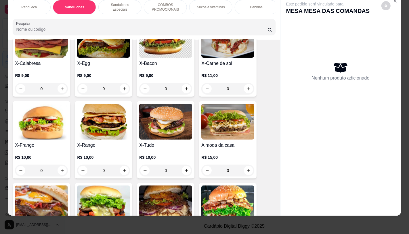
click at [228, 104] on img at bounding box center [227, 122] width 53 height 36
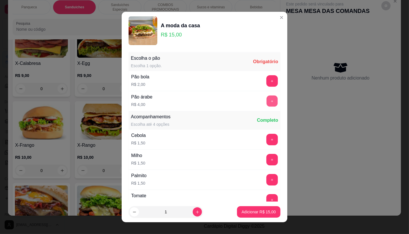
click at [267, 101] on button "+" at bounding box center [272, 100] width 11 height 11
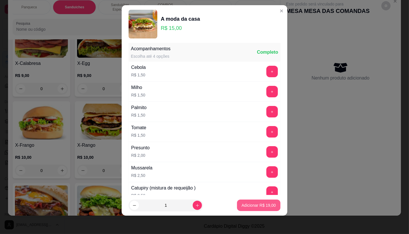
click at [241, 200] on button "Adicionar R$ 19,00" at bounding box center [258, 206] width 43 height 12
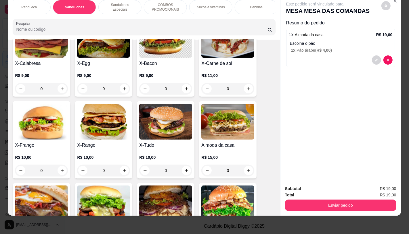
click at [35, 7] on div "Panqueca" at bounding box center [28, 7] width 43 height 14
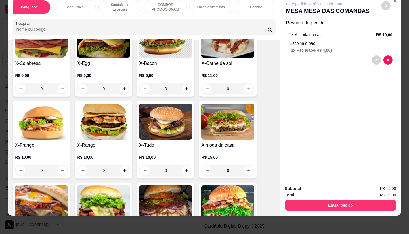
scroll to position [2141, 0]
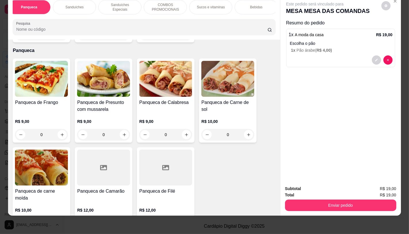
click at [49, 89] on img at bounding box center [41, 79] width 53 height 36
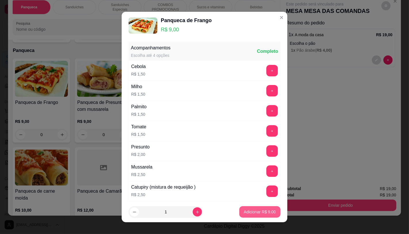
click at [248, 210] on p "Adicionar R$ 9,00" at bounding box center [260, 212] width 32 height 6
type input "1"
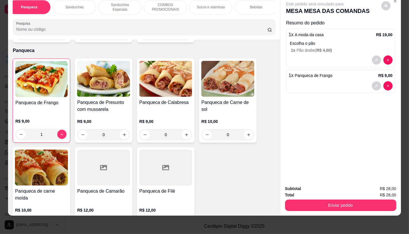
scroll to position [0, 229]
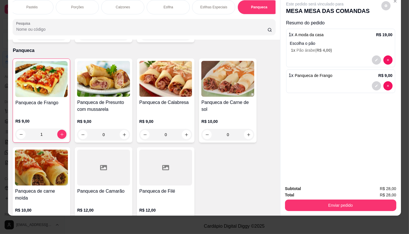
click at [160, 2] on div "Esfiha" at bounding box center [168, 7] width 43 height 14
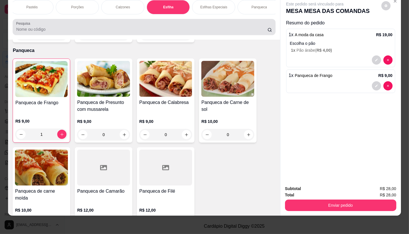
scroll to position [1763, 0]
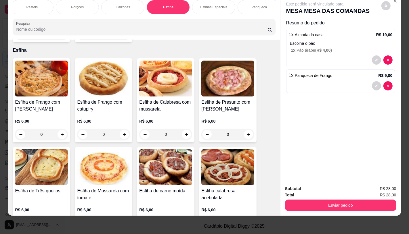
click at [157, 163] on img at bounding box center [165, 168] width 53 height 36
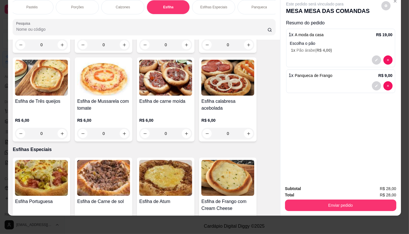
scroll to position [1859, 0]
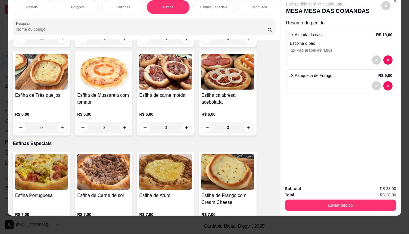
click at [94, 164] on img at bounding box center [103, 172] width 53 height 36
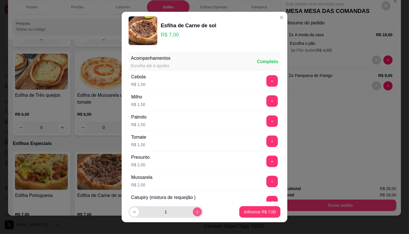
click at [195, 211] on icon "increase-product-quantity" at bounding box center [197, 212] width 4 height 4
type input "2"
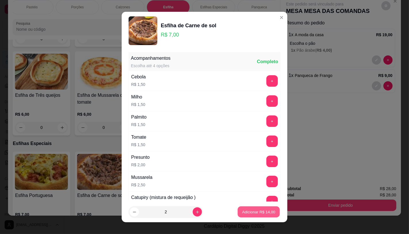
click at [243, 214] on p "Adicionar R$ 14,00" at bounding box center [258, 212] width 33 height 5
type input "2"
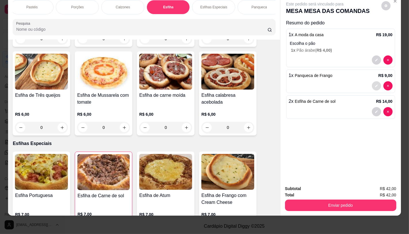
click at [375, 84] on button "decrease-product-quantity" at bounding box center [376, 85] width 9 height 9
type input "0"
click at [253, 5] on div "Panqueca" at bounding box center [258, 7] width 43 height 14
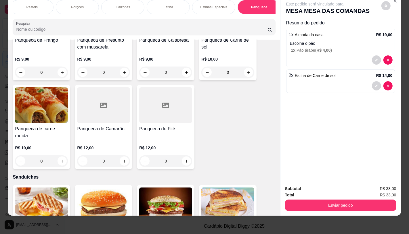
scroll to position [2205, 0]
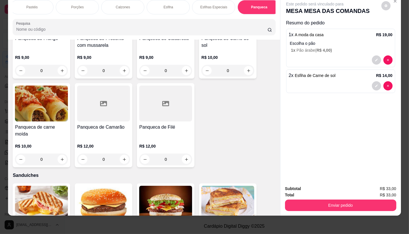
click at [221, 55] on p "R$ 10,00" at bounding box center [227, 58] width 53 height 6
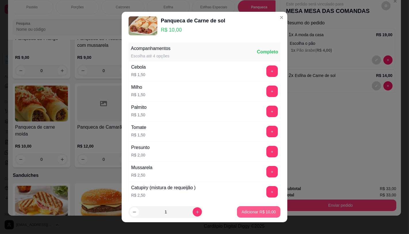
click at [253, 211] on p "Adicionar R$ 10,00" at bounding box center [259, 212] width 34 height 6
type input "1"
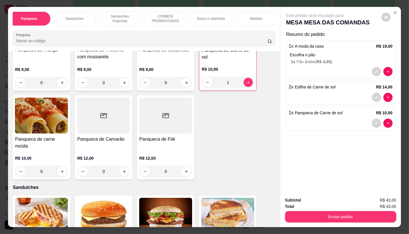
scroll to position [0, 598]
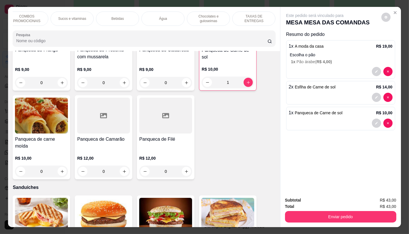
click at [265, 17] on p "TAXAS DE ENTREGAS" at bounding box center [253, 18] width 33 height 9
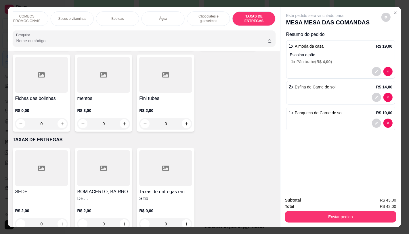
scroll to position [14, 0]
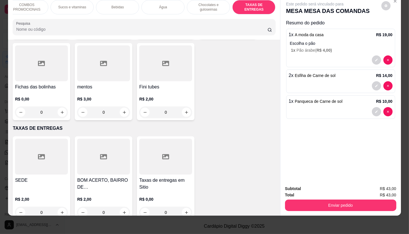
click at [57, 150] on div at bounding box center [41, 157] width 53 height 36
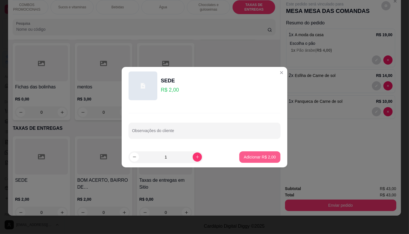
click at [245, 156] on p "Adicionar R$ 2,00" at bounding box center [260, 157] width 32 height 6
type input "1"
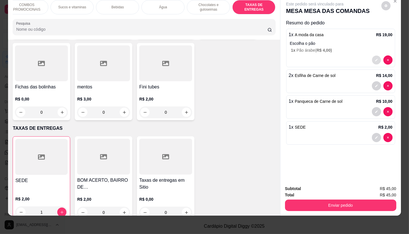
click at [372, 56] on button "decrease-product-quantity" at bounding box center [376, 60] width 9 height 9
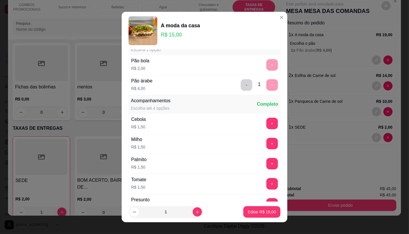
scroll to position [32, 0]
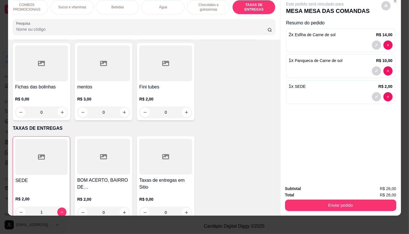
click at [100, 14] on div "FATIAS NO BALCÃO e PDV Pizzas Premium Pizzas Tradicionais Pizzas Especiais Pizz…" at bounding box center [144, 7] width 262 height 14
click at [157, 6] on div "Sanduíches" at bounding box center [165, 7] width 43 height 14
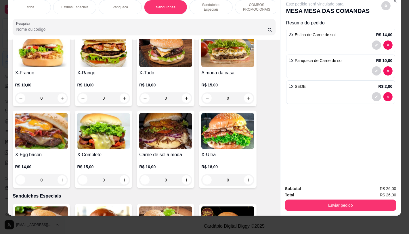
scroll to position [2548, 0]
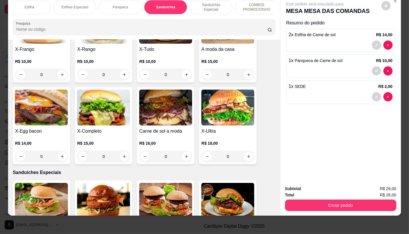
click at [167, 105] on img at bounding box center [165, 108] width 53 height 36
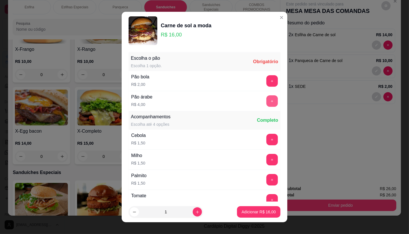
click at [266, 97] on button "+" at bounding box center [272, 101] width 12 height 12
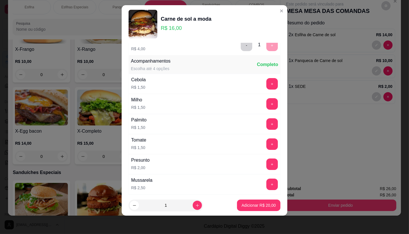
scroll to position [62, 0]
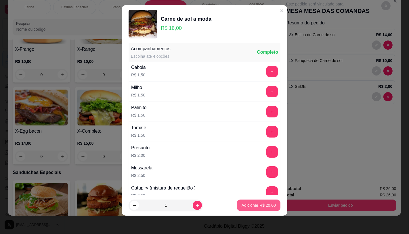
click at [246, 205] on p "Adicionar R$ 20,00" at bounding box center [259, 206] width 34 height 6
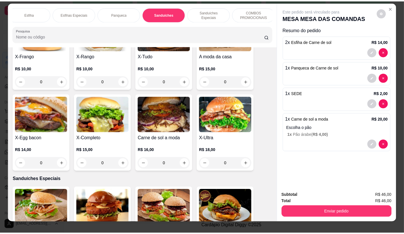
scroll to position [0, 0]
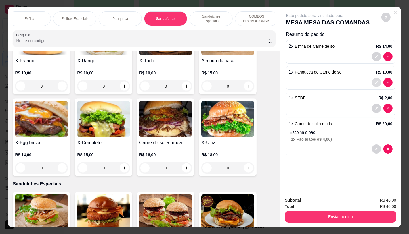
click at [372, 81] on button "decrease-product-quantity" at bounding box center [376, 82] width 9 height 9
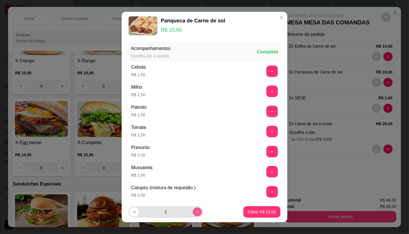
click at [194, 210] on button "increase-product-quantity" at bounding box center [197, 212] width 9 height 9
type input "2"
click at [248, 208] on button "Editar R$ 20,00" at bounding box center [262, 212] width 36 height 11
type input "2"
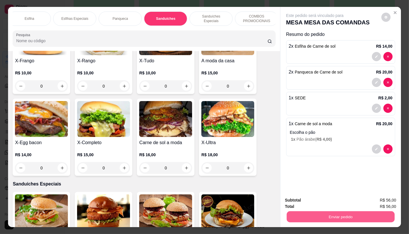
click at [314, 216] on button "Enviar pedido" at bounding box center [340, 216] width 108 height 11
click at [311, 204] on button "Não registrar e enviar pedido" at bounding box center [321, 201] width 60 height 11
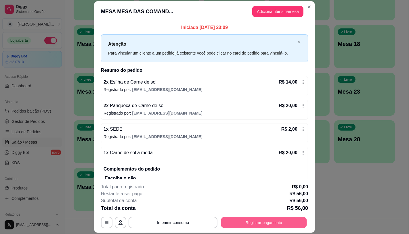
click at [279, 223] on button "Registrar pagamento" at bounding box center [264, 222] width 86 height 11
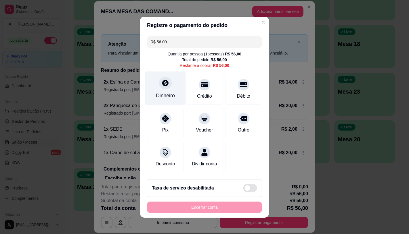
click at [150, 87] on div "Dinheiro" at bounding box center [165, 88] width 41 height 34
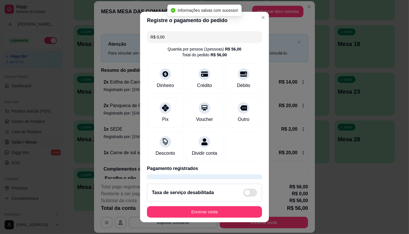
type input "R$ 0,00"
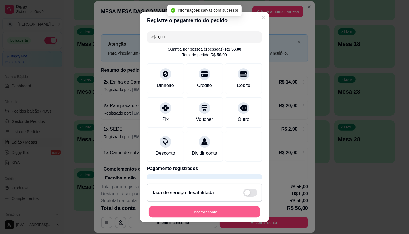
click at [211, 214] on button "Encerrar conta" at bounding box center [205, 212] width 112 height 11
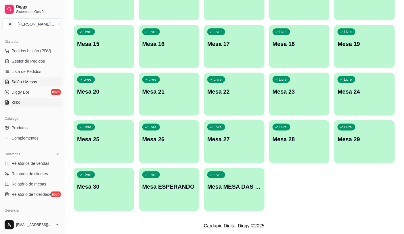
scroll to position [128, 0]
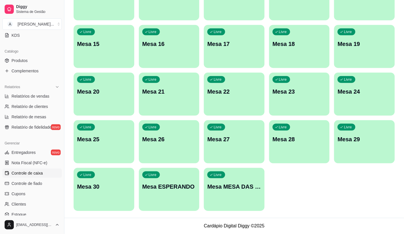
click at [32, 176] on link "Controle de caixa" at bounding box center [32, 173] width 60 height 9
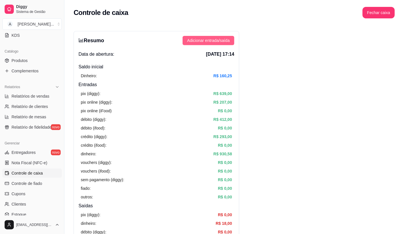
click at [223, 44] on button "Adicionar entrada/saída" at bounding box center [209, 40] width 52 height 9
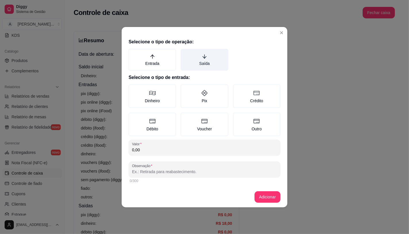
click at [195, 64] on label "Saída" at bounding box center [204, 60] width 47 height 22
click at [185, 53] on button "Saída" at bounding box center [182, 51] width 5 height 5
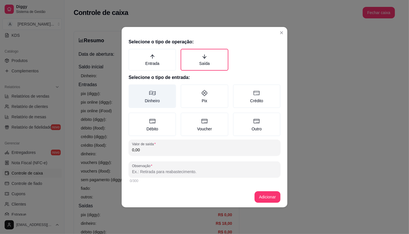
click at [159, 101] on label "Dinheiro" at bounding box center [152, 97] width 47 height 24
click at [133, 89] on button "Dinheiro" at bounding box center [130, 86] width 5 height 5
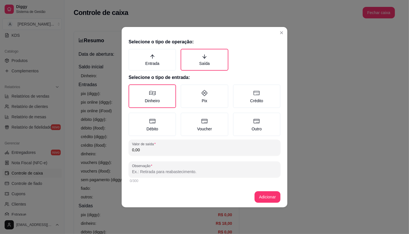
click at [151, 151] on input "0,00" at bounding box center [204, 150] width 145 height 6
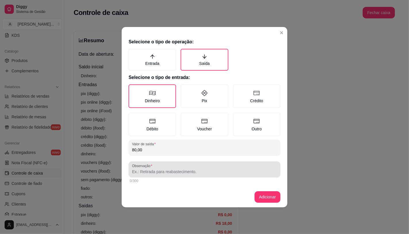
type input "80,00"
click at [154, 171] on input "Observação" at bounding box center [204, 172] width 145 height 6
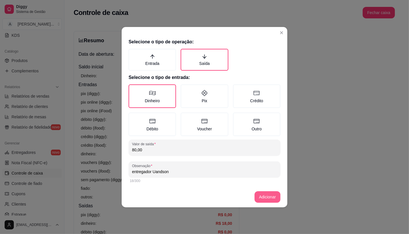
type input "entregador Uandson"
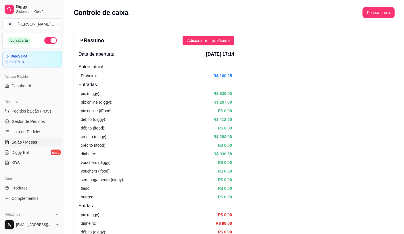
click at [33, 141] on span "Salão / Mesas" at bounding box center [25, 142] width 26 height 6
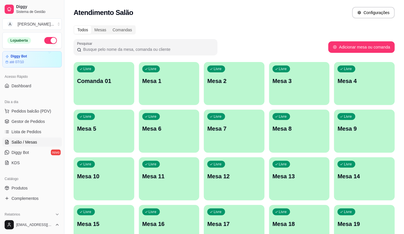
click at [2, 138] on link "Salão / Mesas" at bounding box center [32, 142] width 60 height 9
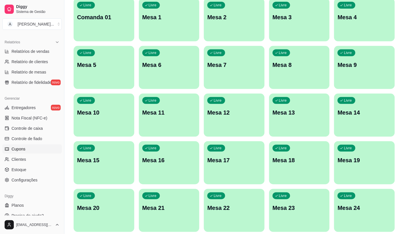
scroll to position [179, 0]
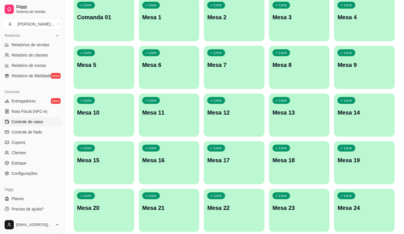
click at [42, 124] on span "Controle de caixa" at bounding box center [27, 122] width 31 height 6
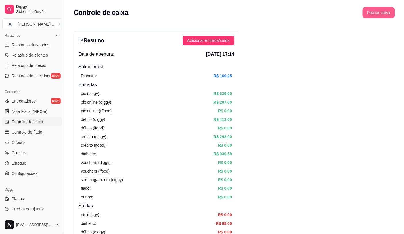
click at [378, 12] on button "Fechar caixa" at bounding box center [379, 13] width 32 height 12
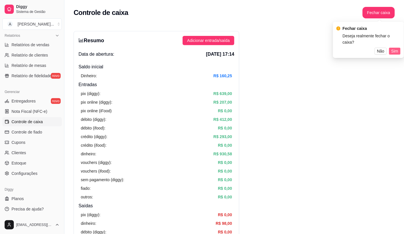
click at [396, 48] on span "Sim" at bounding box center [394, 51] width 7 height 6
